Goal: Information Seeking & Learning: Learn about a topic

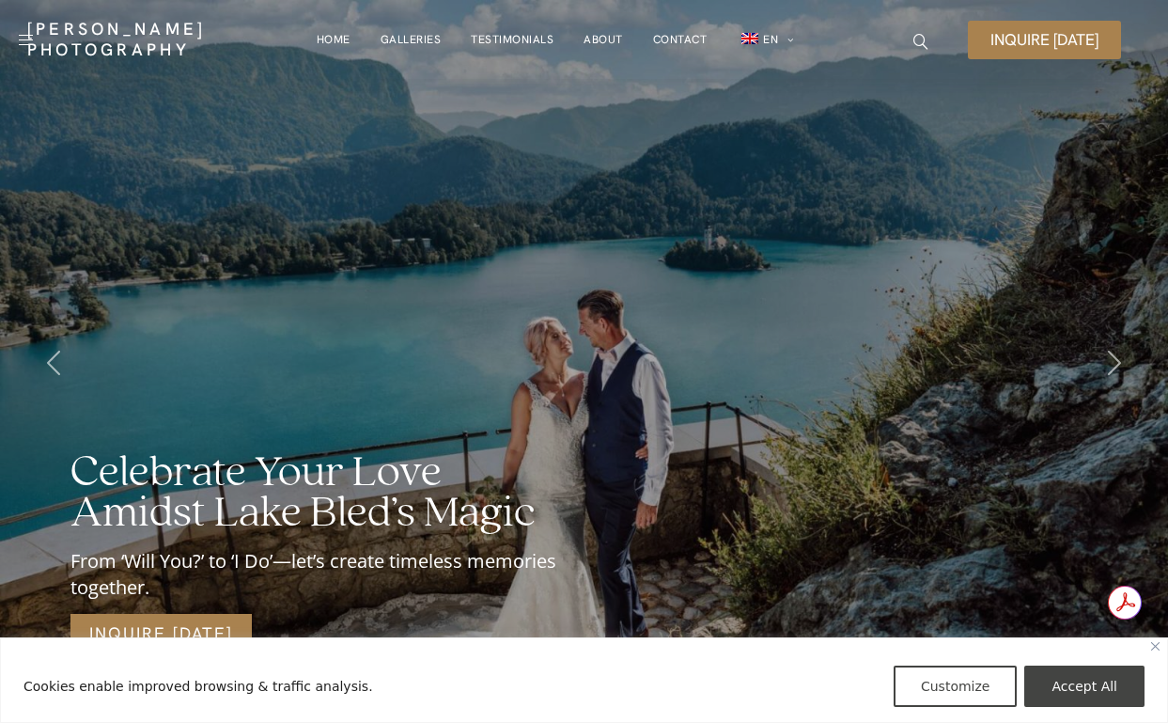
click at [1154, 650] on img "Close" at bounding box center [1155, 646] width 8 height 8
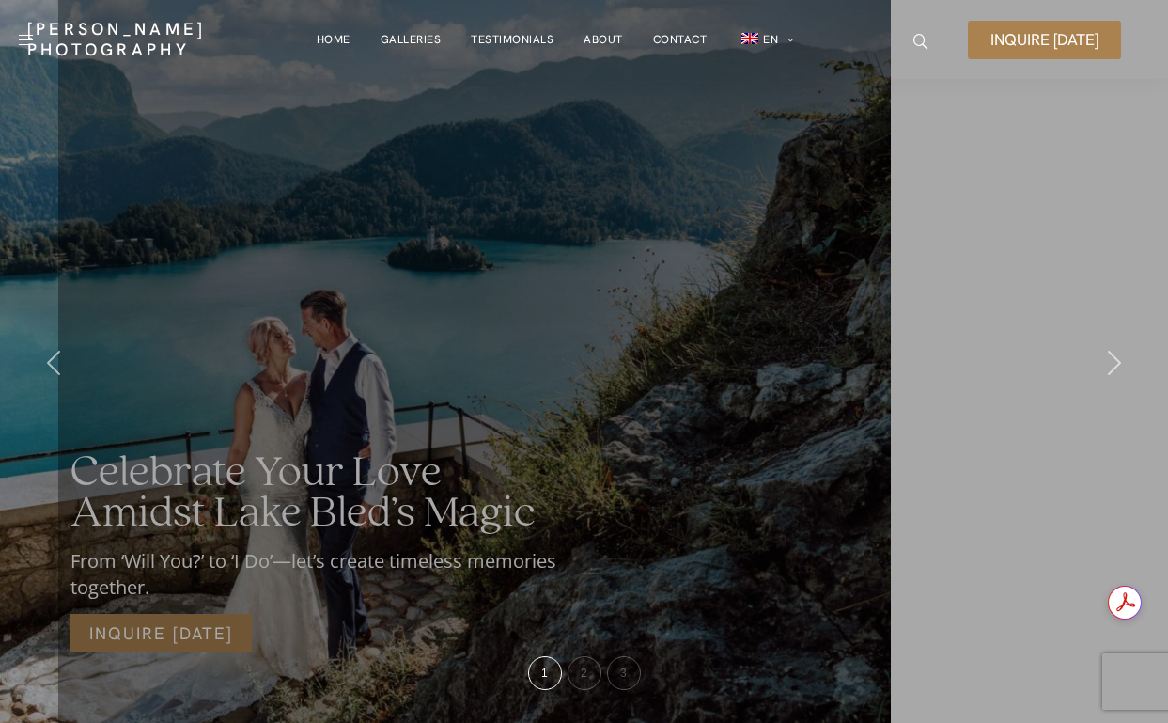
click at [414, 34] on link "Galleries" at bounding box center [411, 40] width 61 height 38
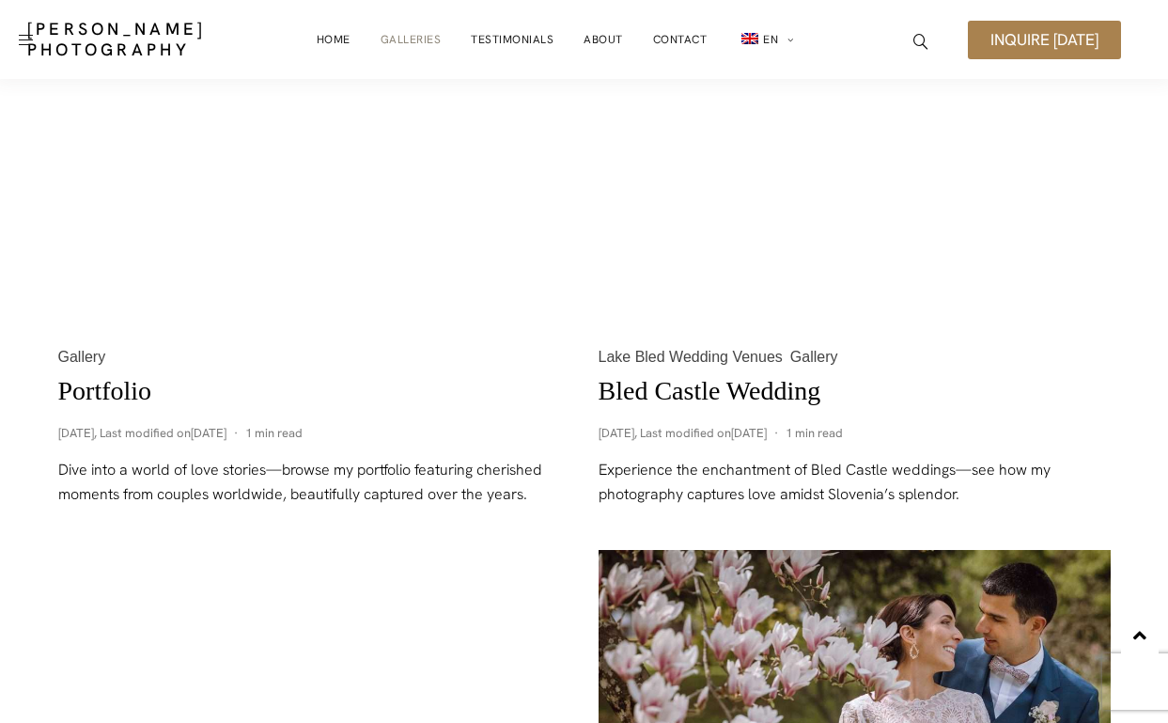
scroll to position [947, 0]
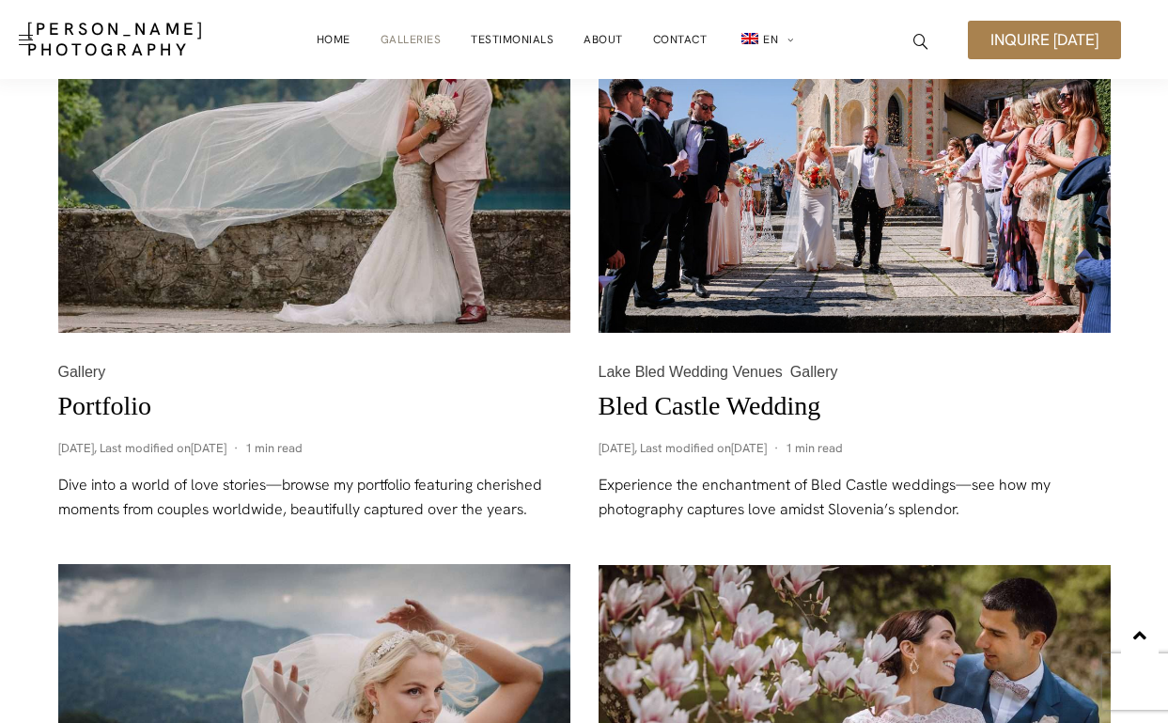
click at [688, 393] on link "Bled Castle Wedding" at bounding box center [710, 405] width 223 height 29
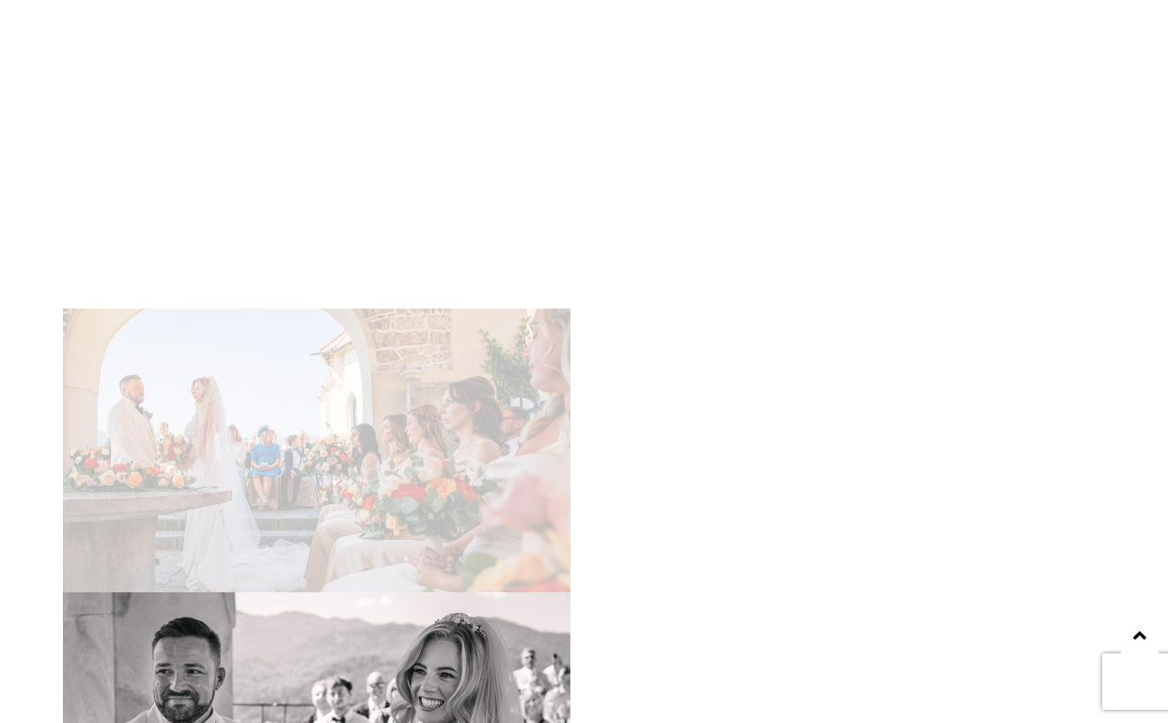
scroll to position [14438, 0]
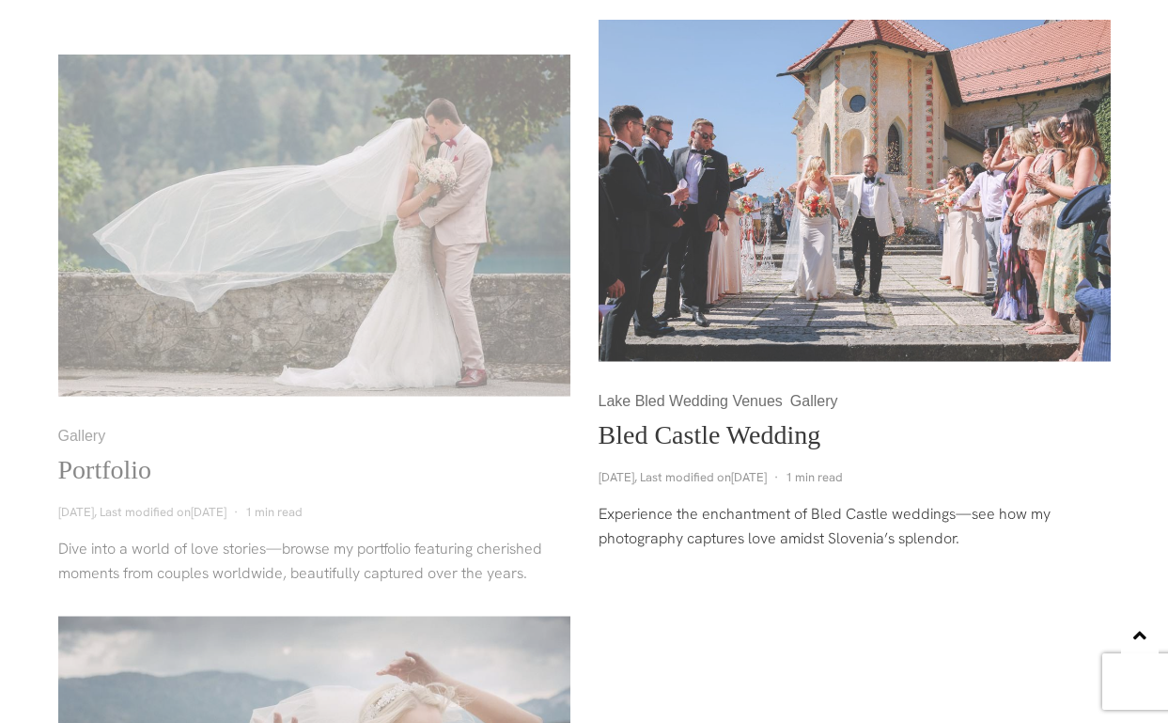
scroll to position [947, 0]
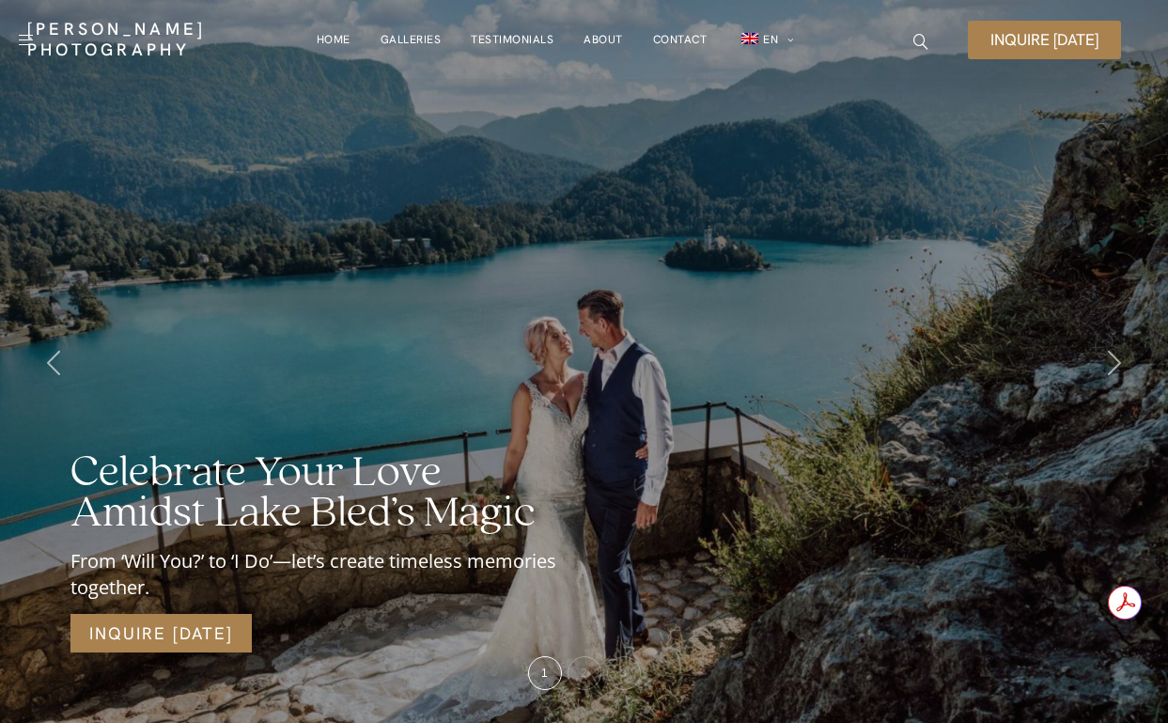
click at [412, 35] on link "Galleries" at bounding box center [411, 40] width 61 height 38
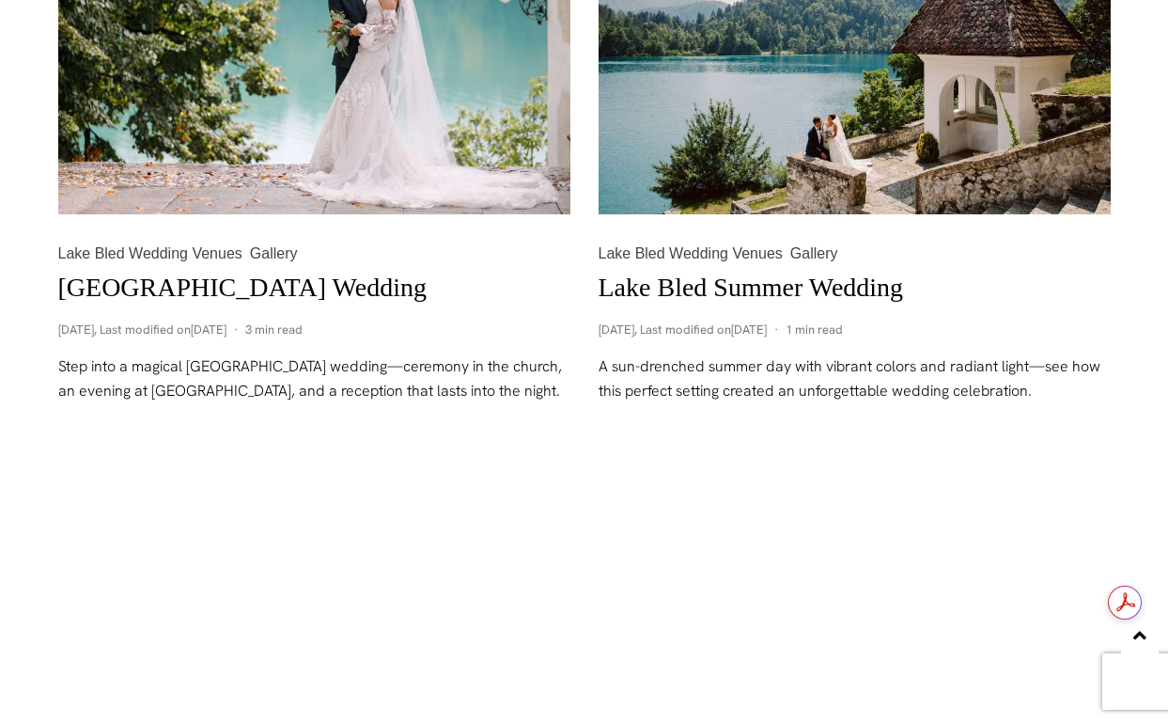
scroll to position [2231, 0]
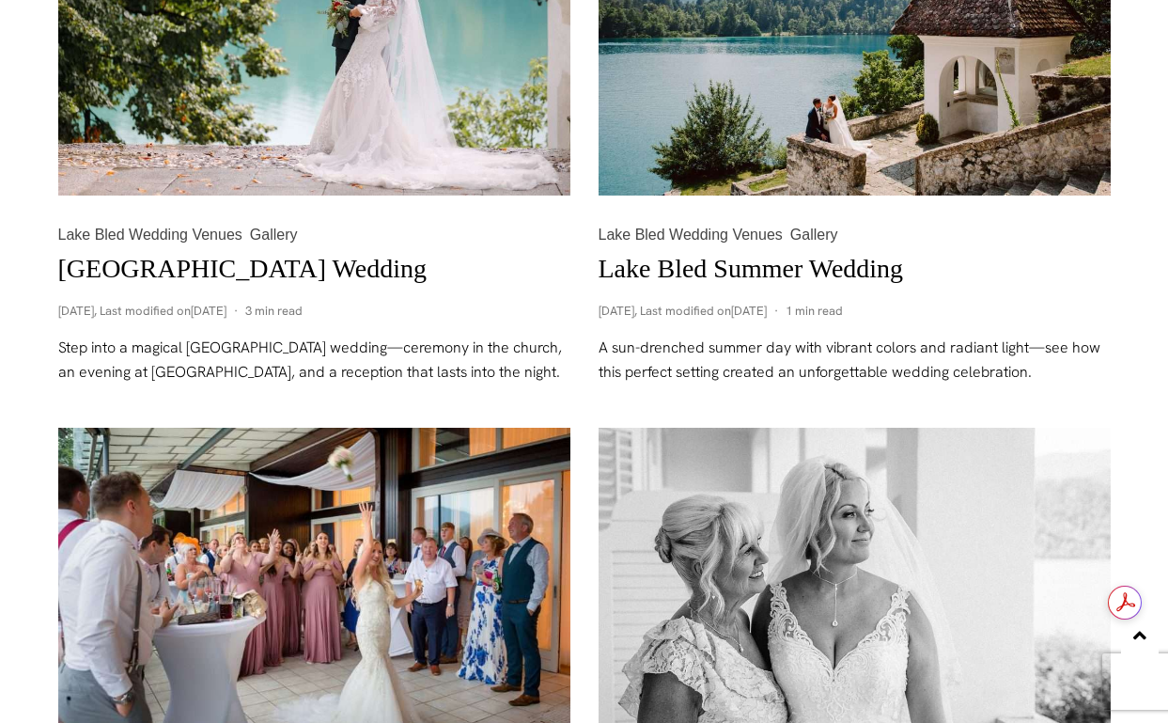
click at [226, 261] on link "[GEOGRAPHIC_DATA] Wedding" at bounding box center [242, 268] width 368 height 29
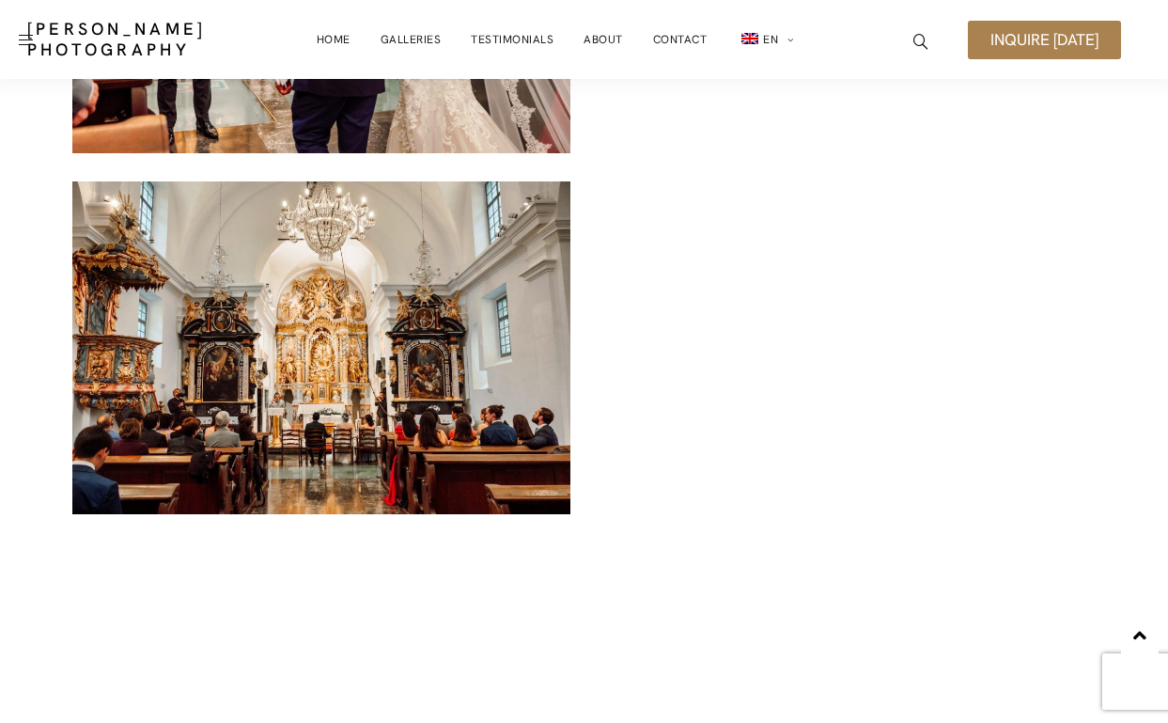
scroll to position [7545, 0]
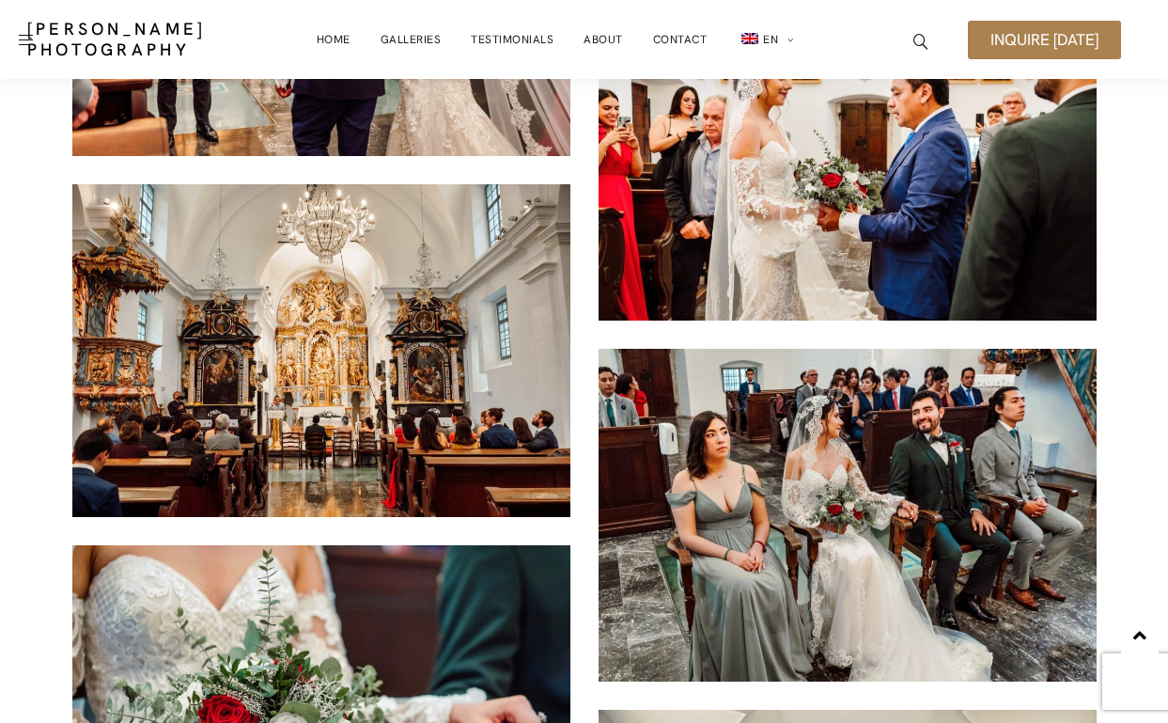
click at [336, 392] on img at bounding box center [321, 350] width 498 height 333
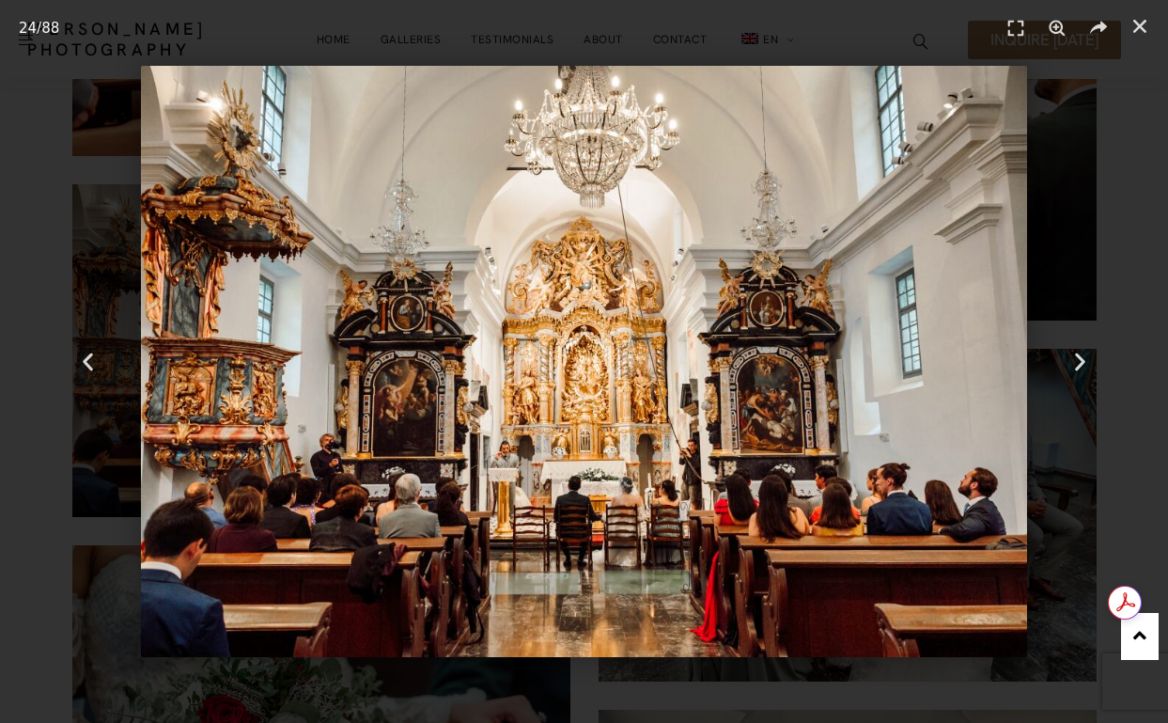
scroll to position [0, 0]
click at [1146, 25] on icon "Close (Esc)" at bounding box center [1140, 26] width 19 height 19
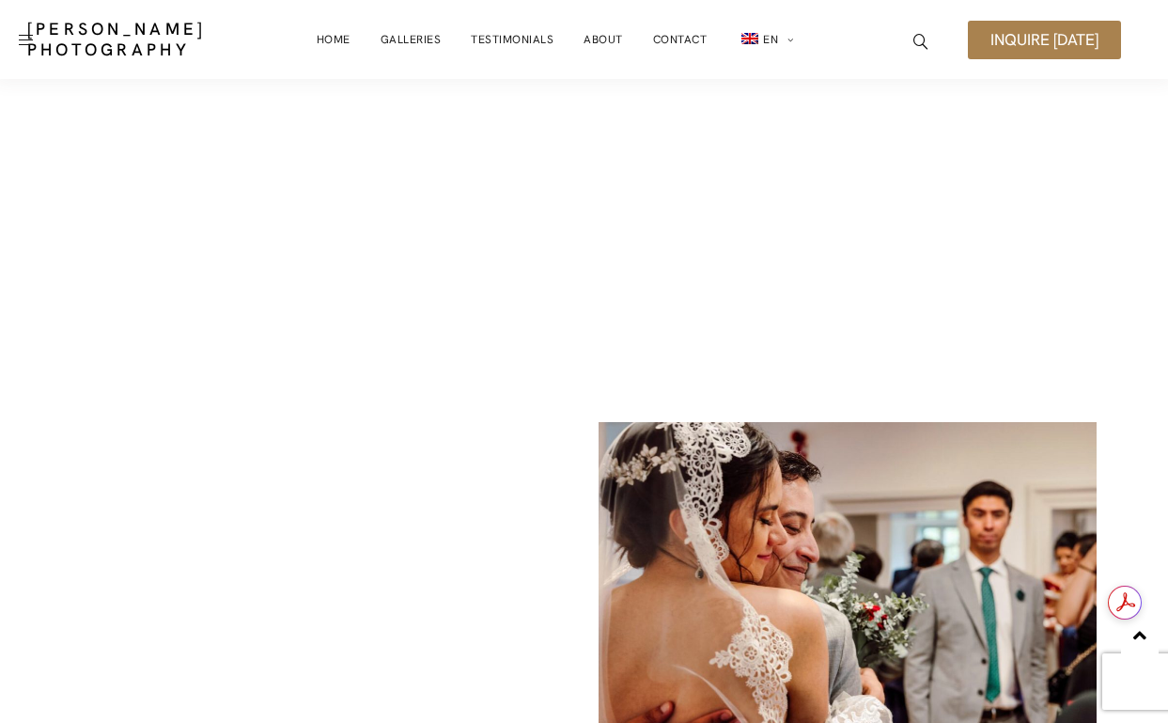
scroll to position [12337, 0]
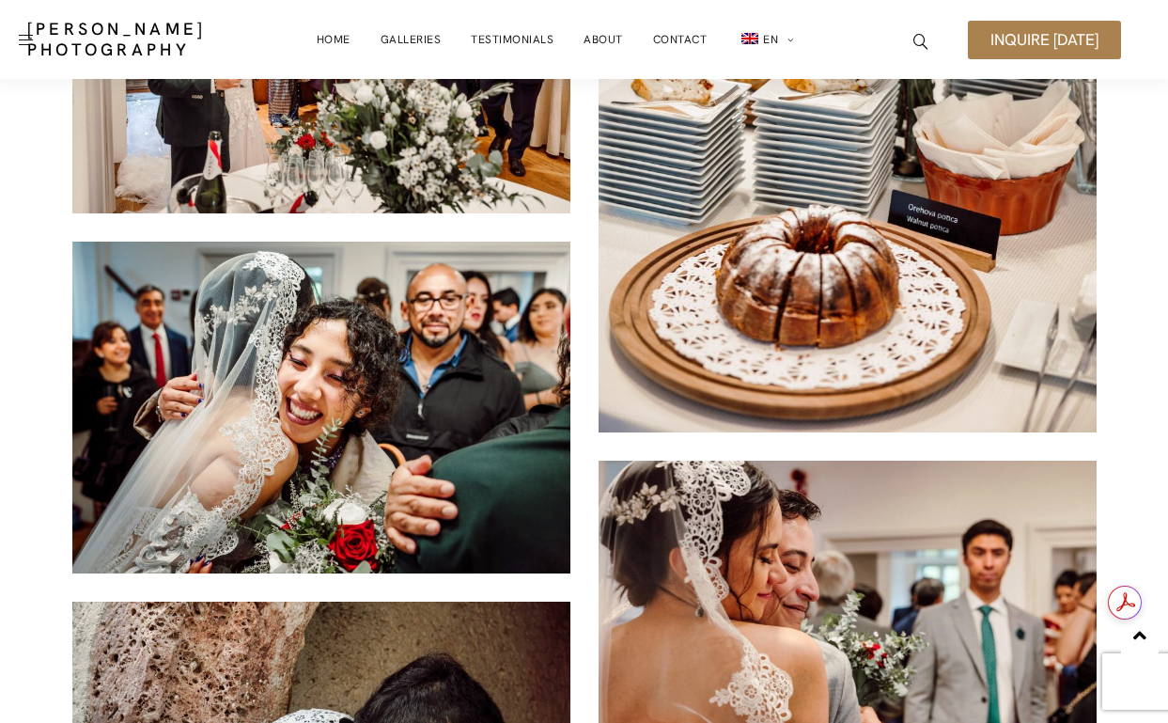
click at [922, 303] on img at bounding box center [848, 58] width 498 height 747
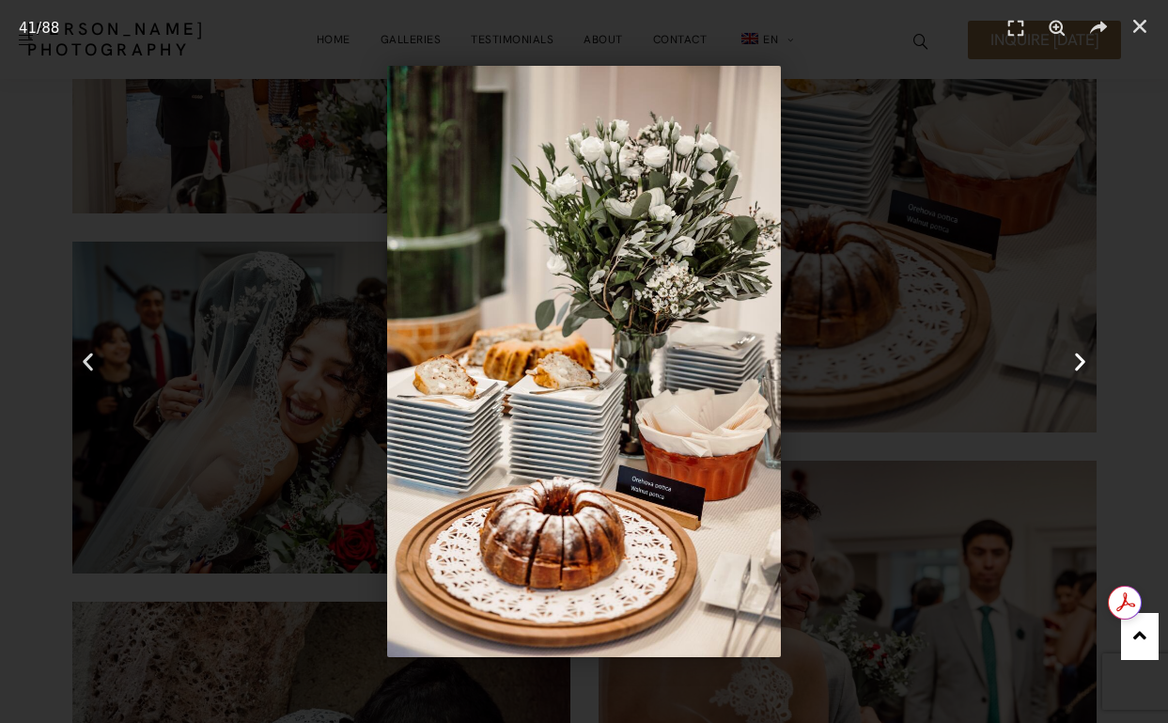
click at [1156, 253] on div "Next" at bounding box center [1081, 361] width 175 height 723
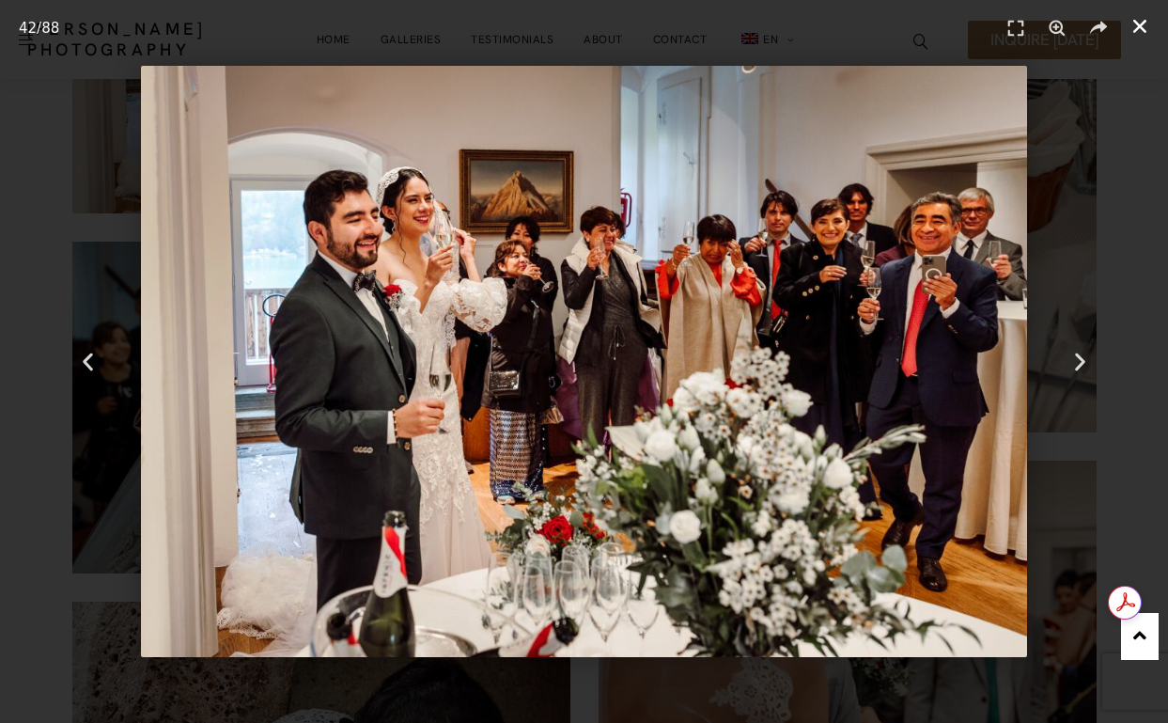
click at [1142, 34] on icon "Close (Esc)" at bounding box center [1140, 26] width 19 height 19
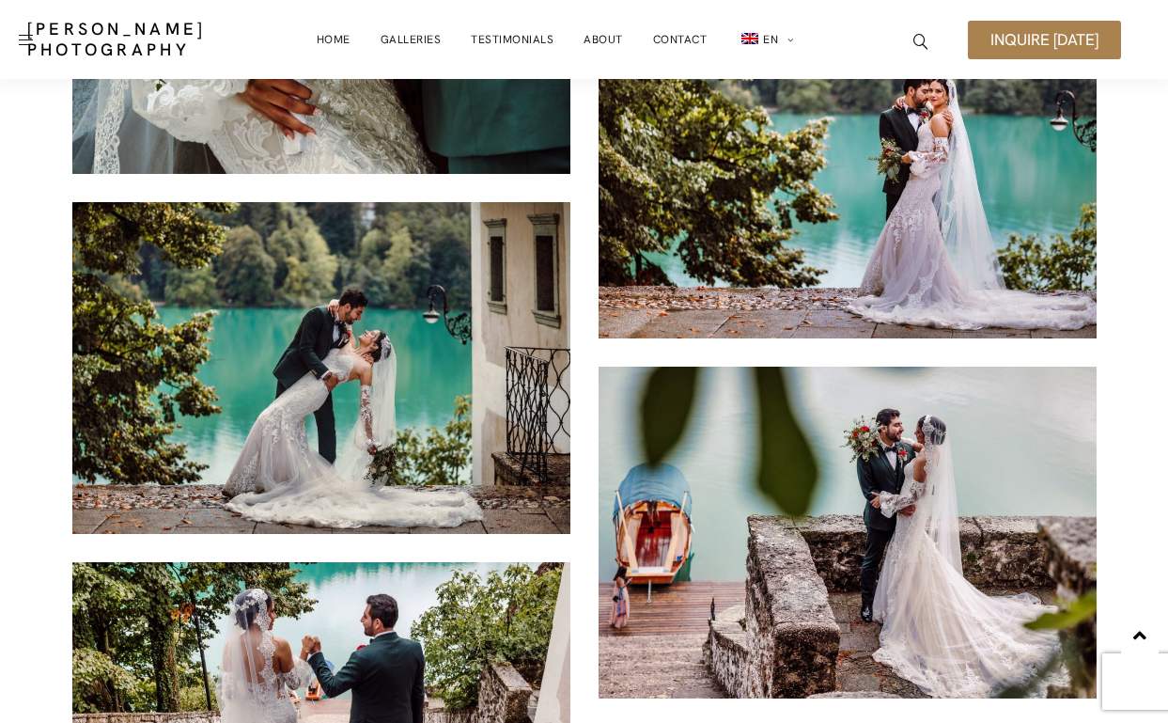
scroll to position [13479, 0]
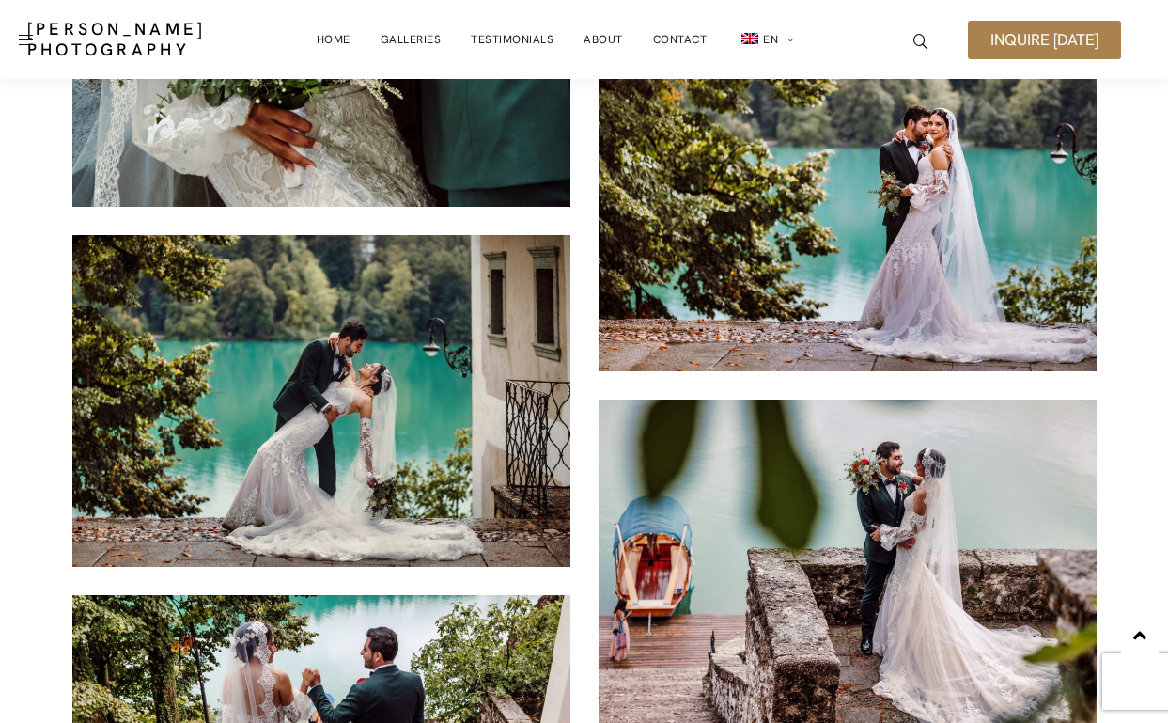
click at [852, 158] on img at bounding box center [848, 205] width 498 height 333
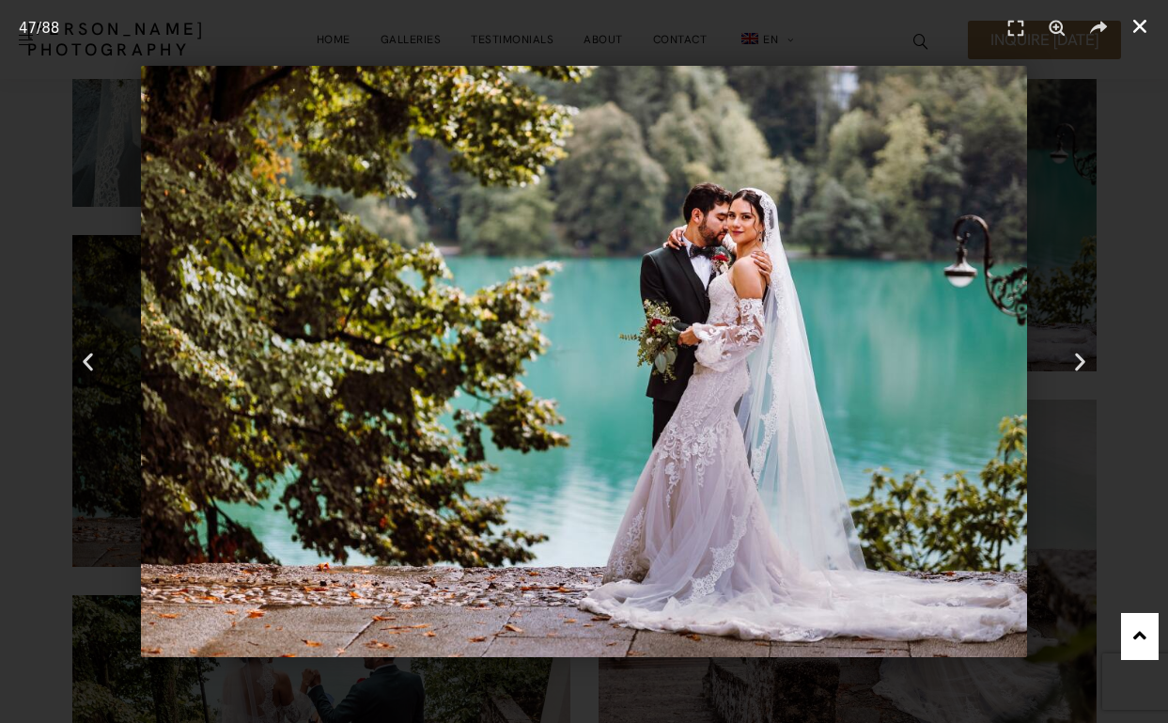
click at [1146, 26] on icon "Close (Esc)" at bounding box center [1140, 26] width 19 height 19
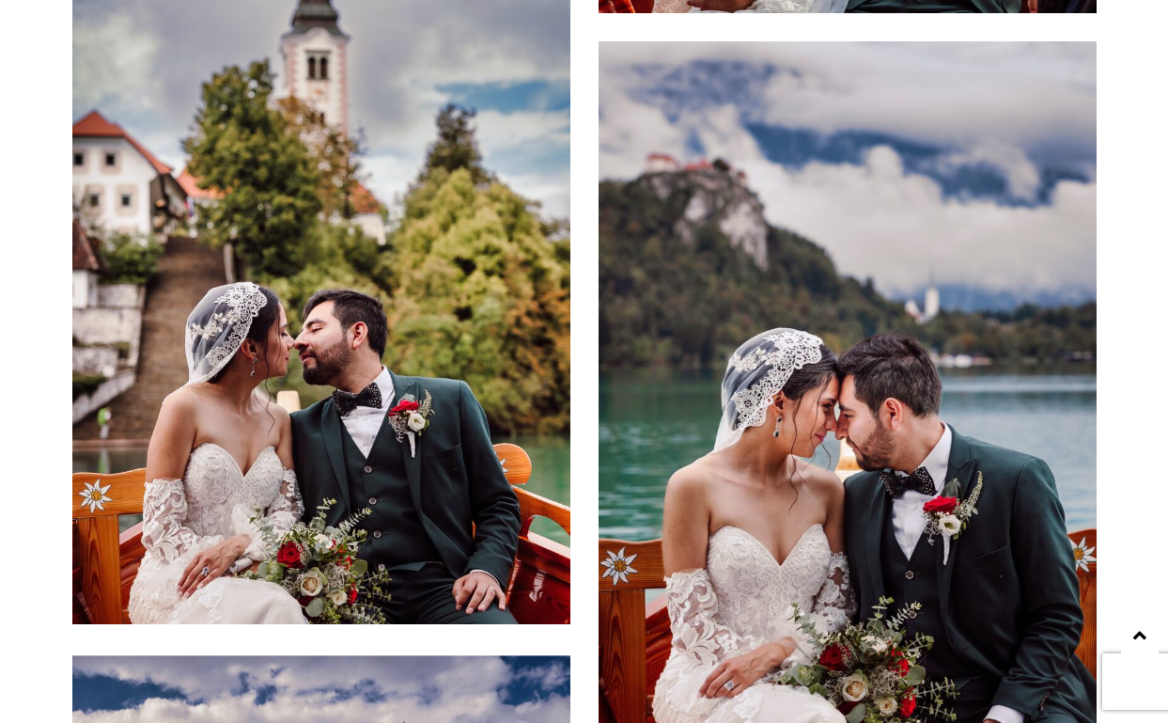
scroll to position [14930, 0]
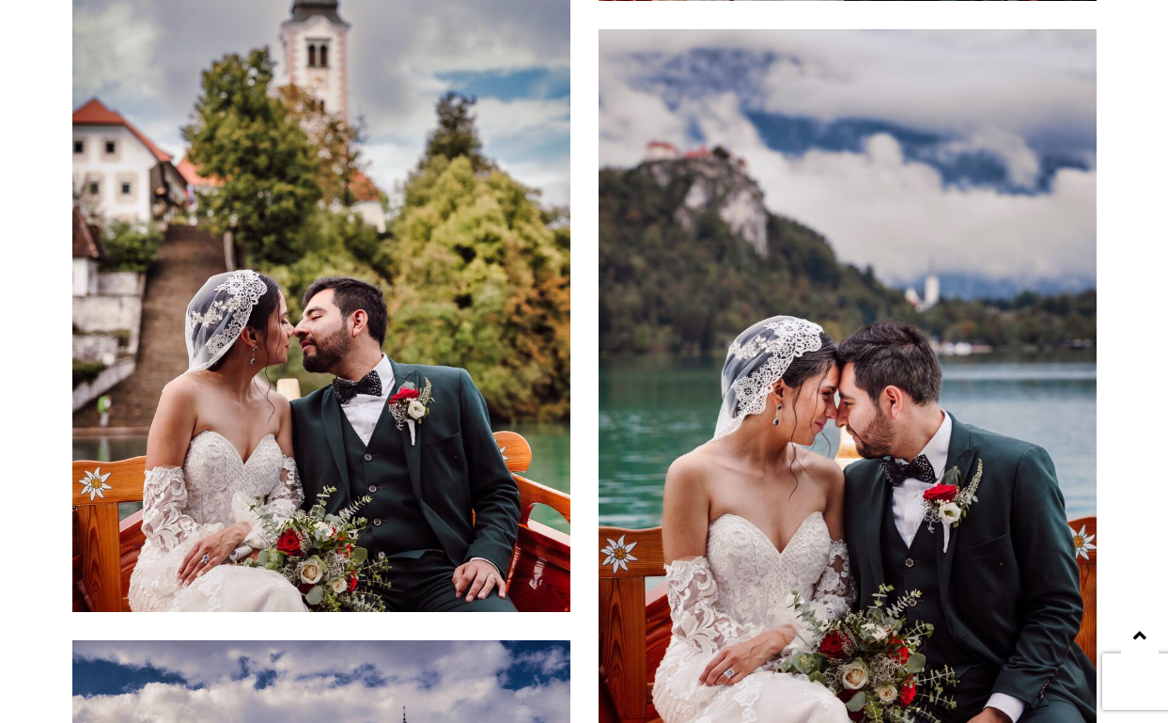
click at [358, 260] on img at bounding box center [321, 238] width 498 height 747
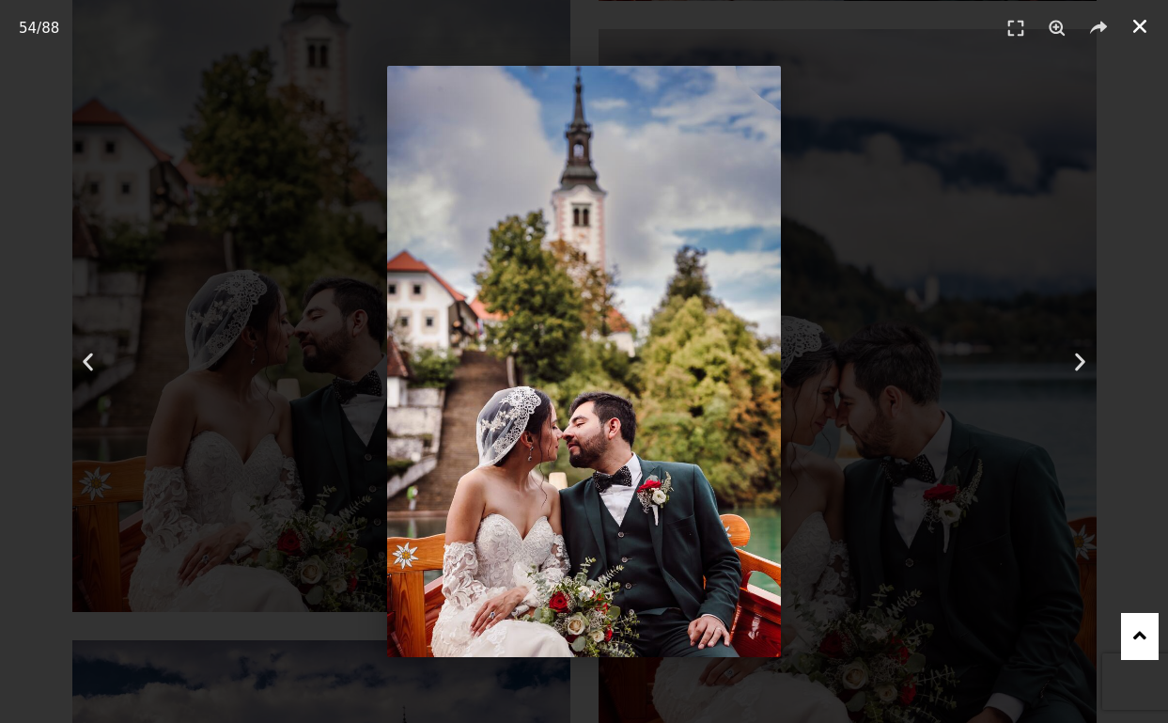
click at [1138, 25] on use "Close (Esc)" at bounding box center [1140, 26] width 13 height 13
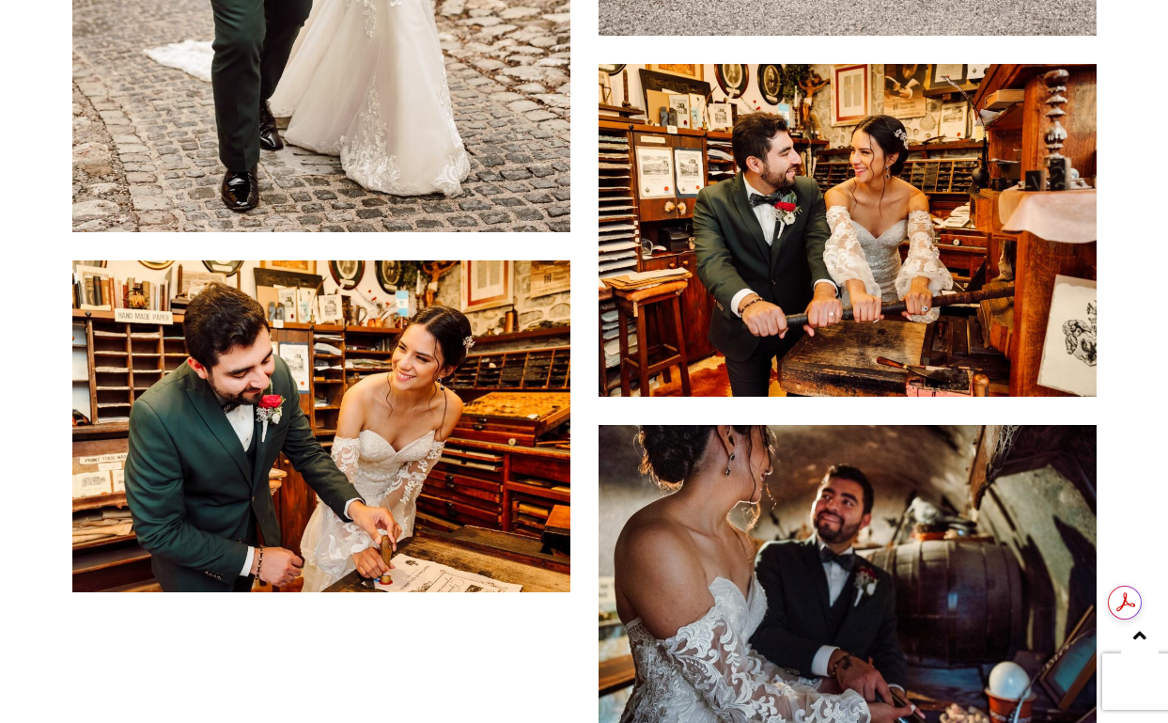
scroll to position [17890, 0]
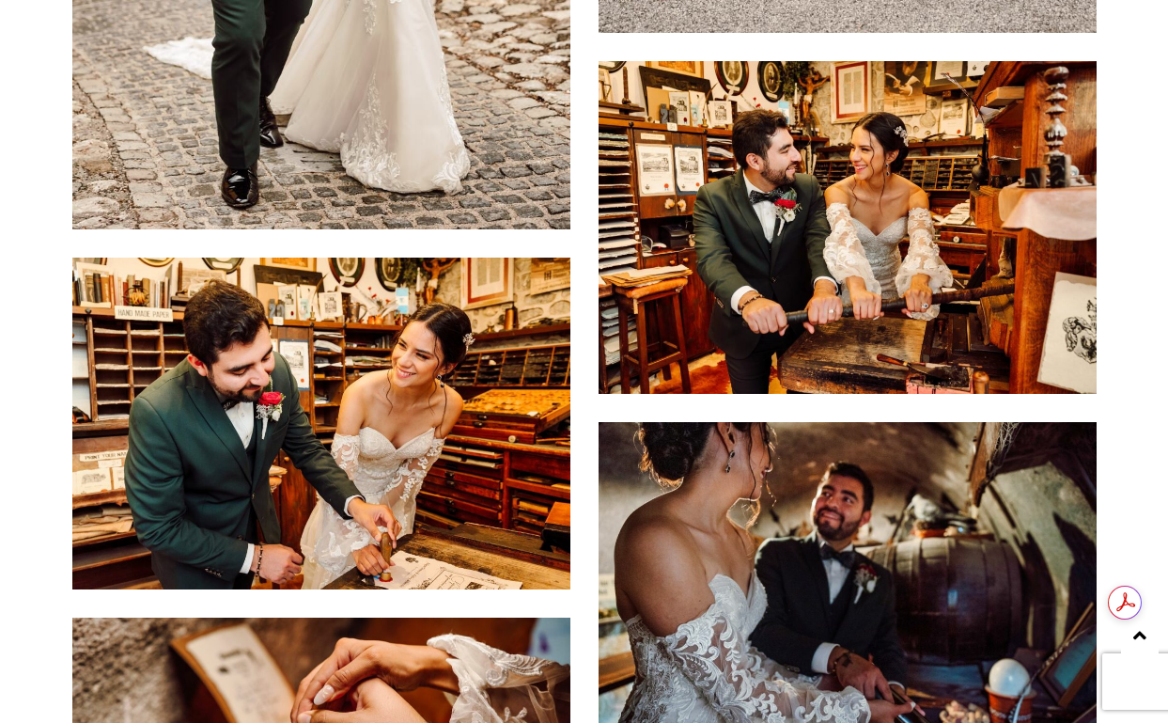
click at [890, 329] on img at bounding box center [848, 227] width 498 height 333
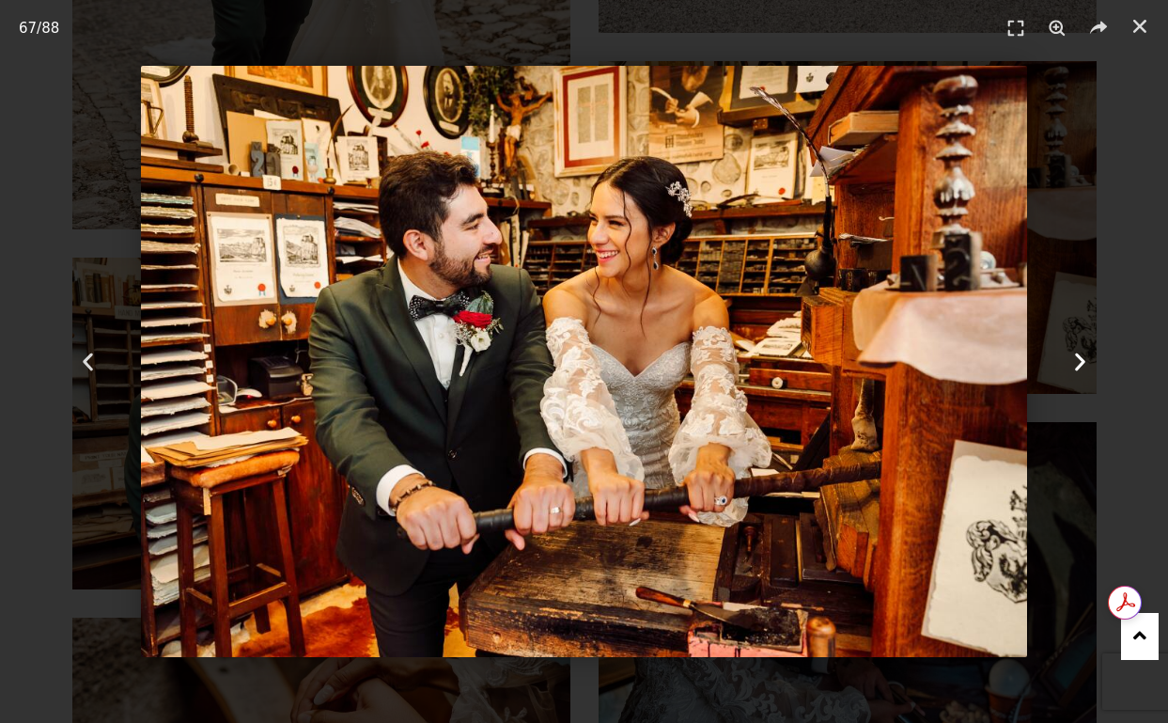
click at [1082, 373] on div "Next" at bounding box center [1081, 361] width 175 height 723
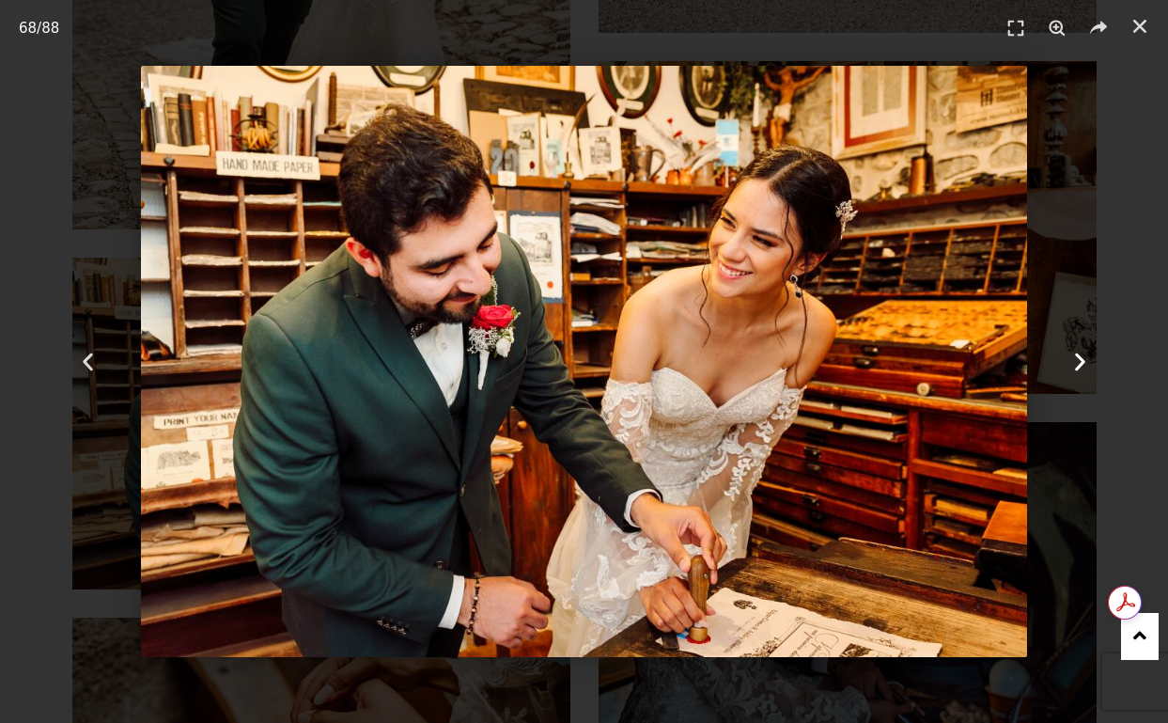
click at [1082, 367] on icon "Next slide" at bounding box center [1080, 361] width 23 height 23
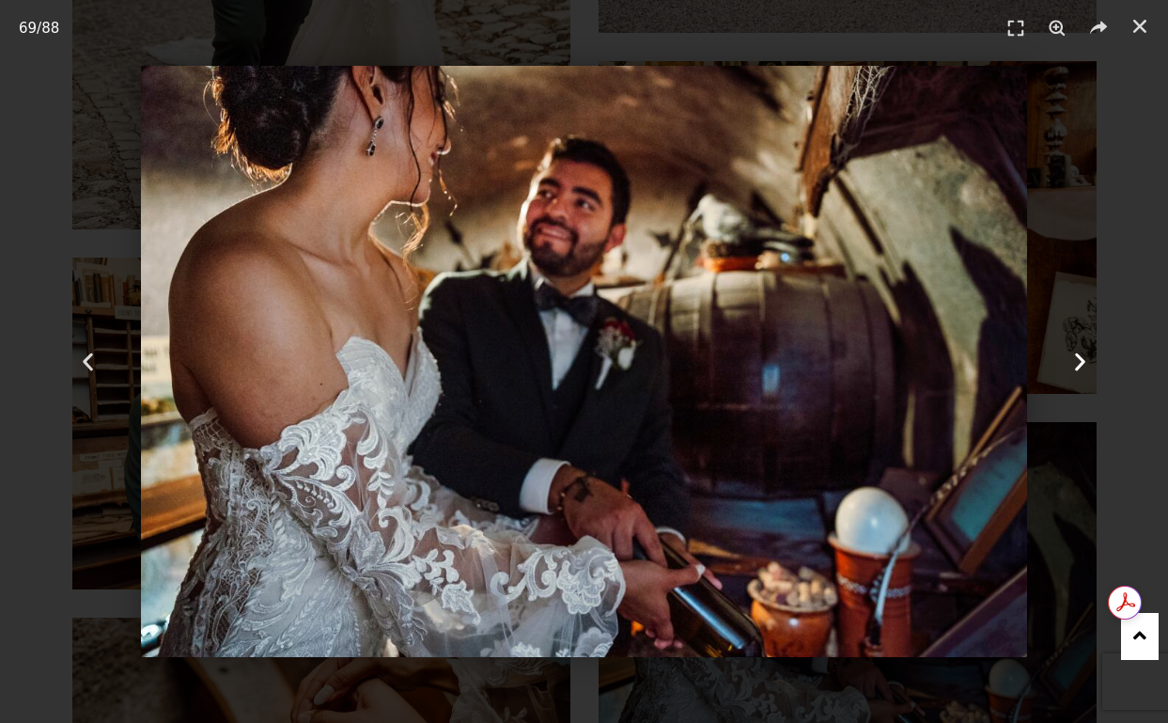
click at [1065, 376] on div "Next" at bounding box center [1081, 361] width 175 height 723
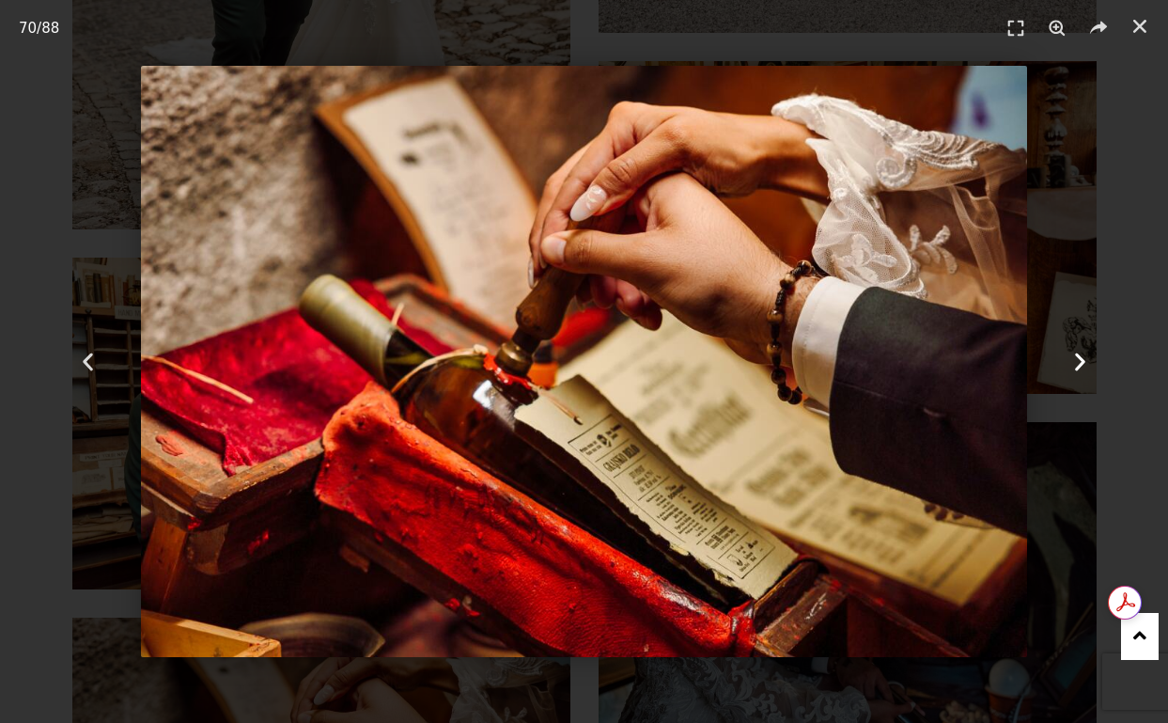
click at [1080, 368] on icon "Next slide" at bounding box center [1080, 361] width 23 height 23
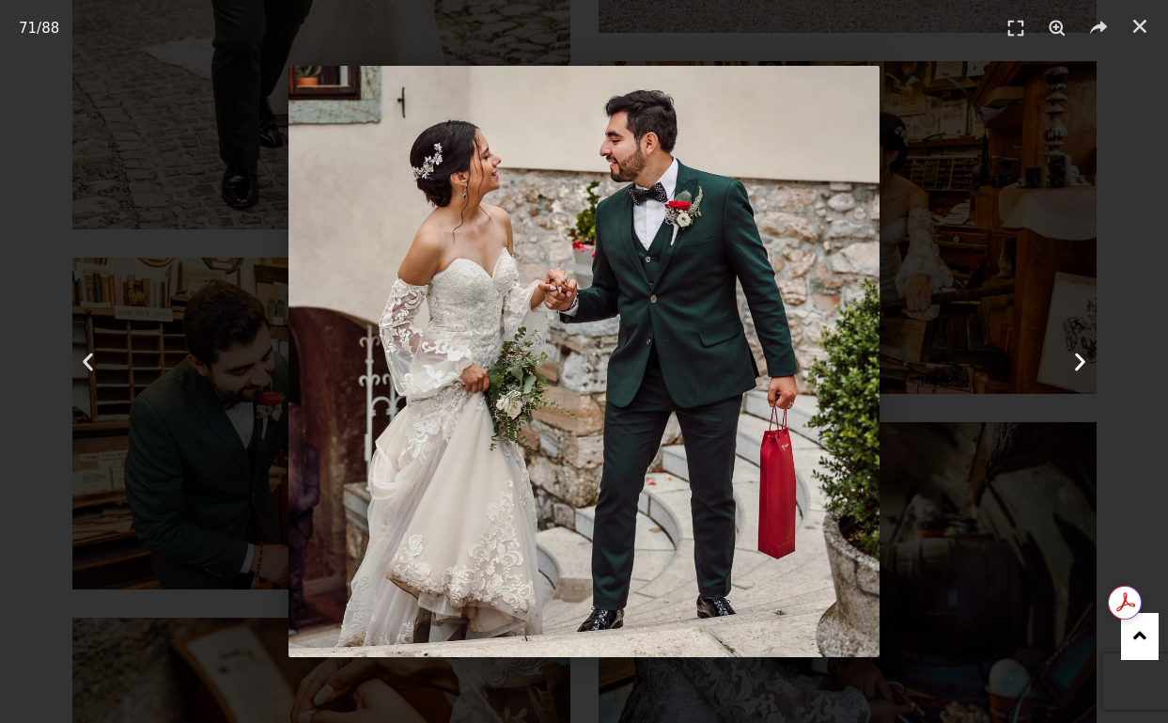
click at [1115, 197] on div "Next" at bounding box center [1081, 361] width 175 height 723
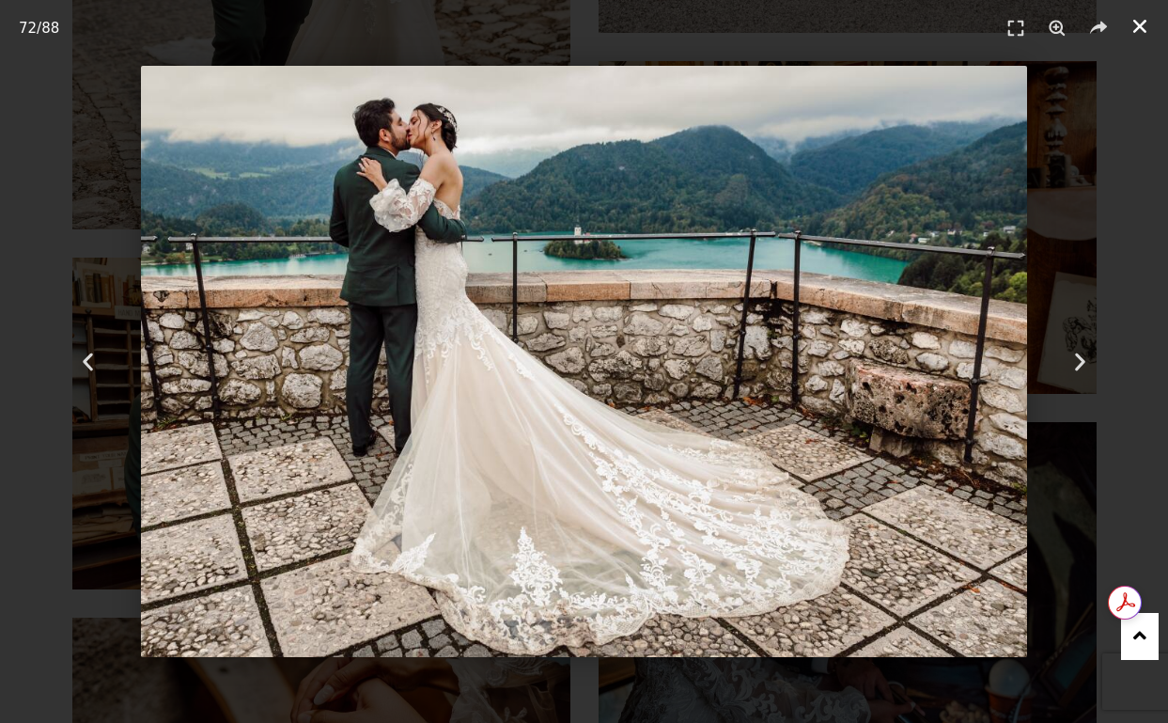
click at [1145, 28] on icon "Close (Esc)" at bounding box center [1140, 26] width 19 height 19
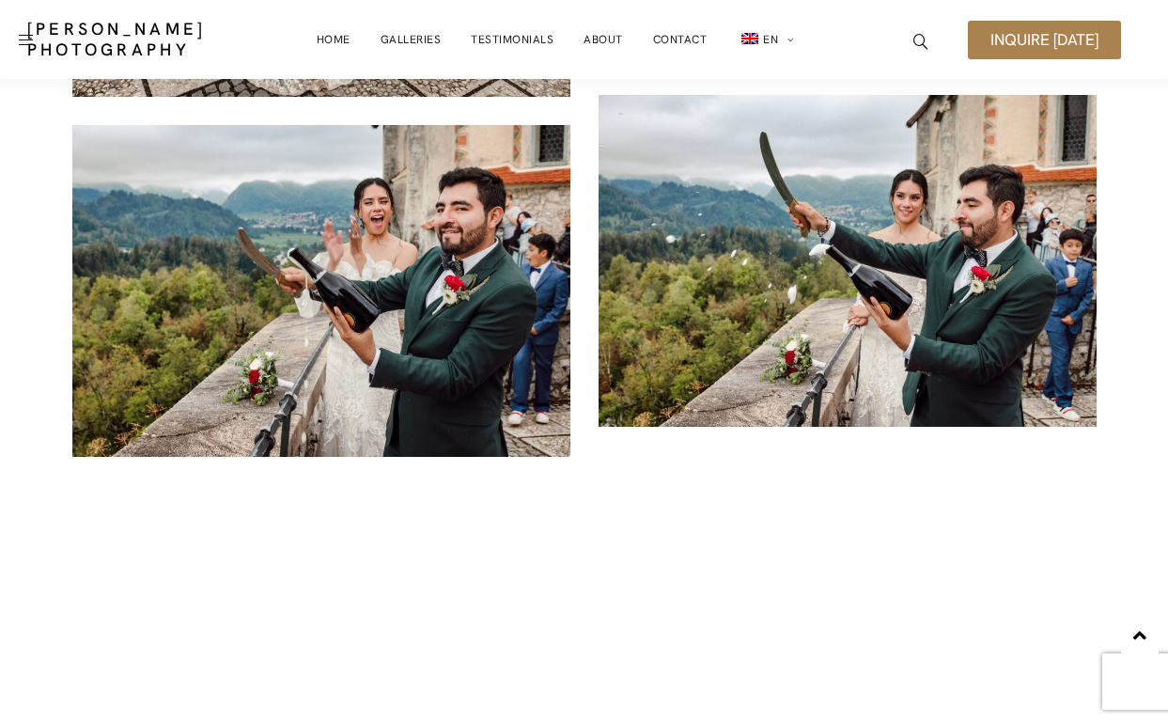
scroll to position [19091, 0]
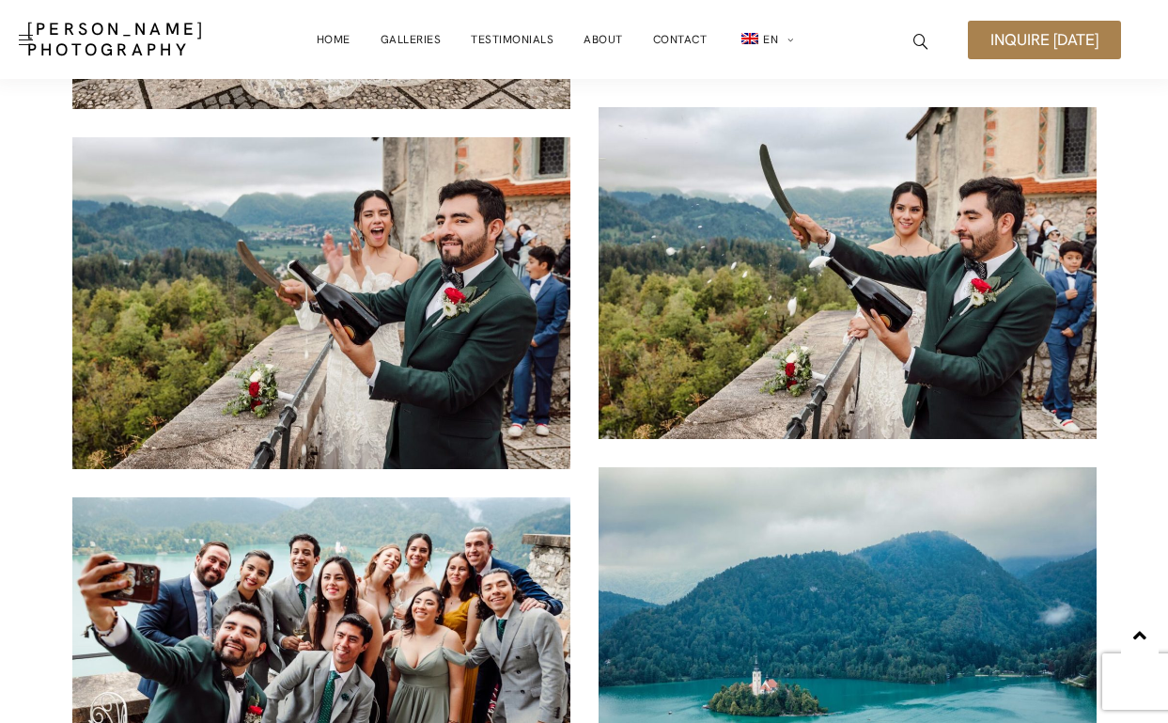
click at [404, 324] on img at bounding box center [321, 303] width 498 height 333
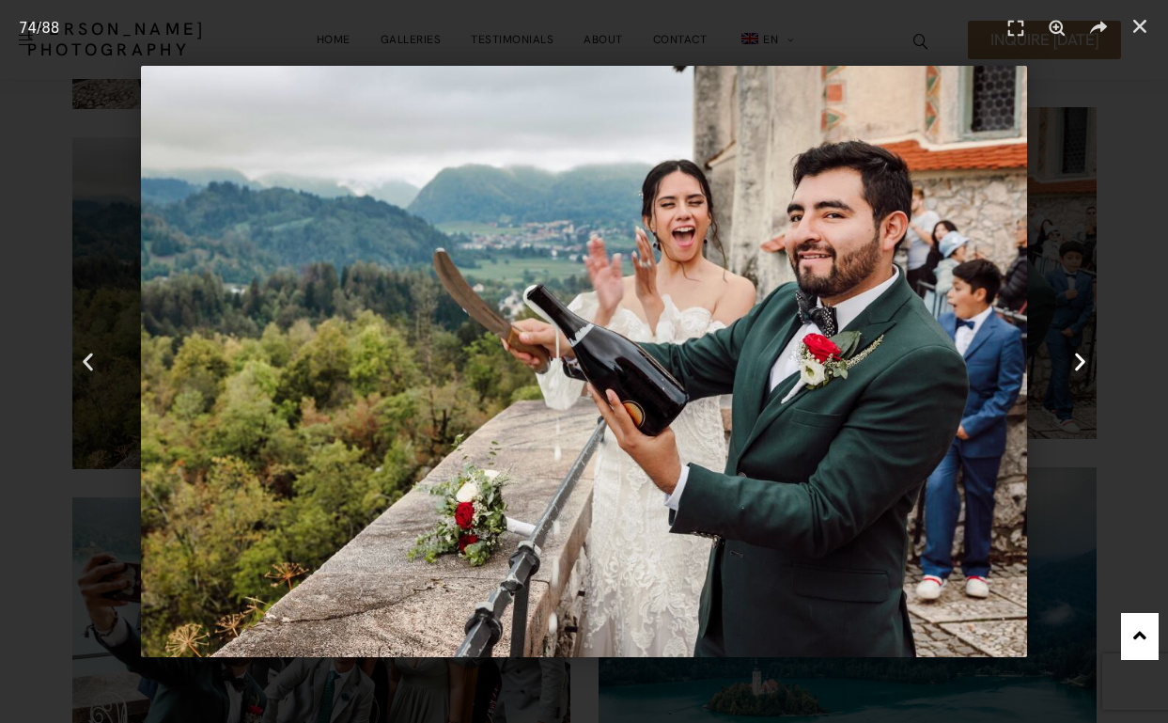
click at [1078, 351] on icon "Next slide" at bounding box center [1080, 361] width 23 height 23
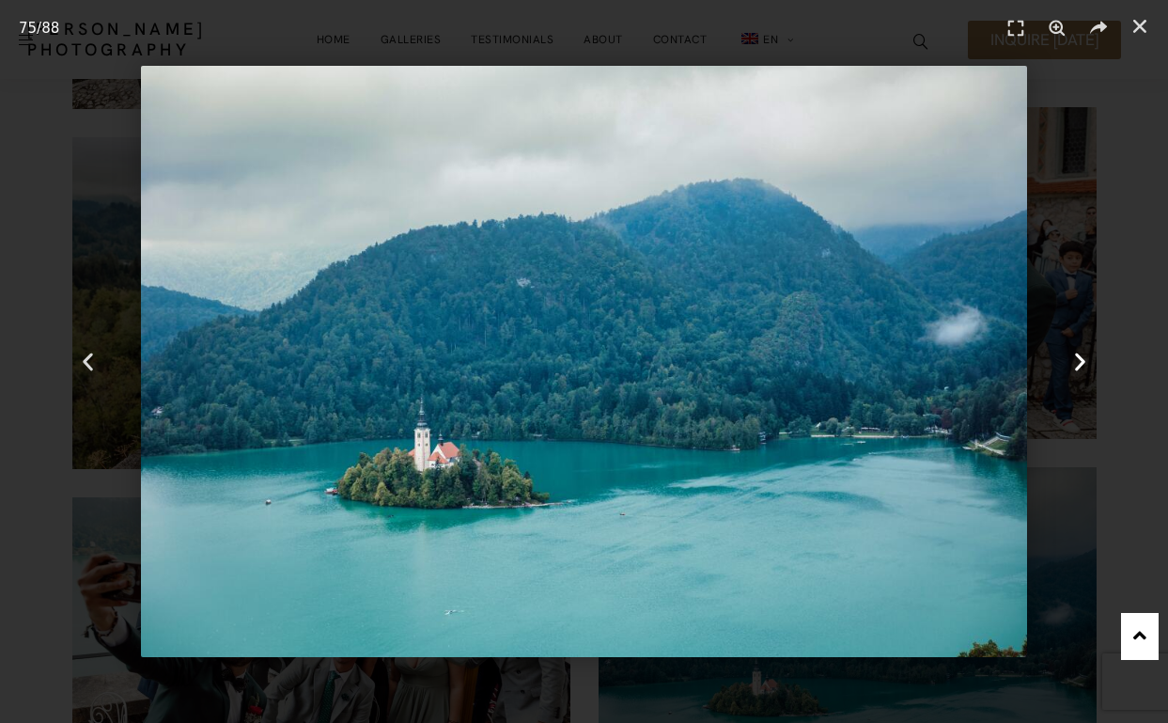
click at [1085, 313] on div "Next" at bounding box center [1081, 361] width 175 height 723
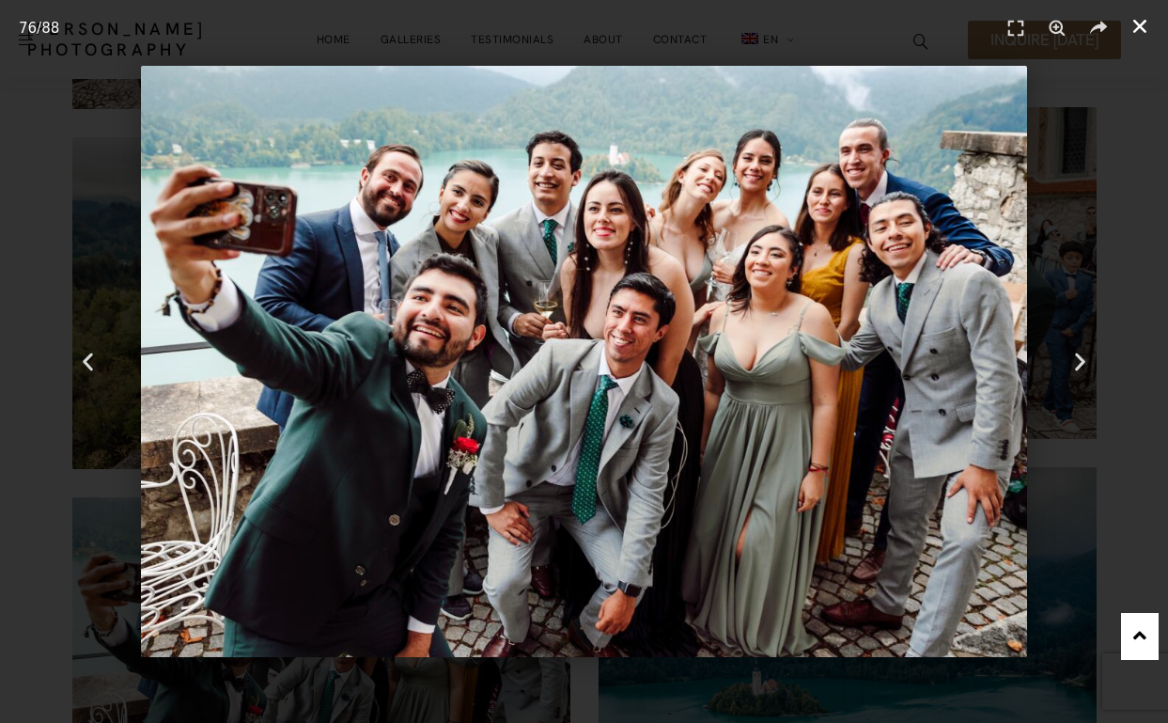
click at [1146, 18] on icon "Close (Esc)" at bounding box center [1140, 26] width 19 height 19
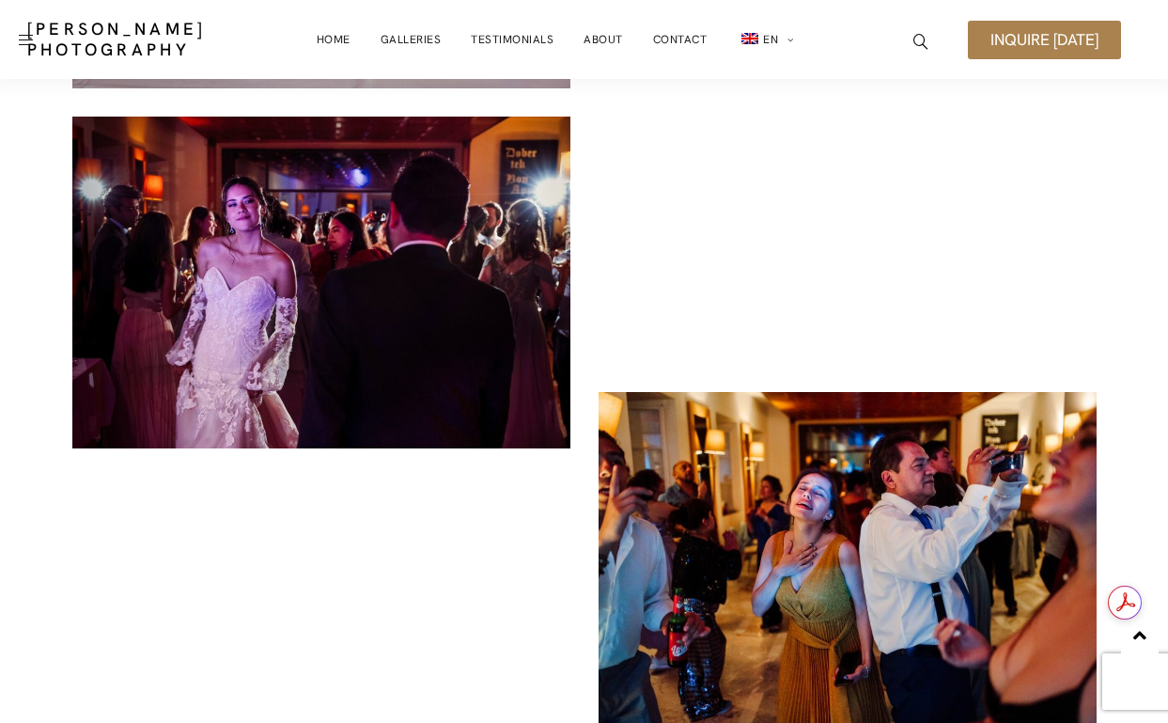
scroll to position [0, 0]
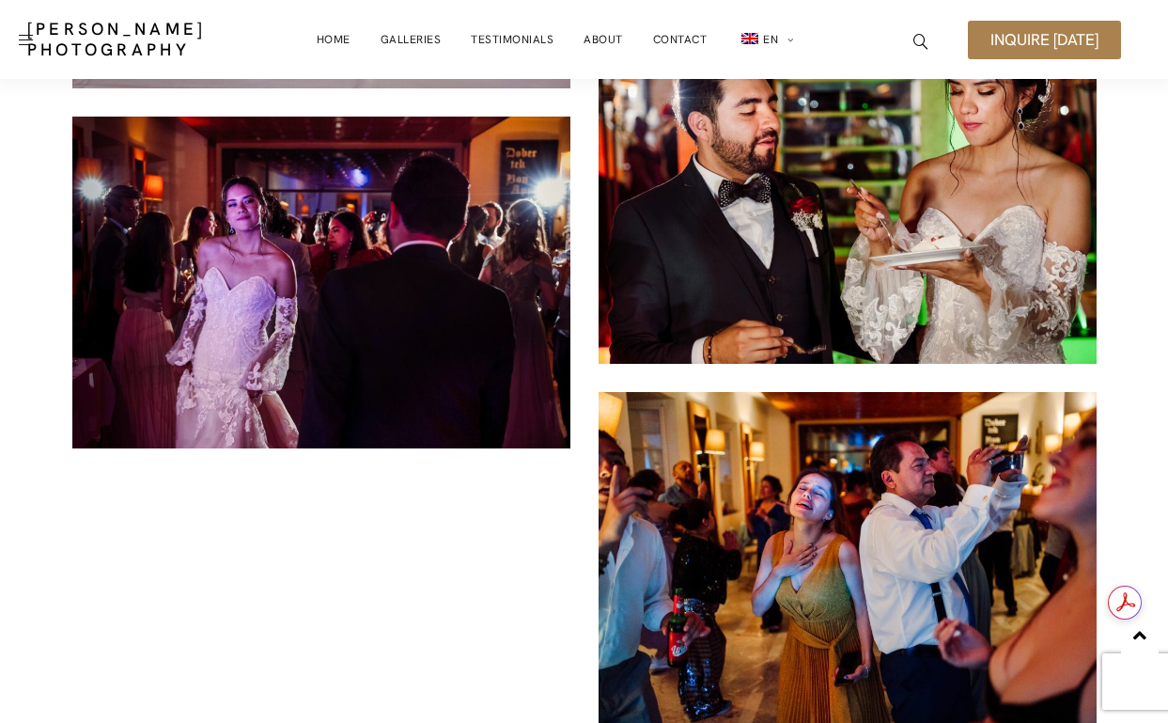
click at [369, 297] on img at bounding box center [321, 283] width 498 height 333
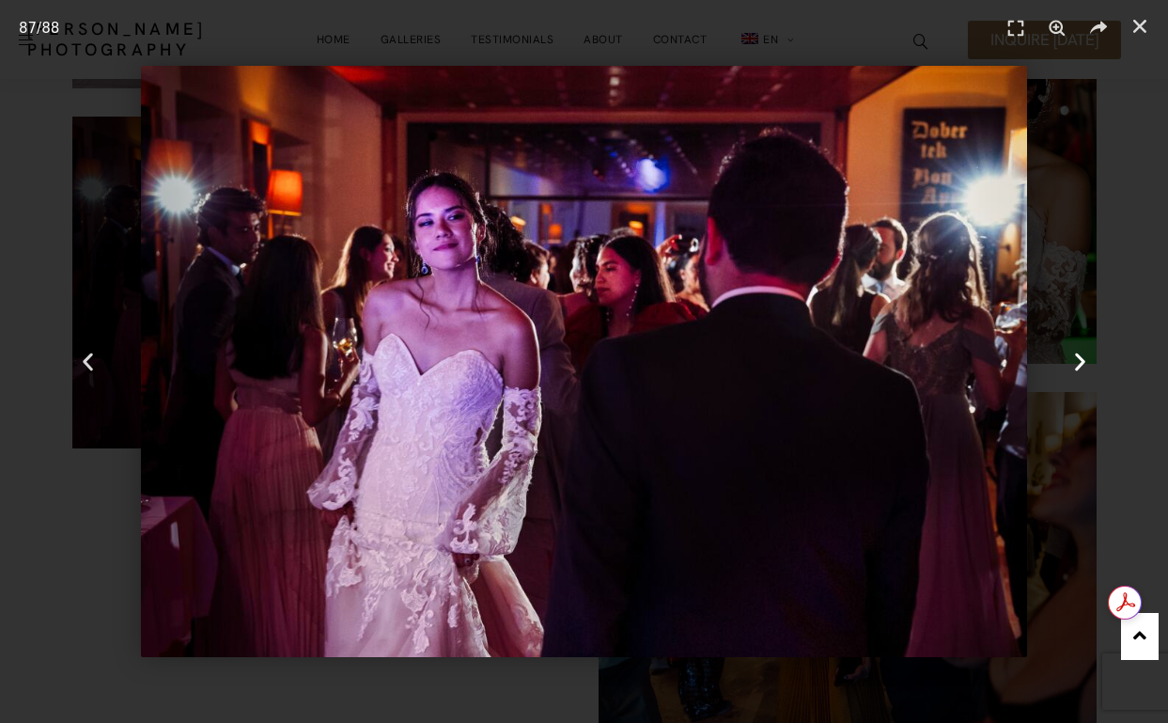
click at [1107, 237] on div "Next" at bounding box center [1081, 361] width 175 height 723
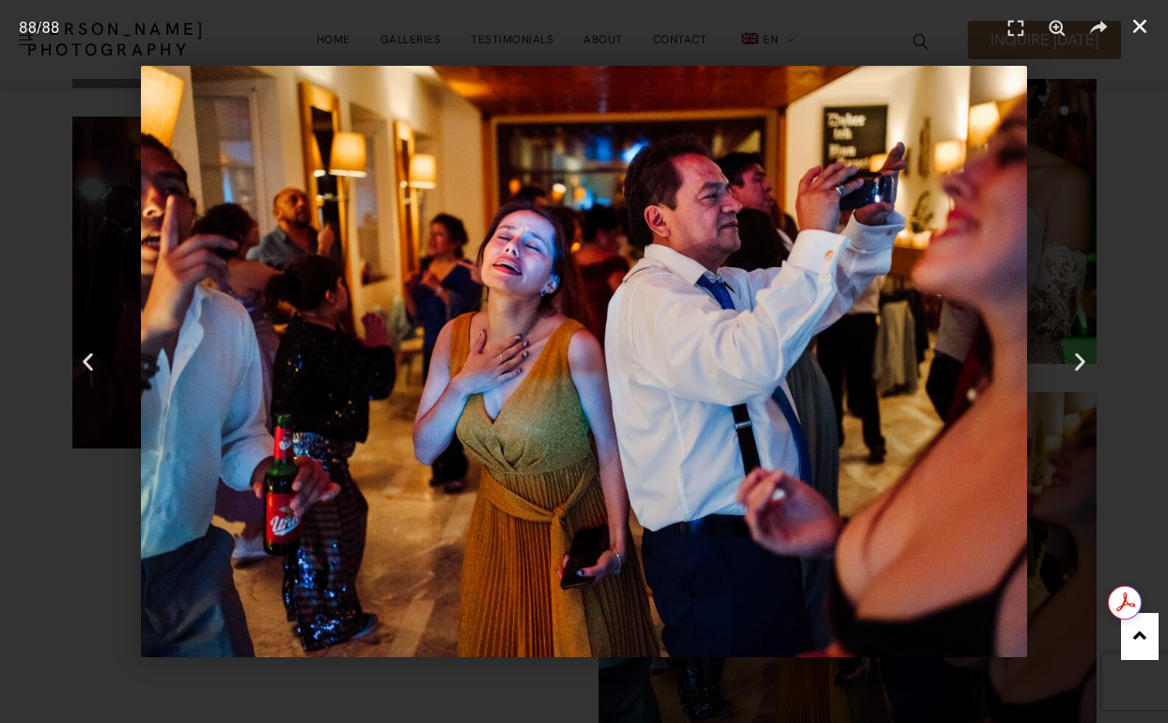
click at [1141, 31] on icon "Close (Esc)" at bounding box center [1140, 26] width 19 height 19
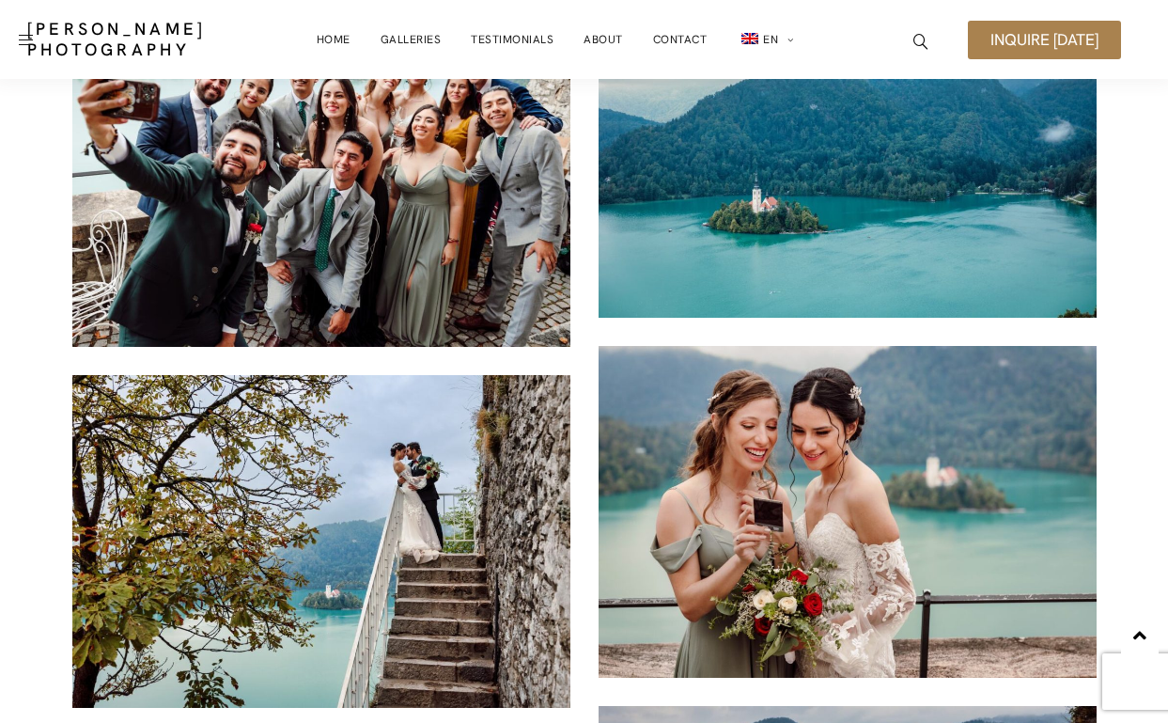
scroll to position [18855, 0]
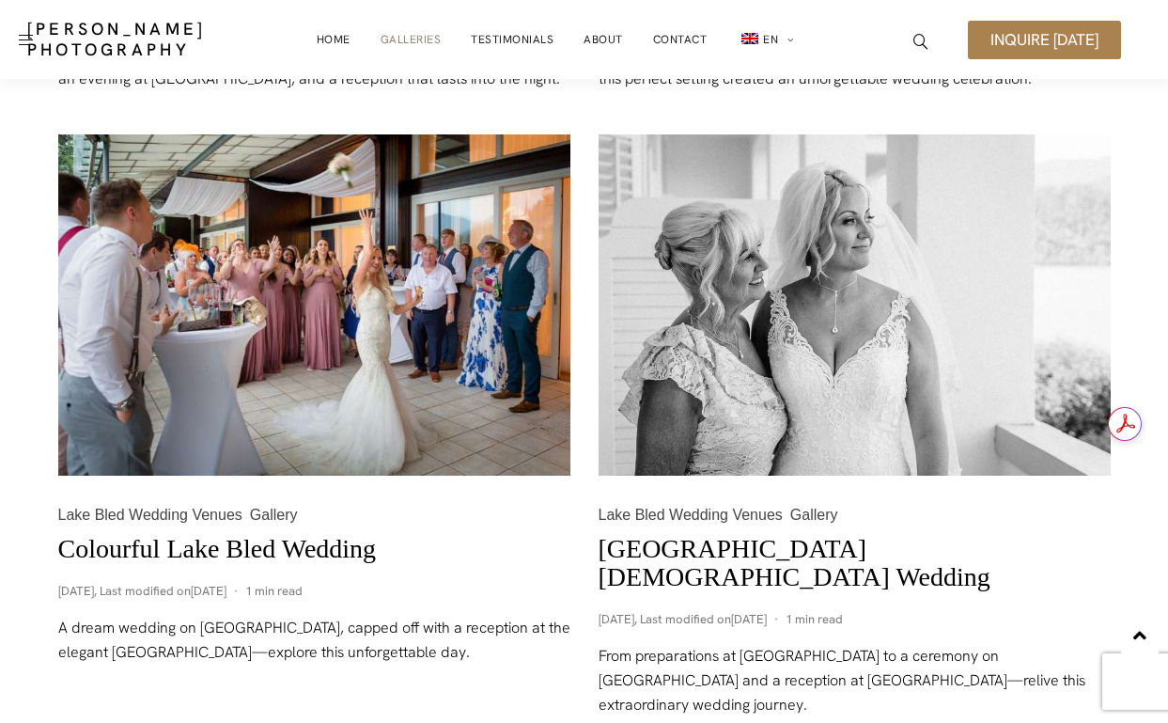
scroll to position [2518, 0]
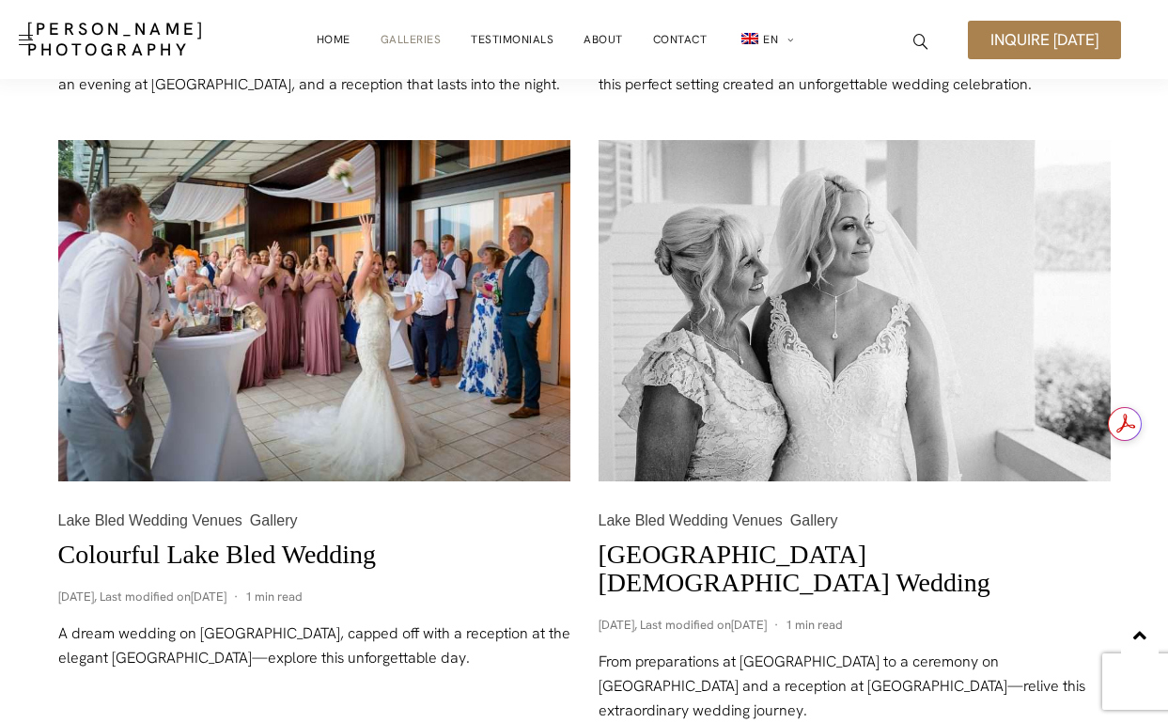
click at [807, 549] on link "[GEOGRAPHIC_DATA][DEMOGRAPHIC_DATA] Wedding" at bounding box center [795, 568] width 392 height 57
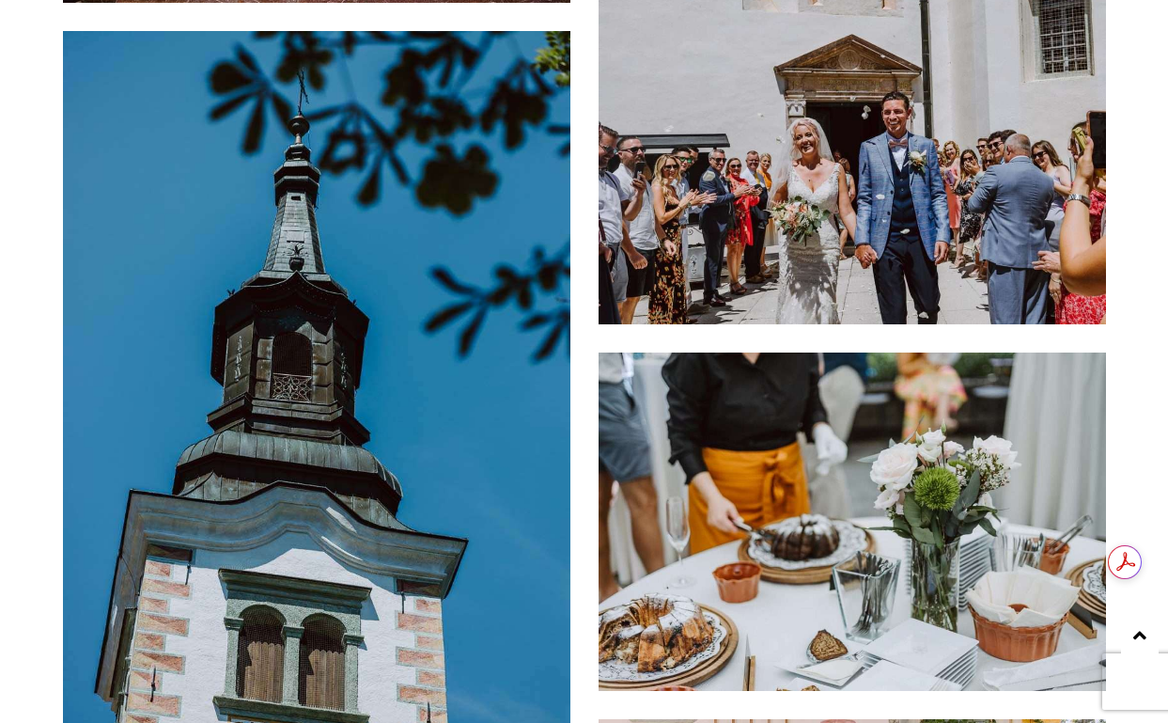
scroll to position [10682, 0]
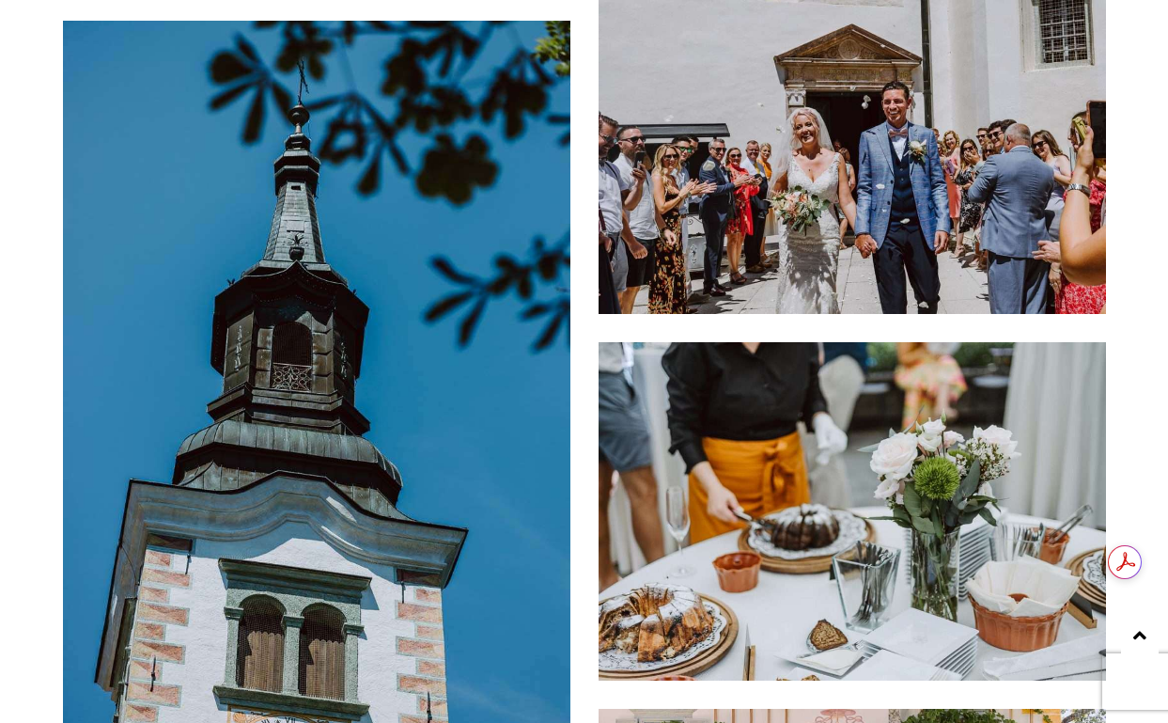
click at [878, 535] on img at bounding box center [853, 511] width 508 height 338
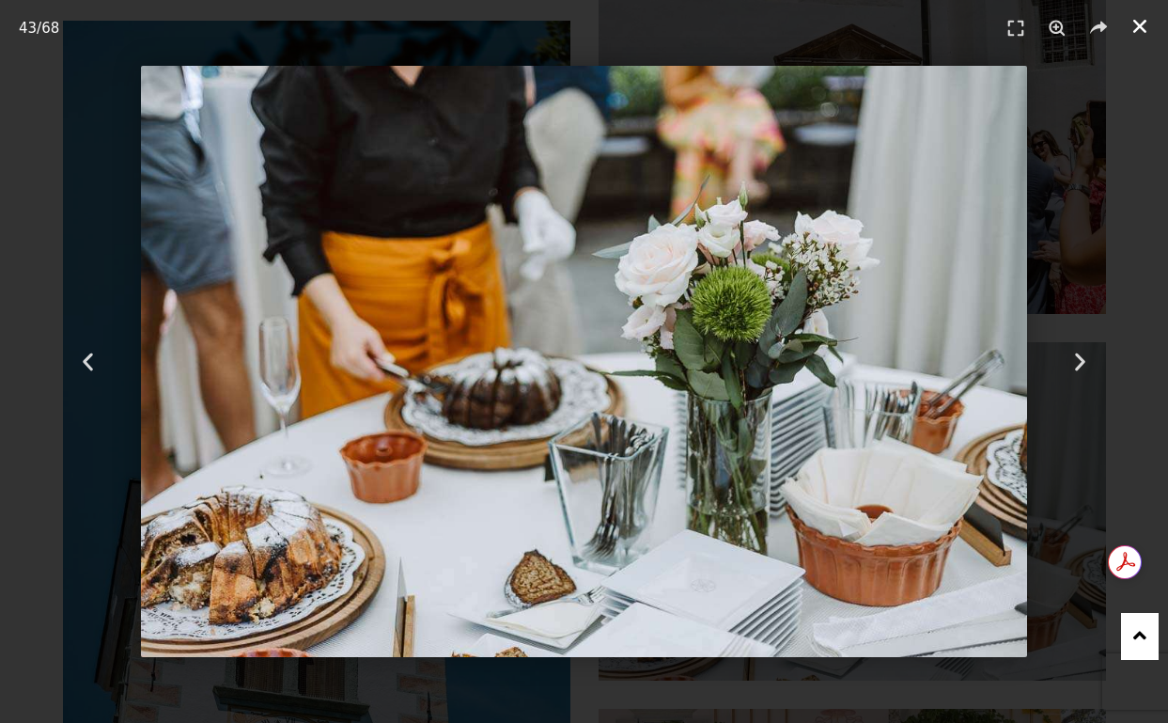
click at [1142, 26] on icon "Close (Esc)" at bounding box center [1140, 26] width 19 height 19
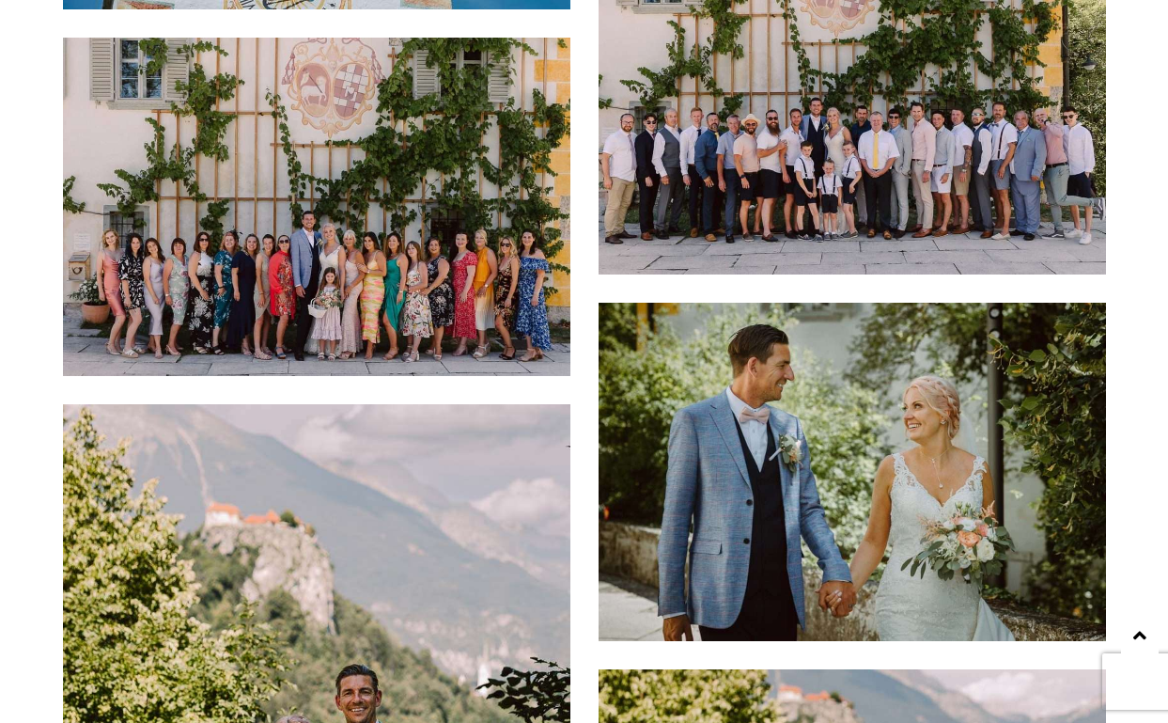
scroll to position [11452, 0]
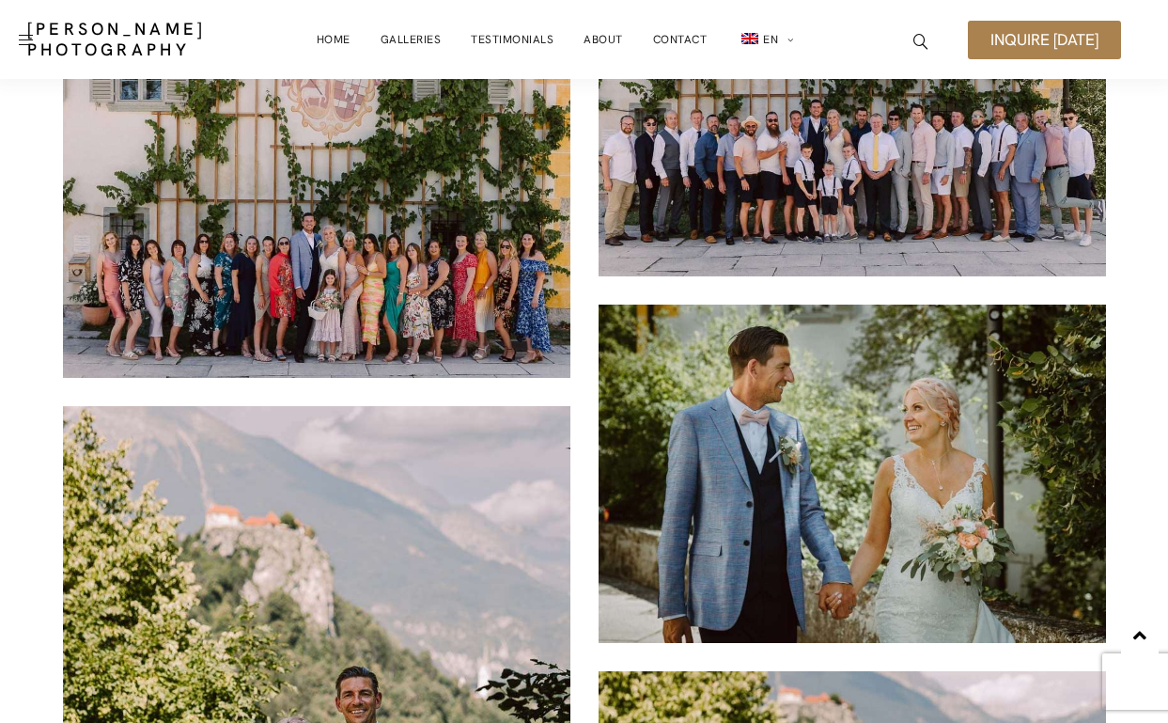
click at [456, 223] on img at bounding box center [317, 208] width 508 height 338
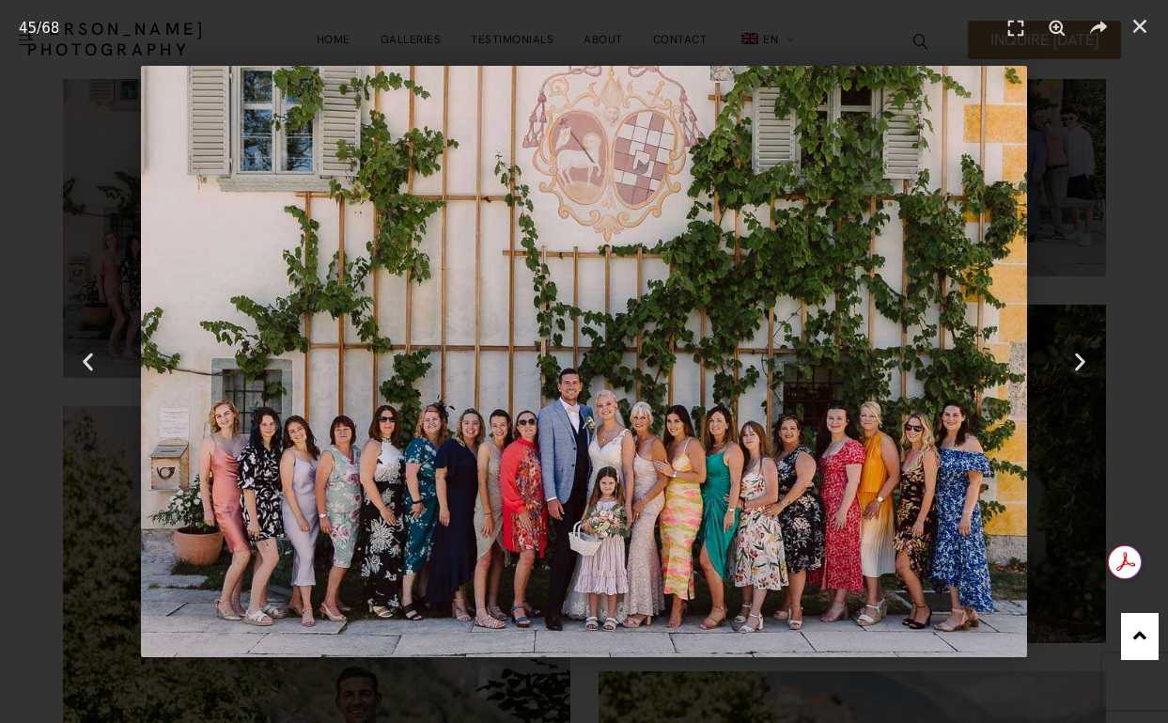
scroll to position [0, 0]
click at [1073, 372] on icon "Next slide" at bounding box center [1080, 361] width 23 height 23
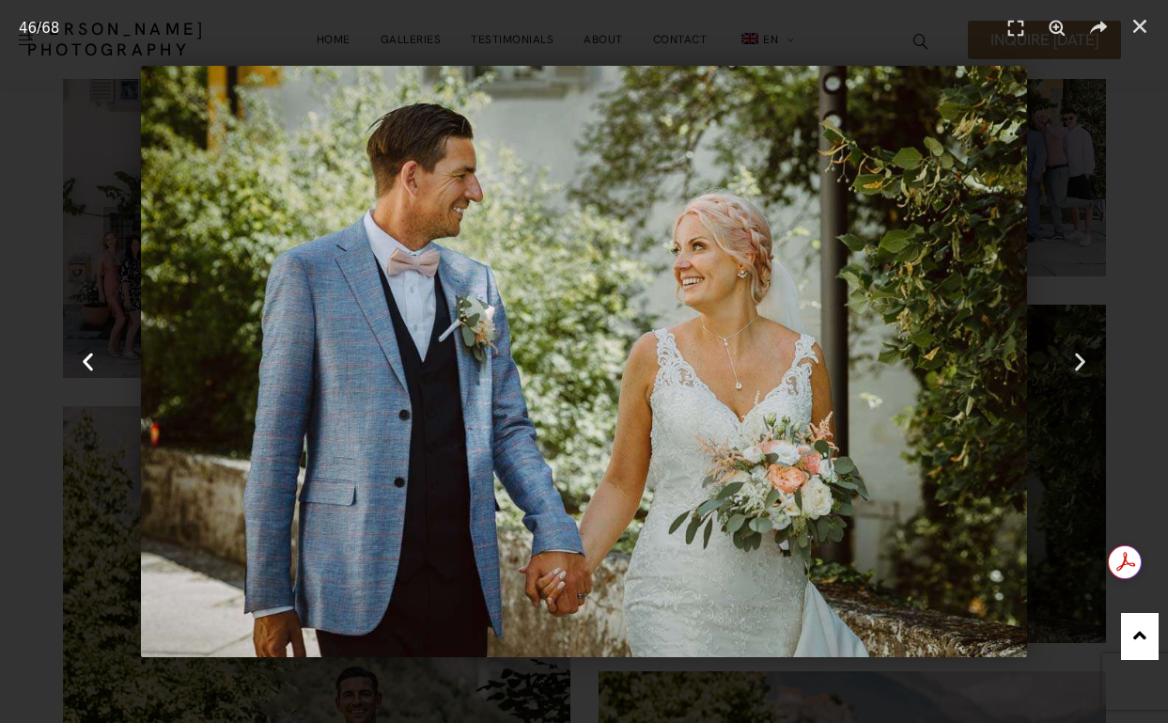
click at [103, 355] on div "Previous" at bounding box center [87, 361] width 175 height 723
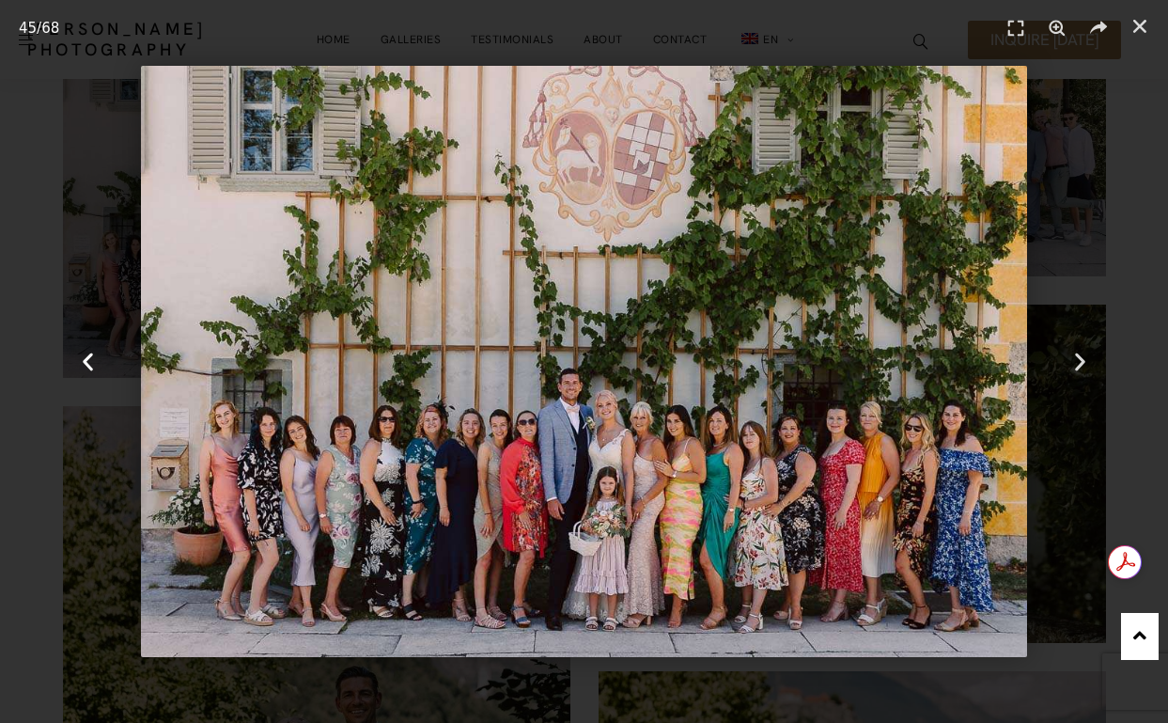
click at [105, 357] on div "Previous" at bounding box center [87, 361] width 175 height 723
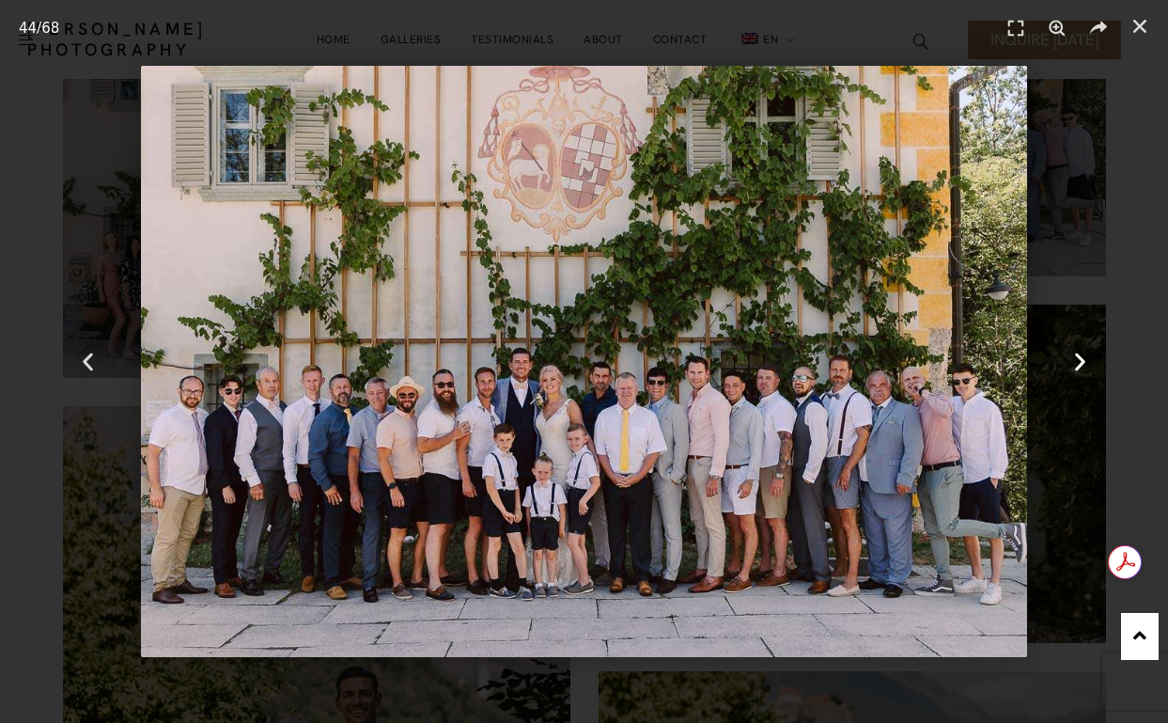
click at [1088, 363] on icon "Next slide" at bounding box center [1080, 361] width 23 height 23
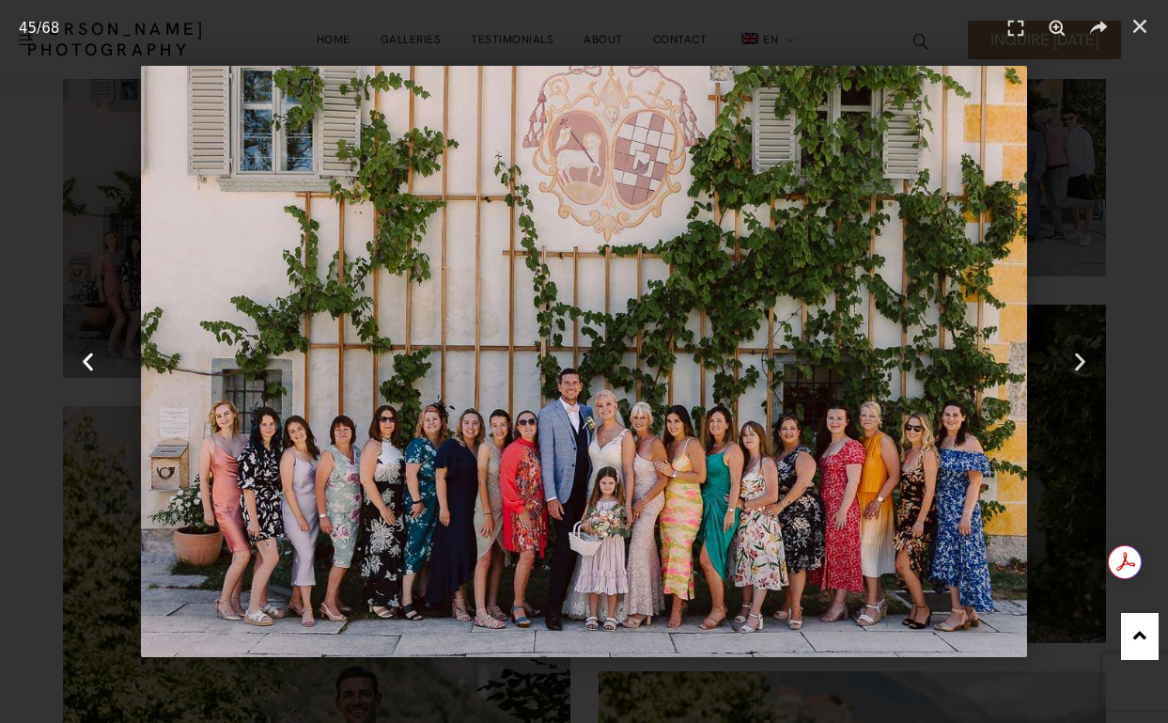
click at [102, 369] on div "Previous" at bounding box center [87, 361] width 175 height 723
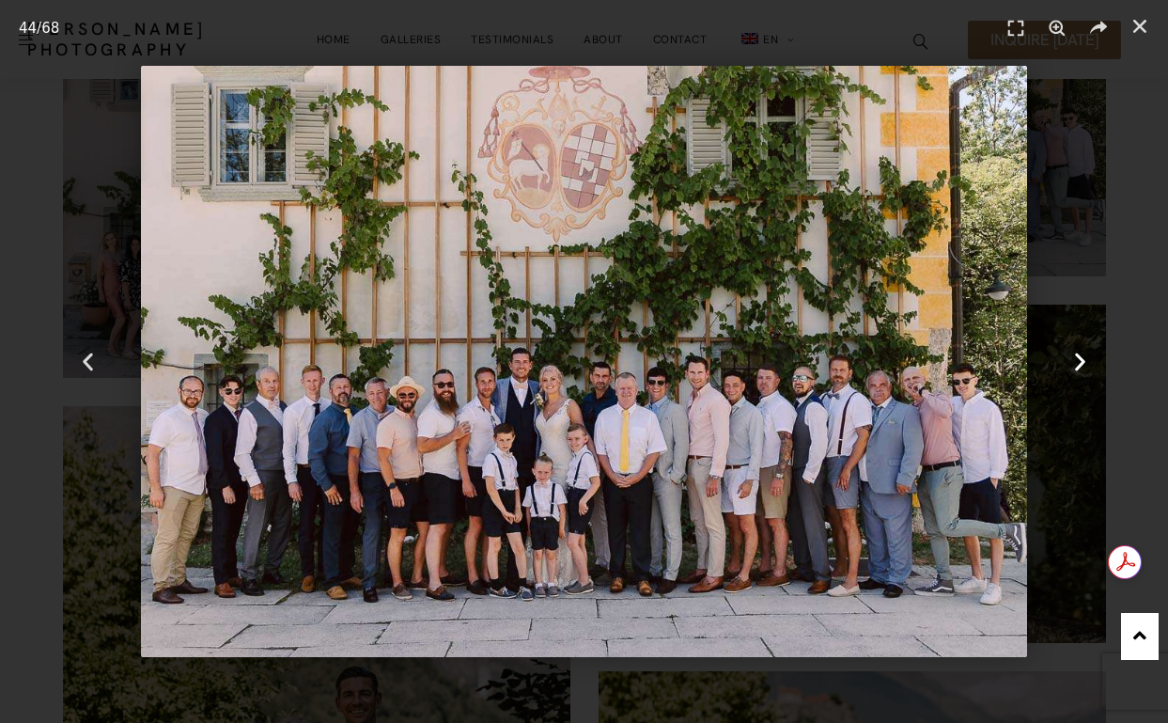
click at [1083, 352] on icon "Next slide" at bounding box center [1080, 361] width 23 height 23
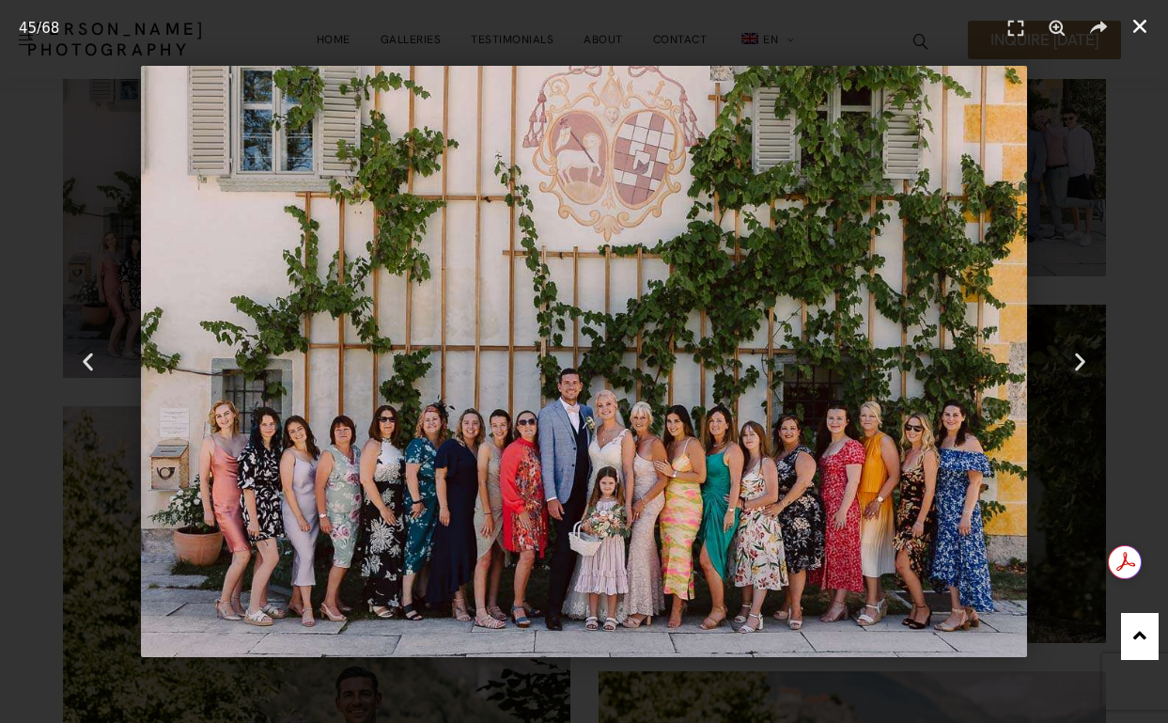
click at [1132, 39] on link "Close (Esc)" at bounding box center [1140, 26] width 28 height 28
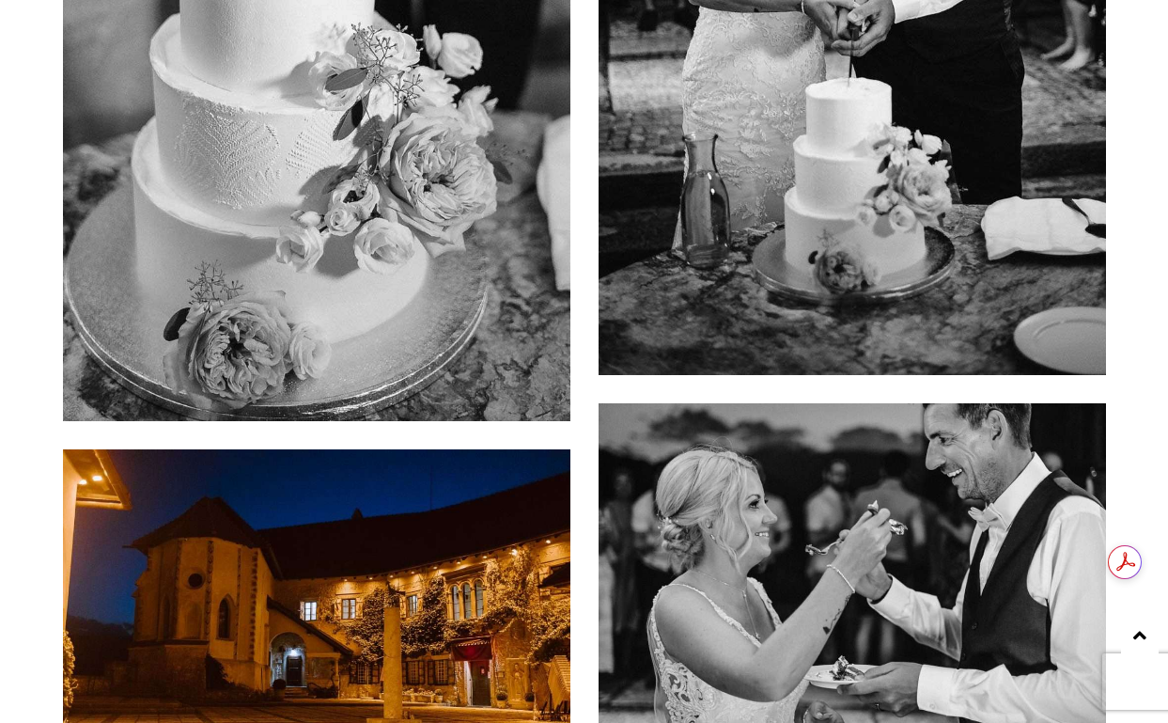
scroll to position [16999, 0]
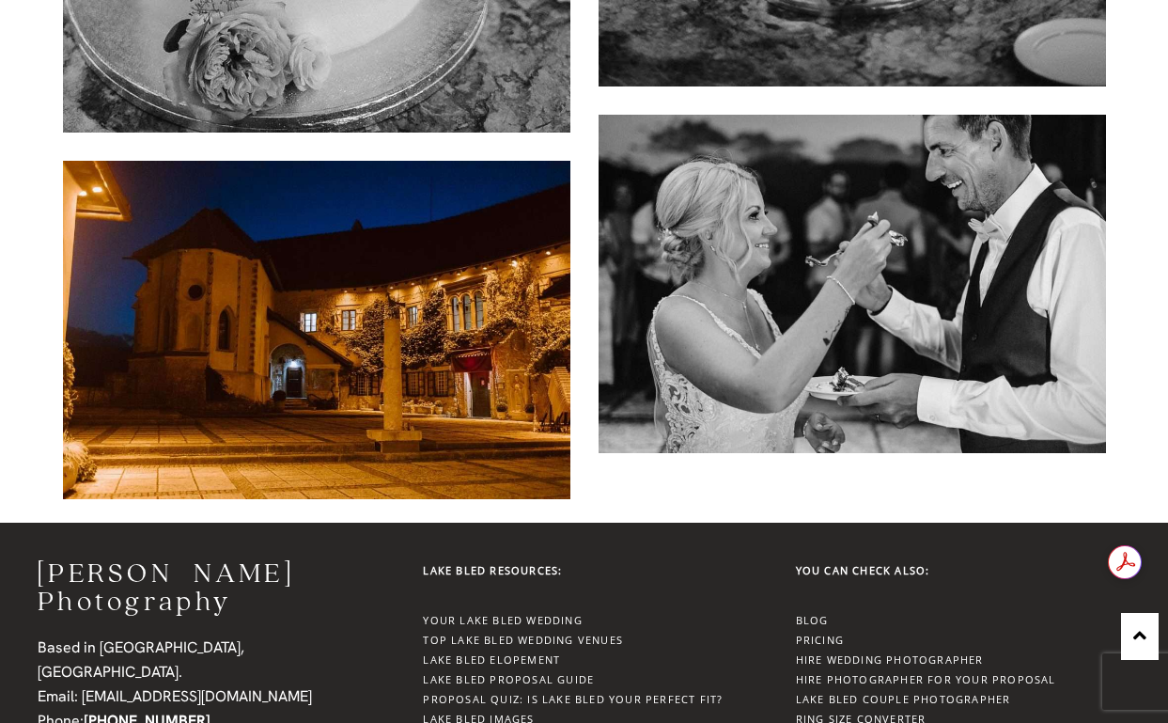
click at [406, 350] on img at bounding box center [317, 330] width 508 height 338
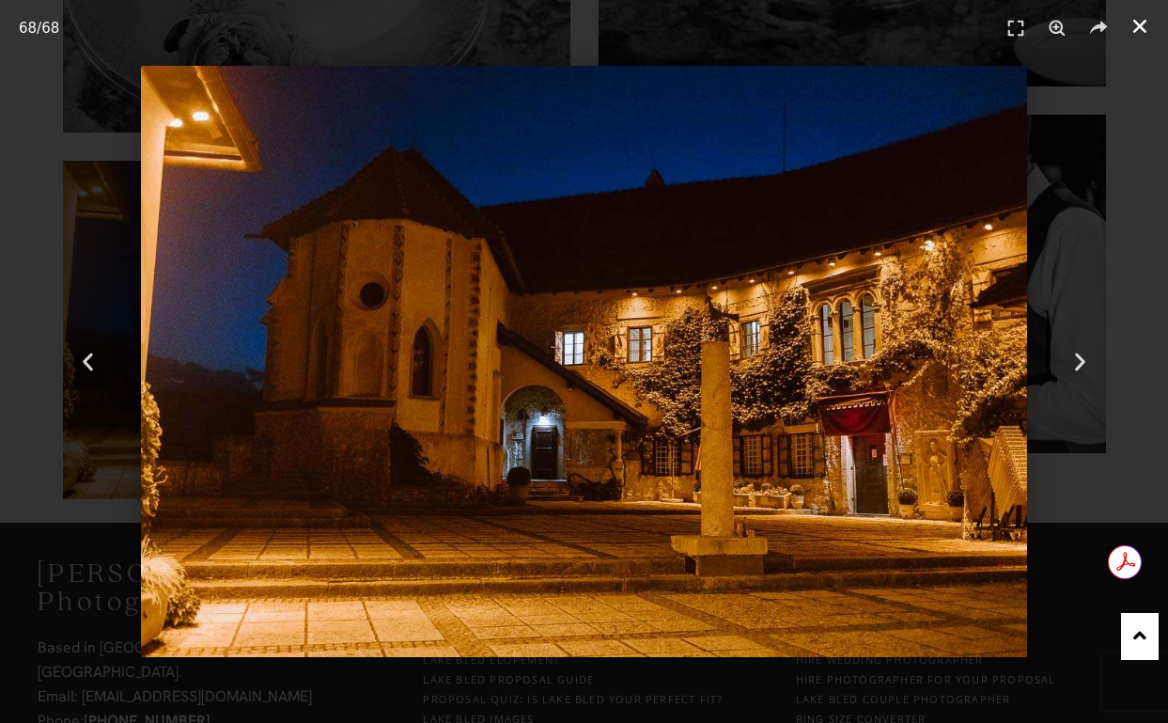
click at [1144, 26] on icon "Close (Esc)" at bounding box center [1140, 26] width 19 height 19
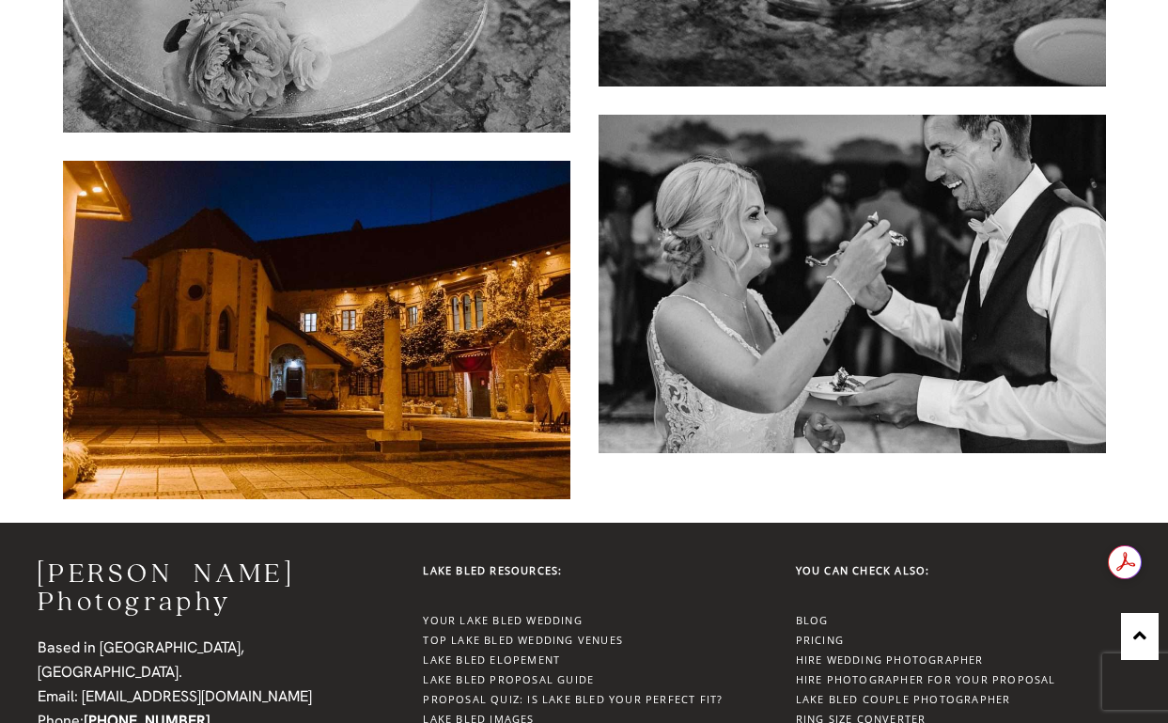
click at [821, 633] on link "Pricing" at bounding box center [820, 640] width 48 height 14
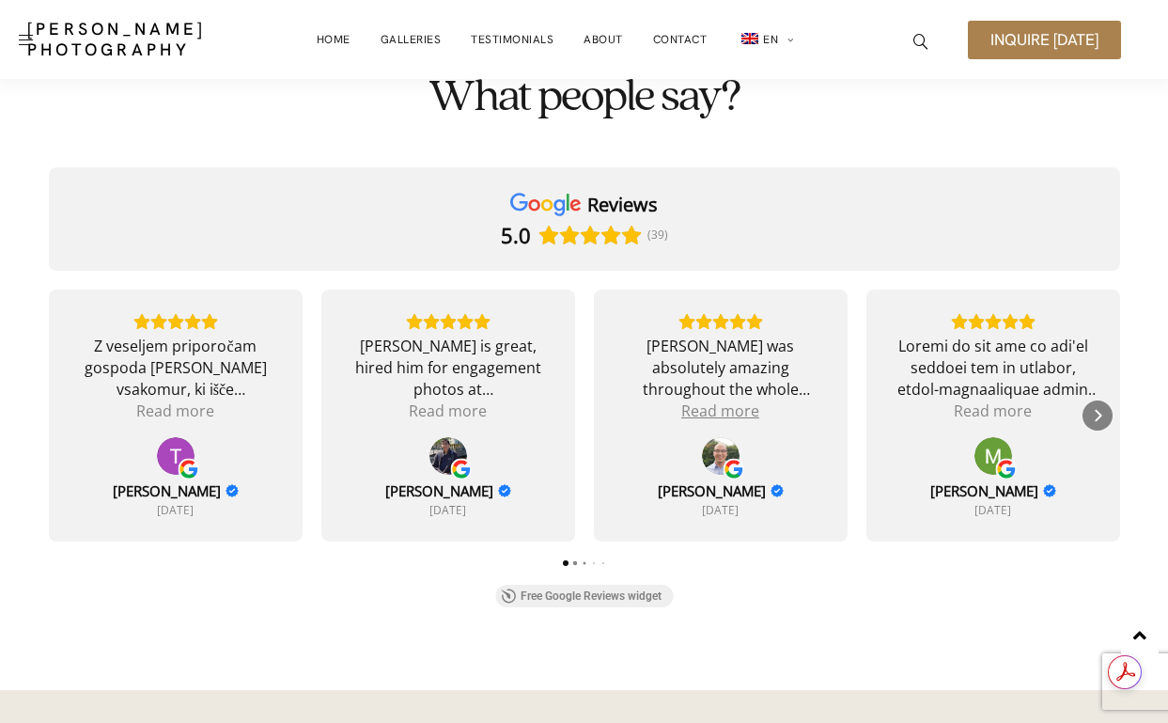
scroll to position [4880, 0]
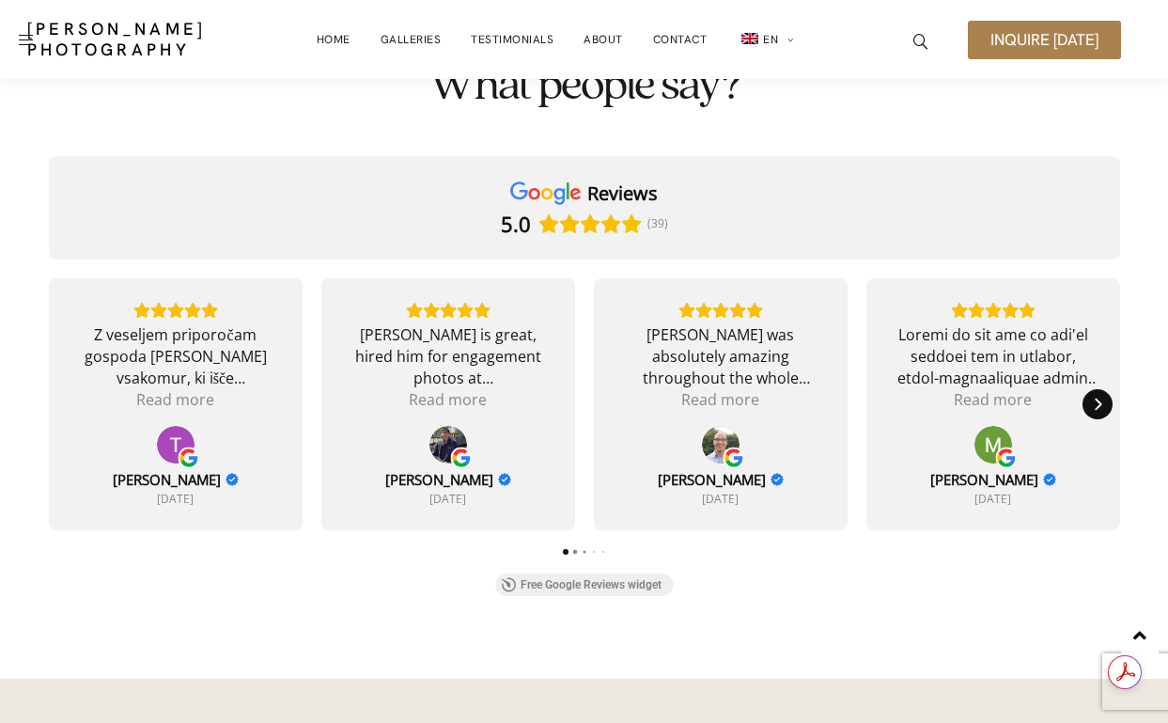
click at [1096, 399] on icon "Next" at bounding box center [1098, 404] width 7 height 12
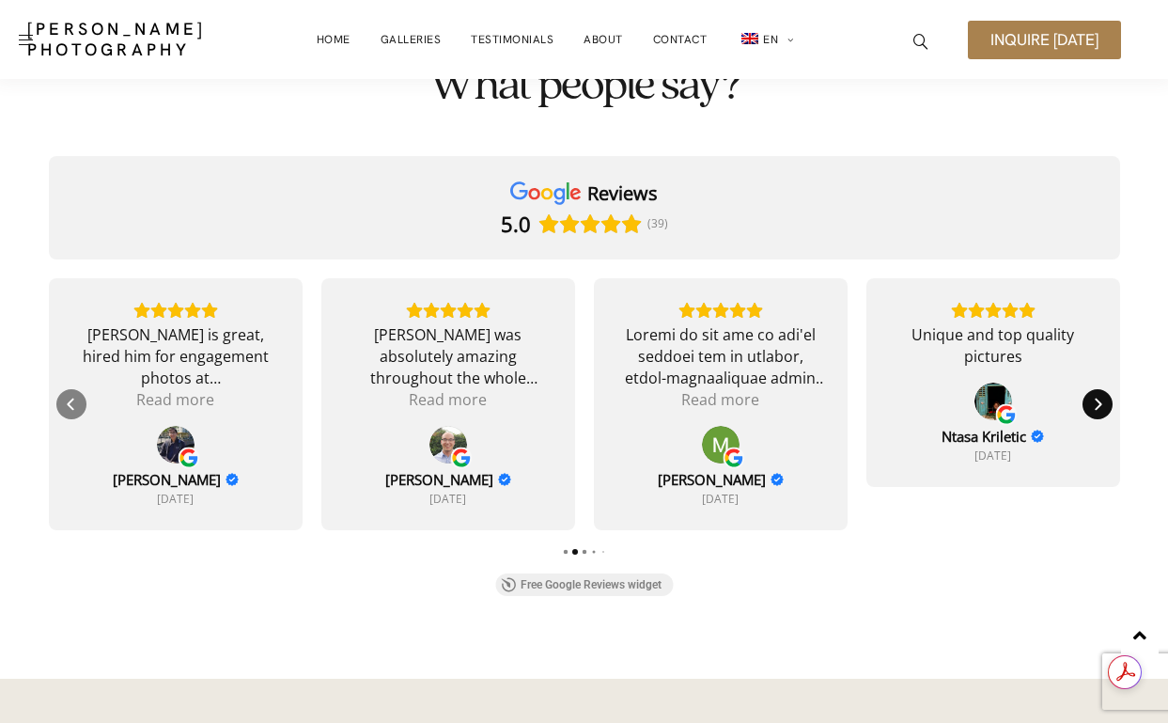
click at [1096, 399] on icon "Next" at bounding box center [1098, 404] width 7 height 12
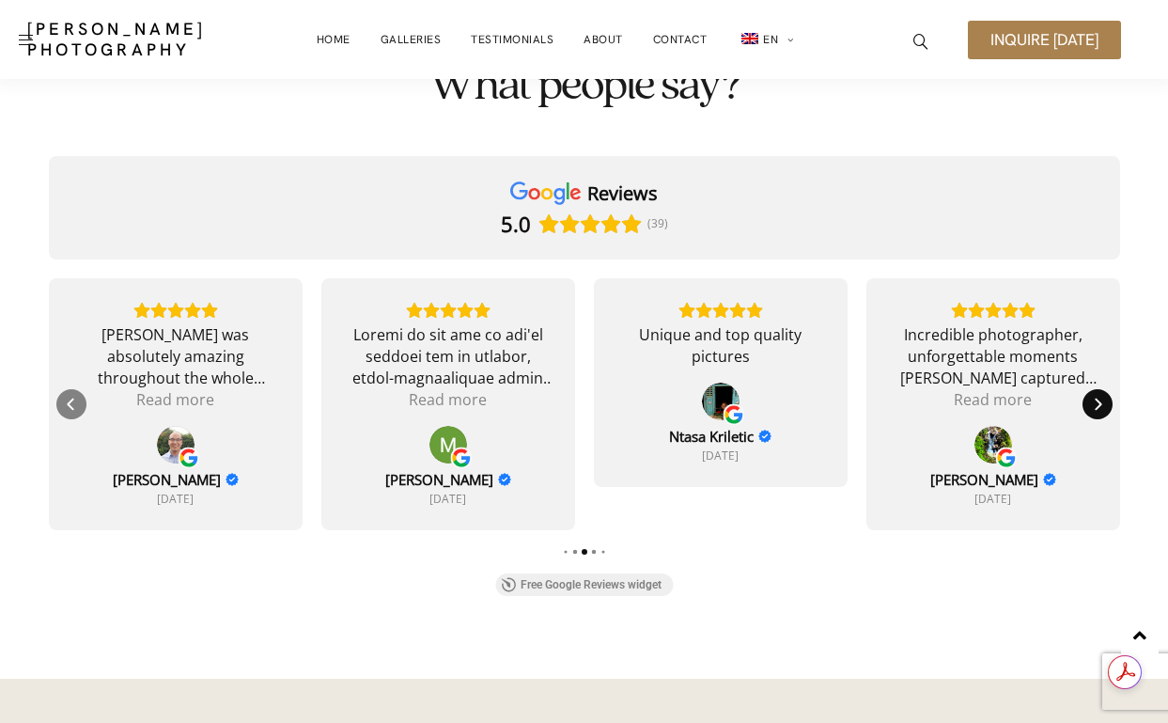
click at [1096, 399] on icon "Next" at bounding box center [1098, 404] width 7 height 12
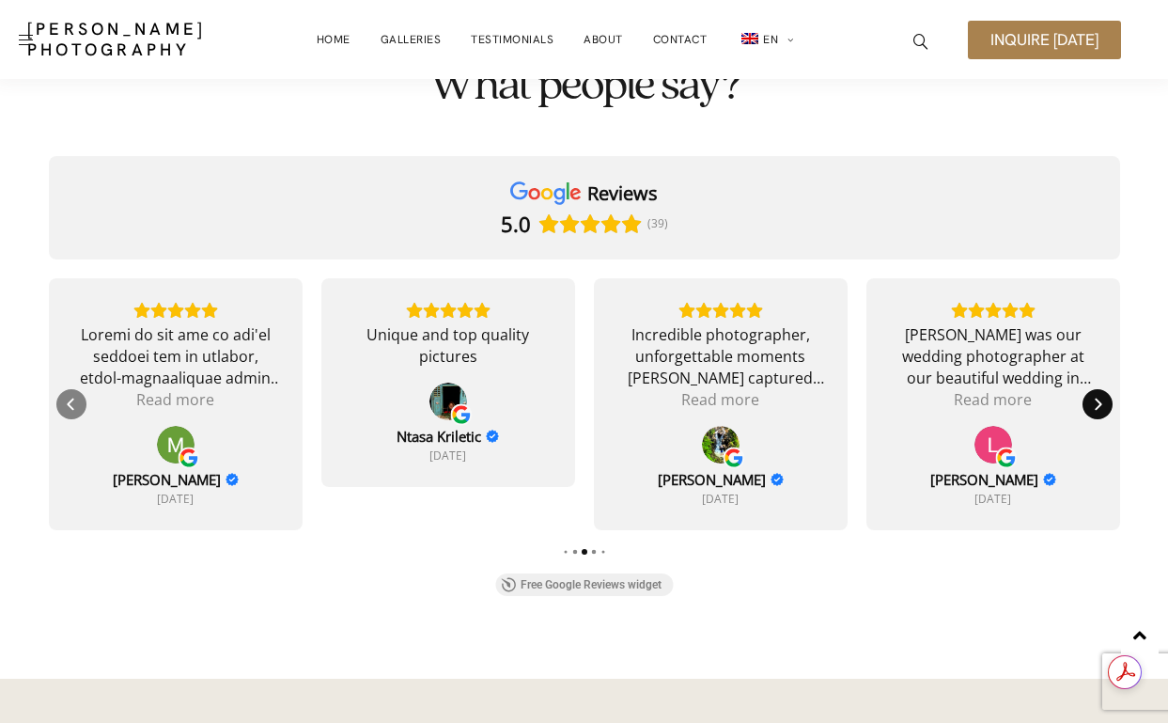
click at [1096, 399] on icon "Next" at bounding box center [1098, 404] width 7 height 12
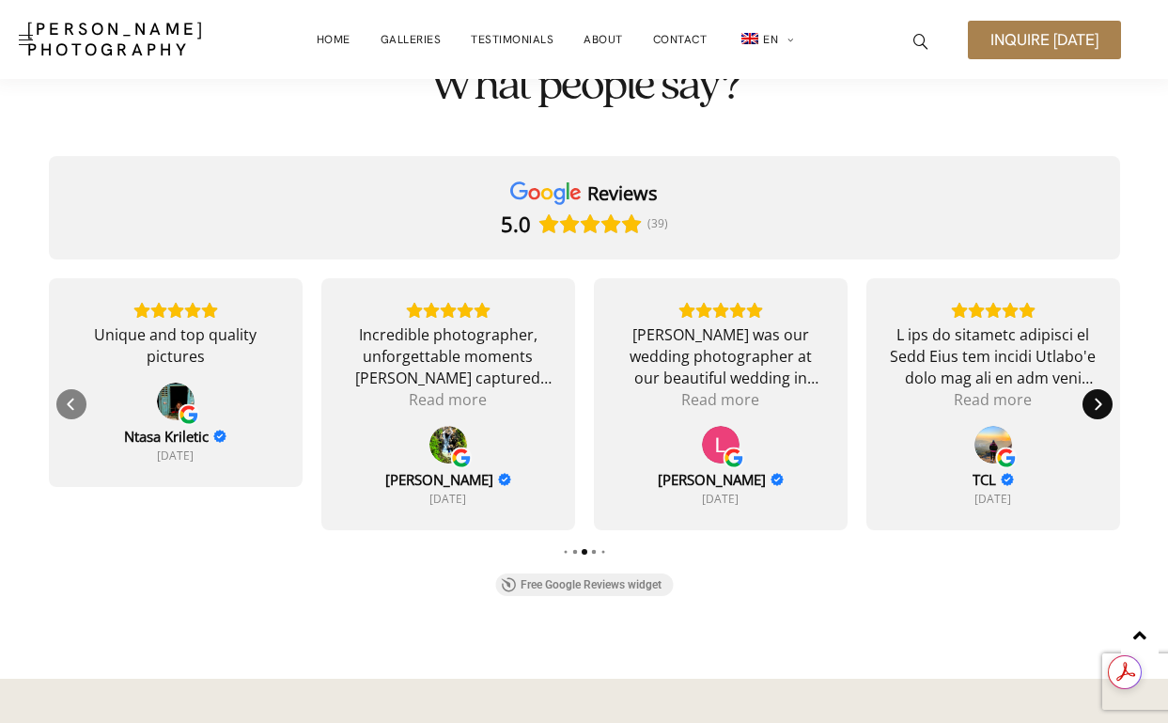
click at [1096, 399] on icon "Next" at bounding box center [1098, 404] width 7 height 12
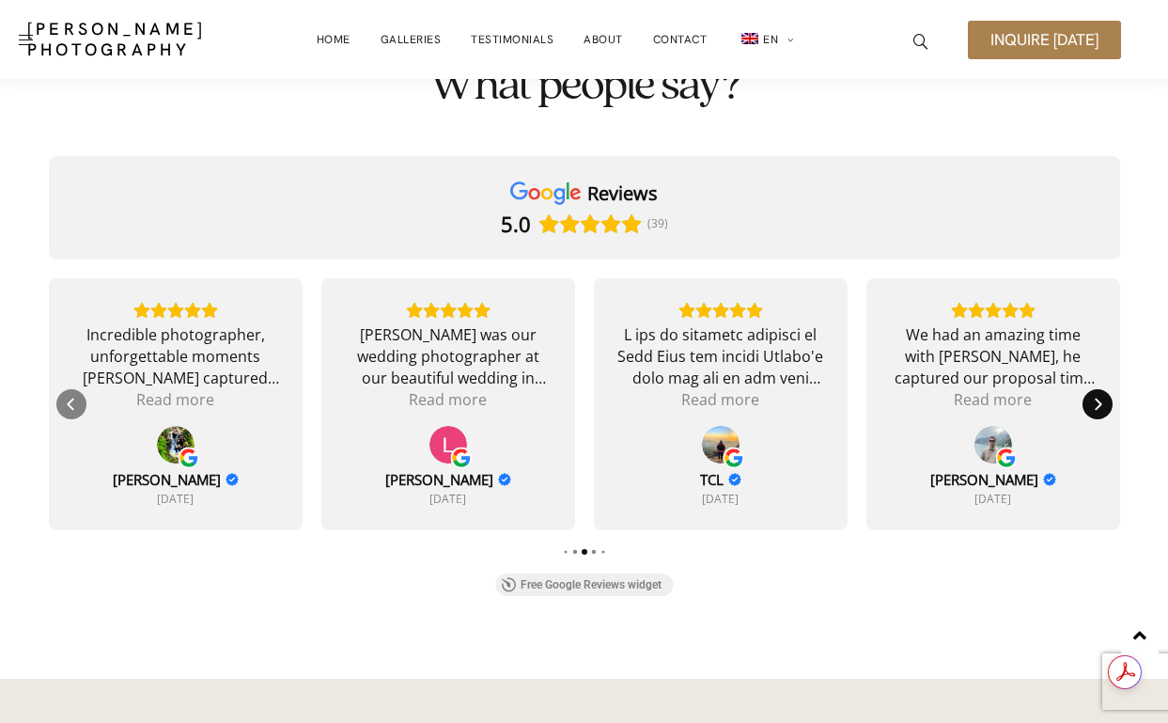
click at [1096, 399] on icon "Next" at bounding box center [1098, 404] width 7 height 12
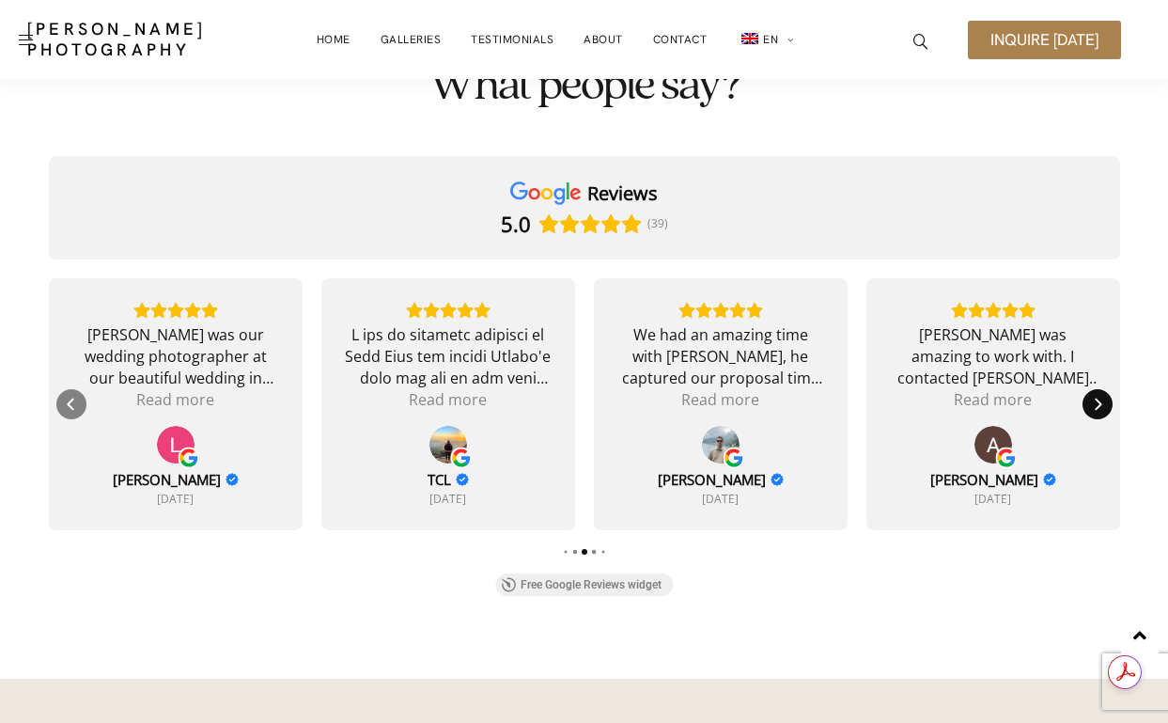
click at [1096, 399] on icon "Next" at bounding box center [1098, 404] width 7 height 12
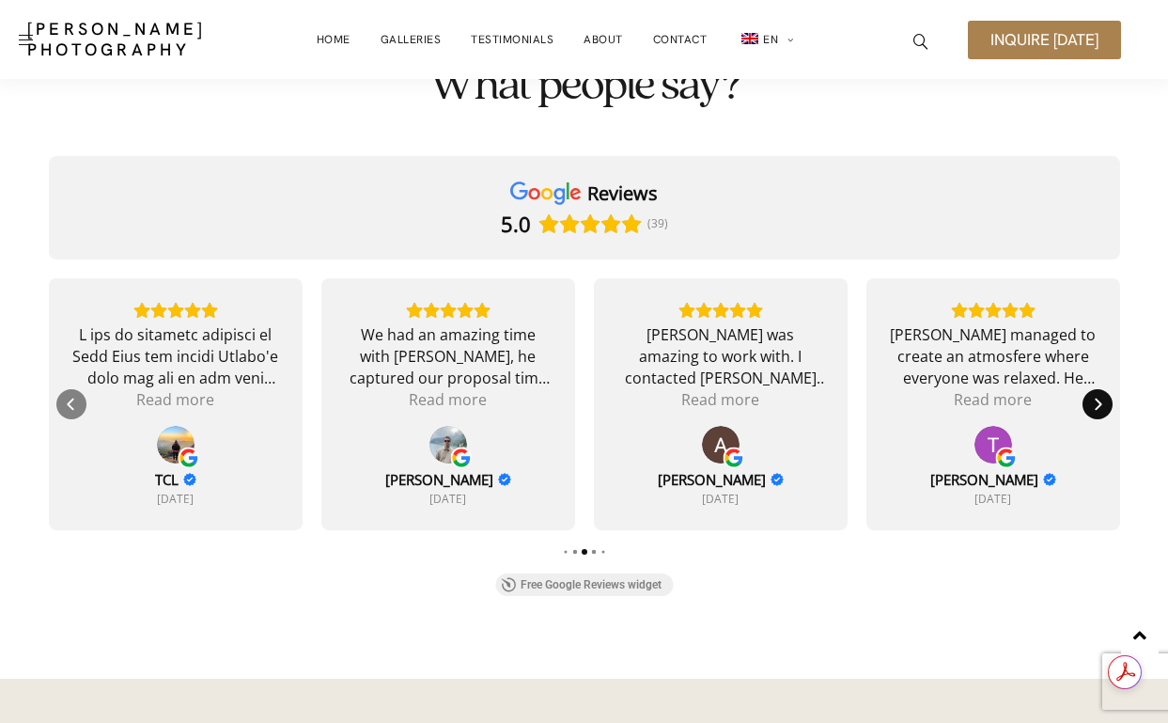
click at [1096, 399] on icon "Next" at bounding box center [1098, 404] width 7 height 12
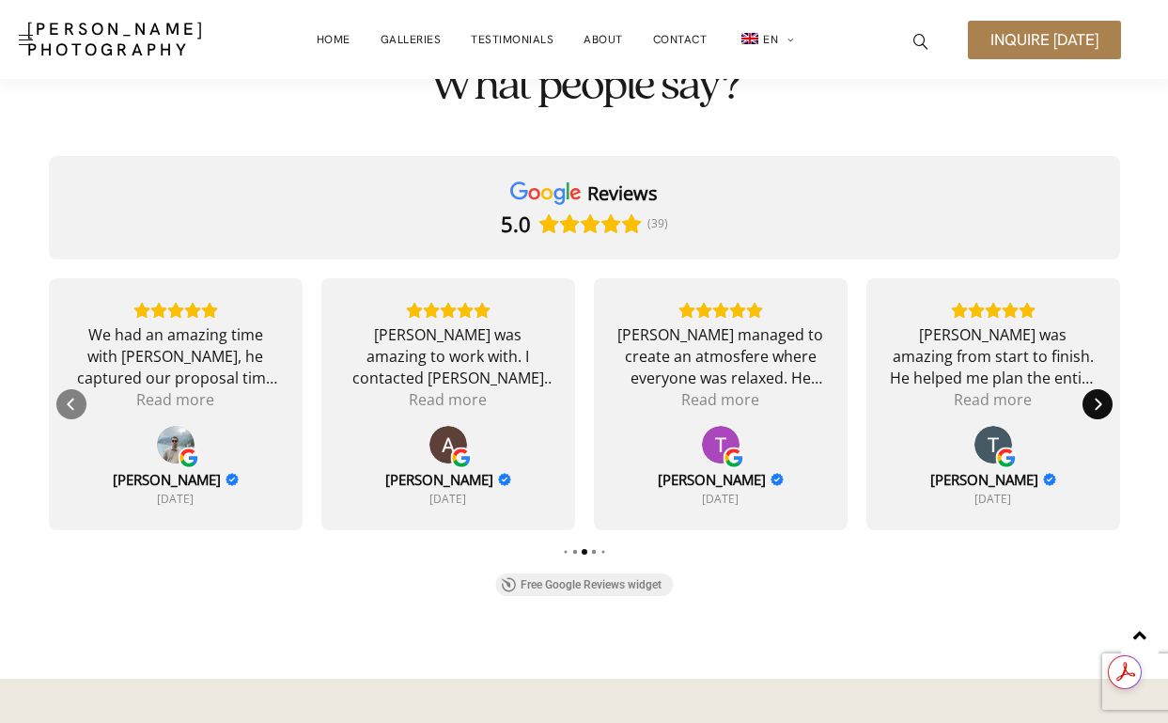
click at [1096, 399] on icon "Next" at bounding box center [1098, 404] width 7 height 12
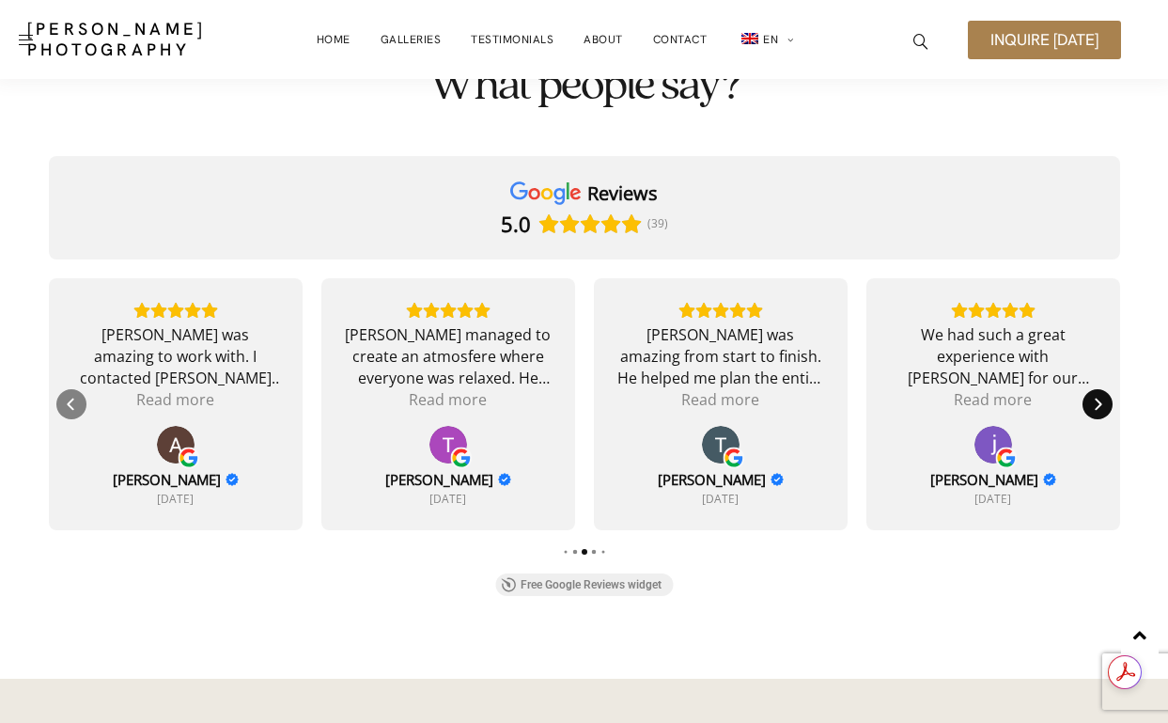
click at [1096, 399] on icon "Next" at bounding box center [1098, 404] width 7 height 12
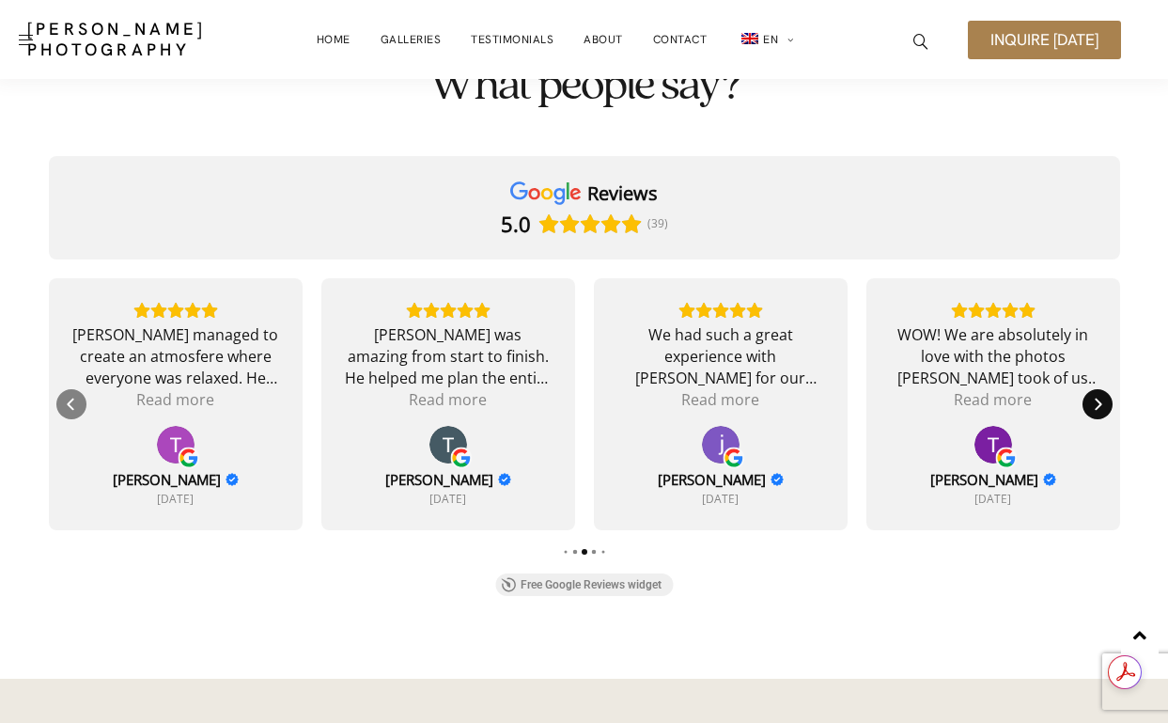
click at [1096, 399] on icon "Next" at bounding box center [1098, 404] width 7 height 12
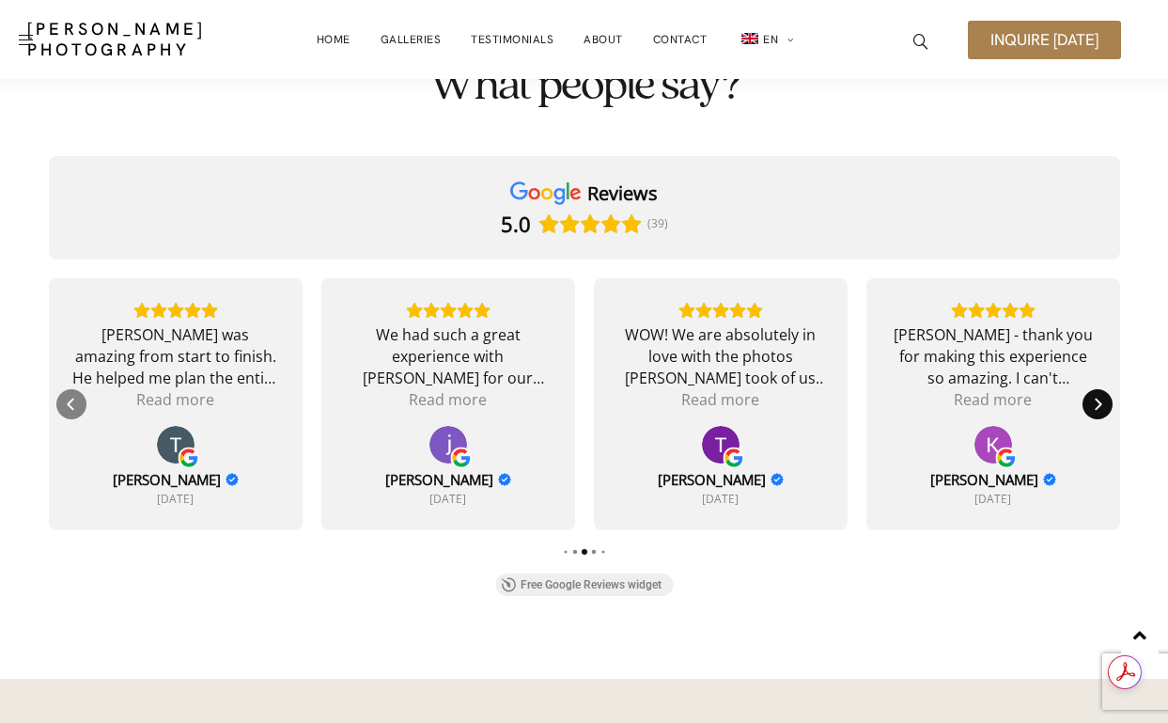
click at [1096, 399] on icon "Next" at bounding box center [1098, 404] width 7 height 12
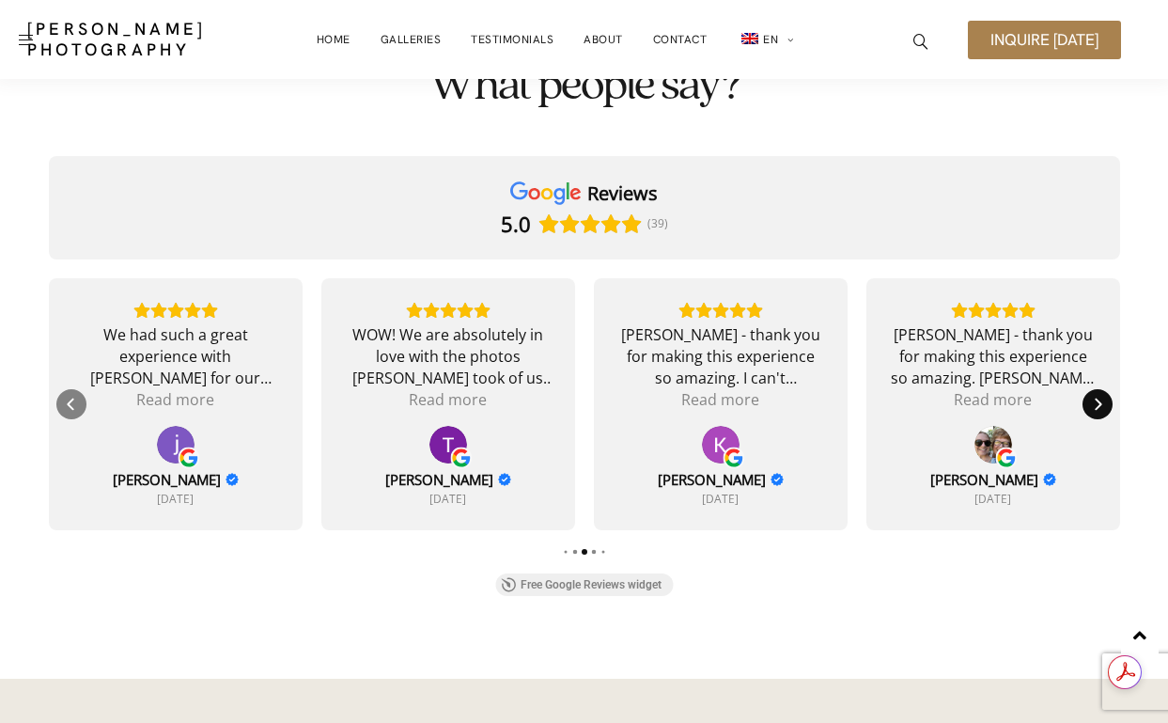
click at [1096, 399] on icon "Next" at bounding box center [1098, 404] width 7 height 12
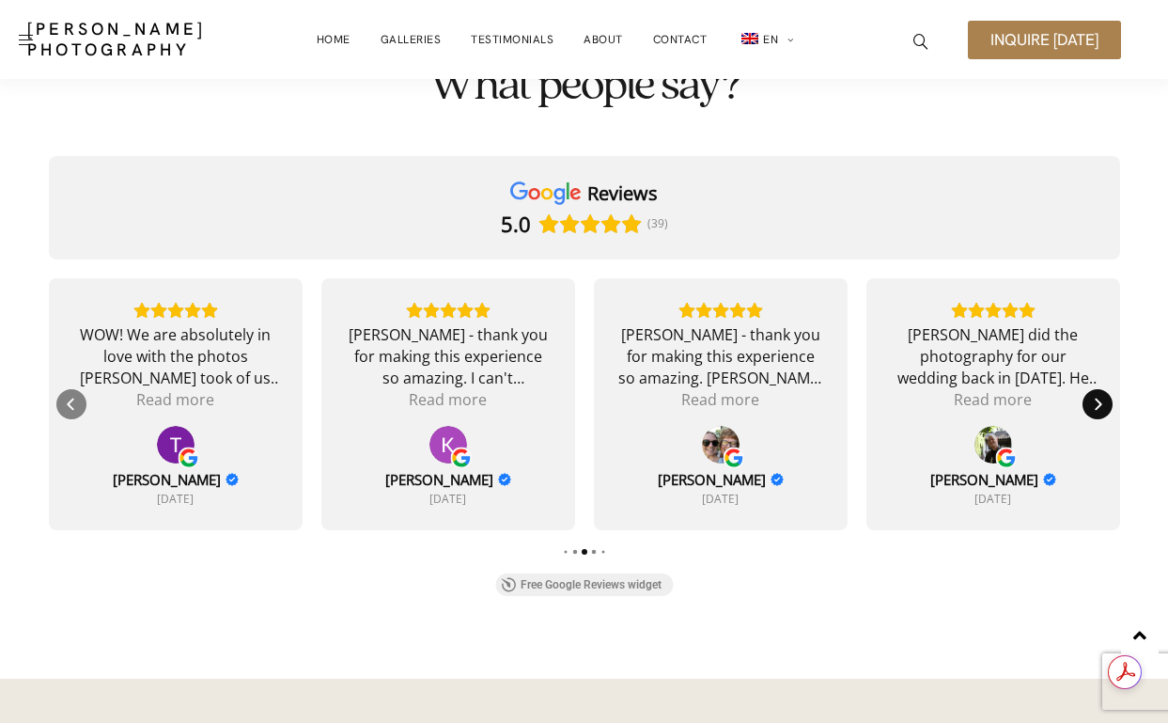
click at [1096, 399] on icon "Next" at bounding box center [1098, 404] width 7 height 12
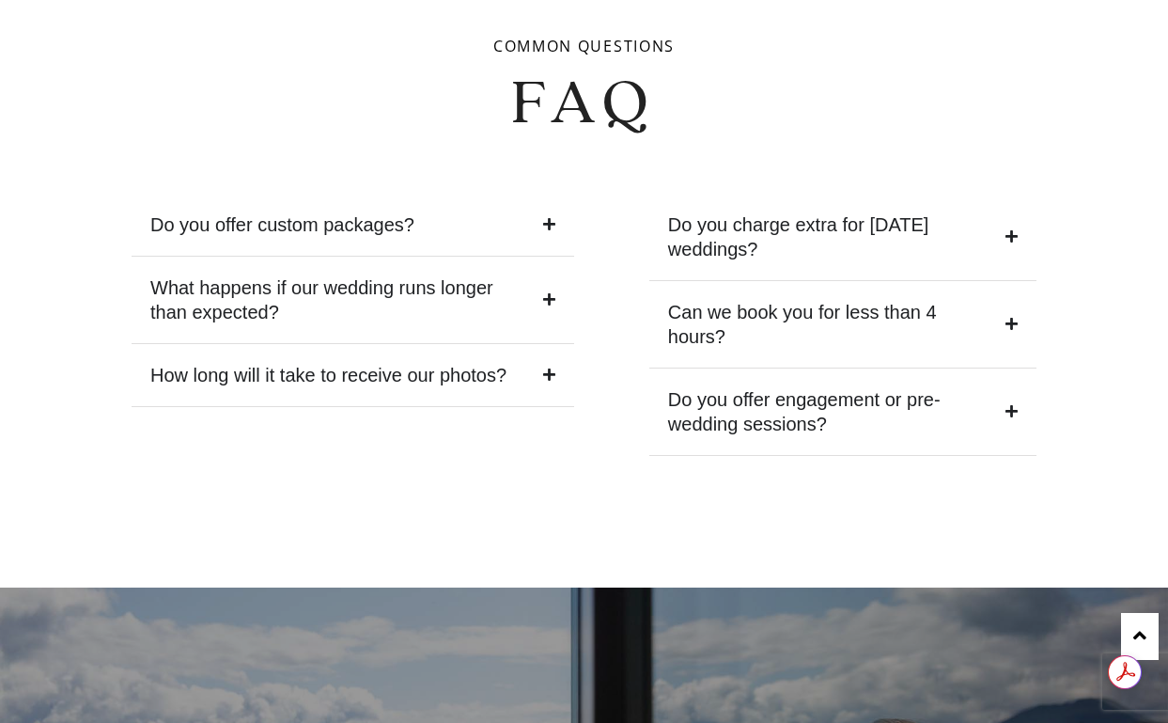
scroll to position [7267, 0]
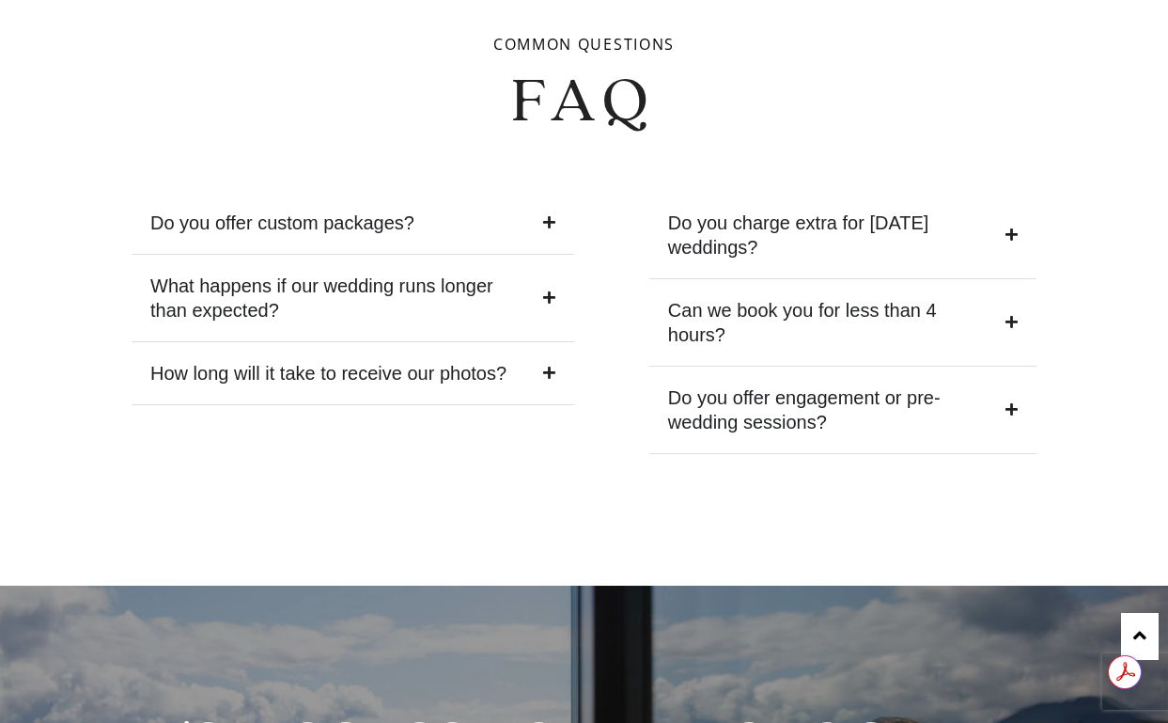
click at [864, 211] on div "Do you charge extra for [DATE] weddings?" at bounding box center [832, 235] width 328 height 49
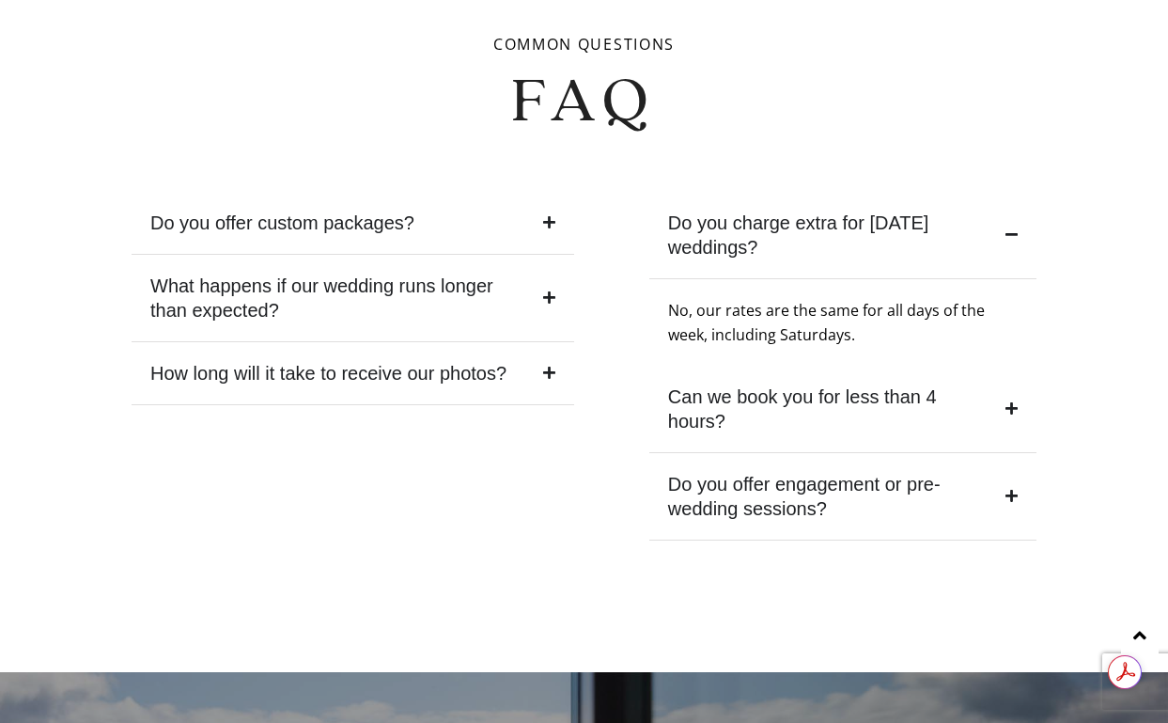
click at [864, 211] on div "Do you charge extra for [DATE] weddings?" at bounding box center [832, 235] width 328 height 49
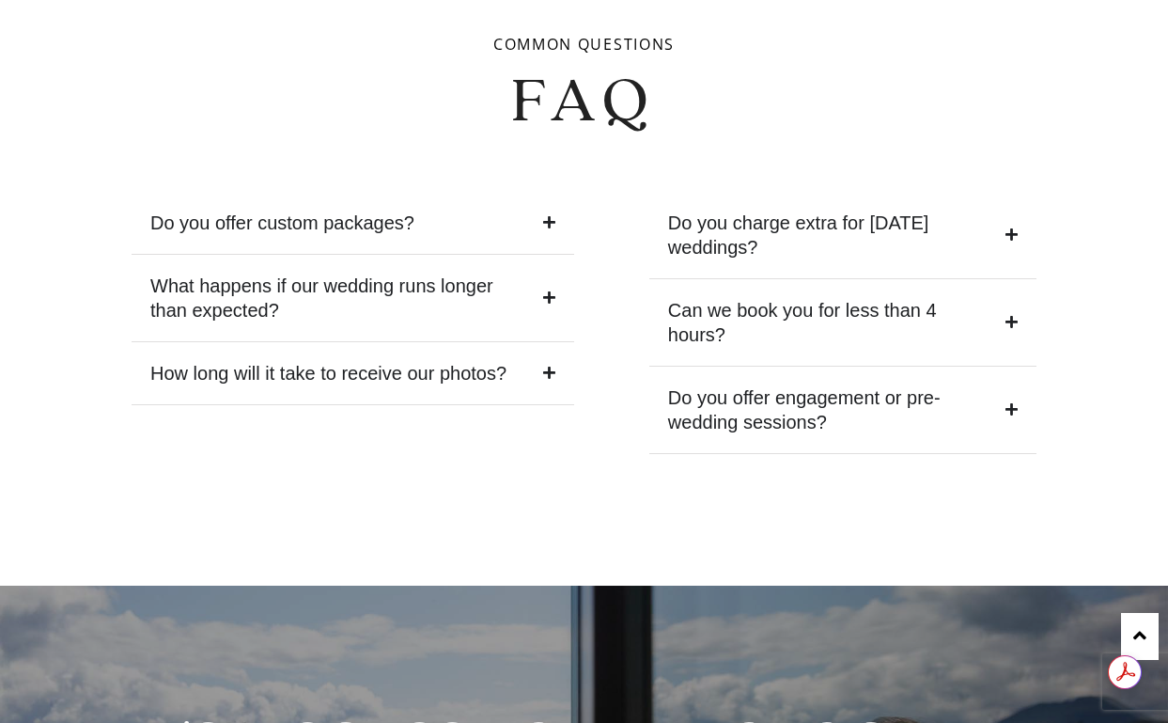
click at [519, 360] on summary "How long will it take to receive our photos?" at bounding box center [353, 373] width 443 height 63
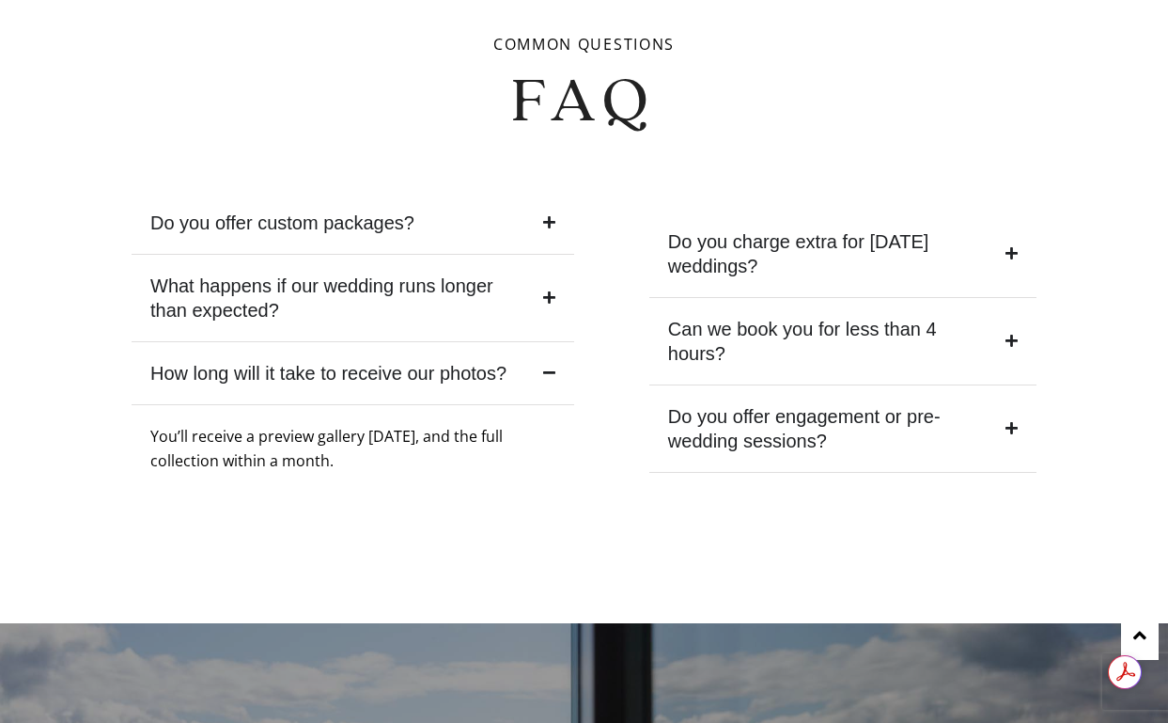
click at [519, 359] on summary "How long will it take to receive our photos?" at bounding box center [353, 373] width 443 height 63
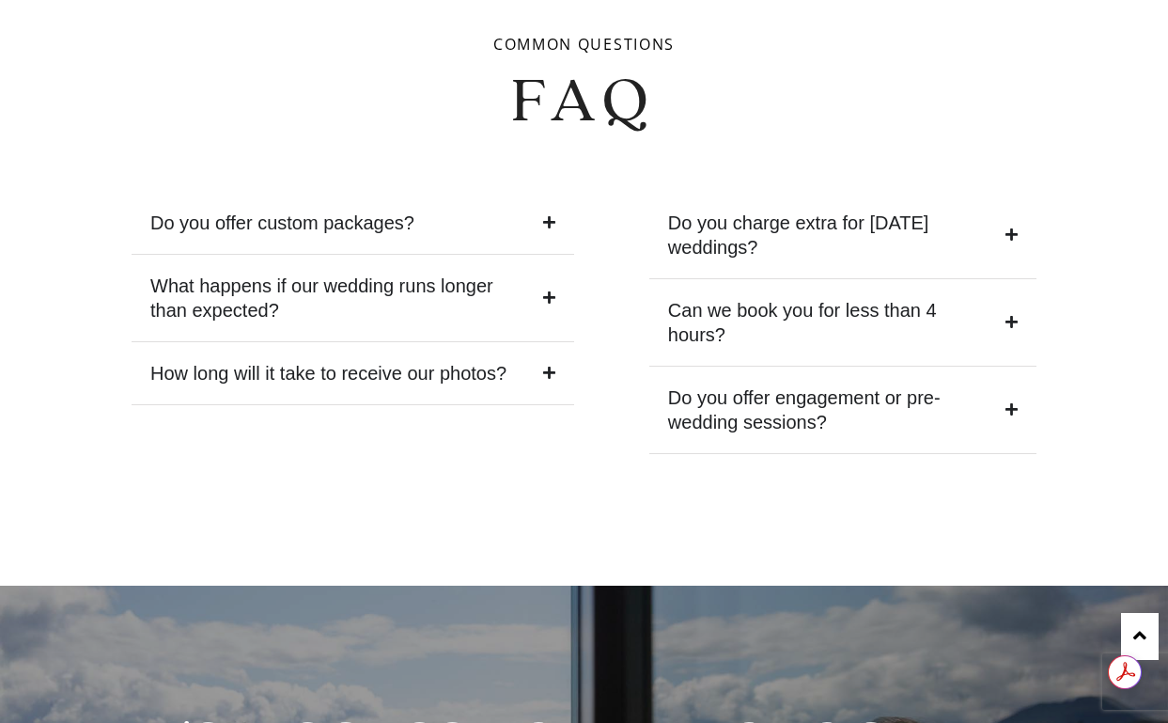
click at [494, 297] on div "What happens if our wedding runs longer than expected?" at bounding box center [342, 298] width 384 height 49
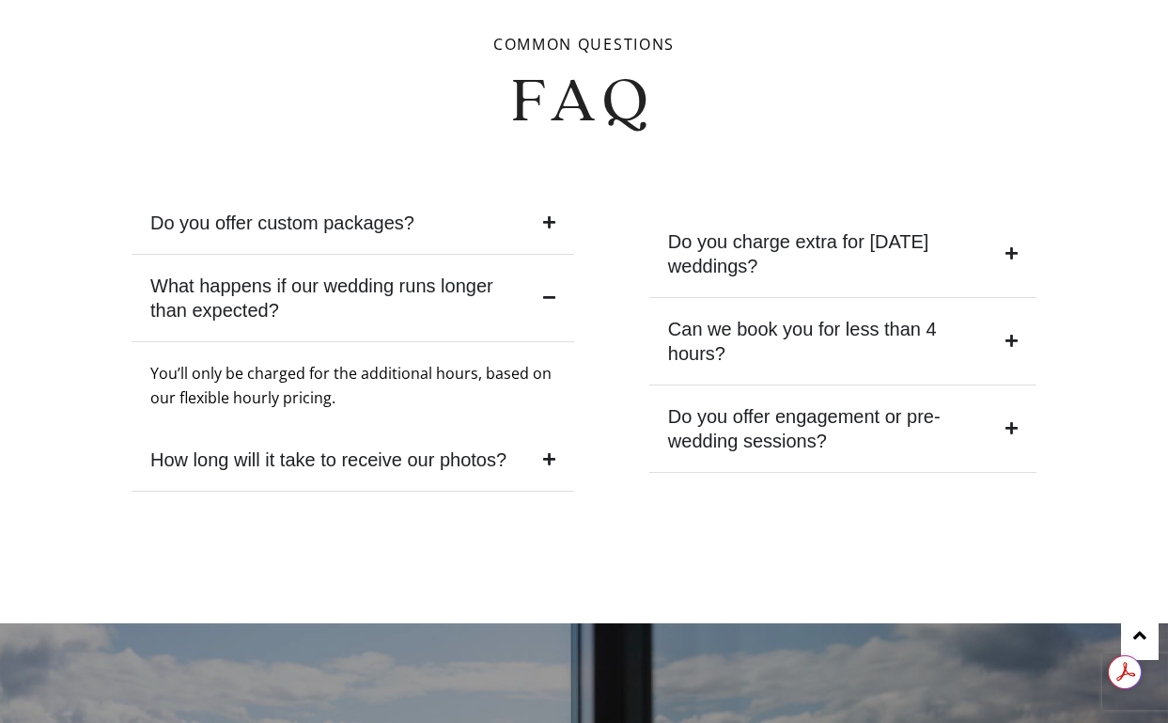
click at [494, 296] on div "What happens if our wedding runs longer than expected?" at bounding box center [342, 298] width 384 height 49
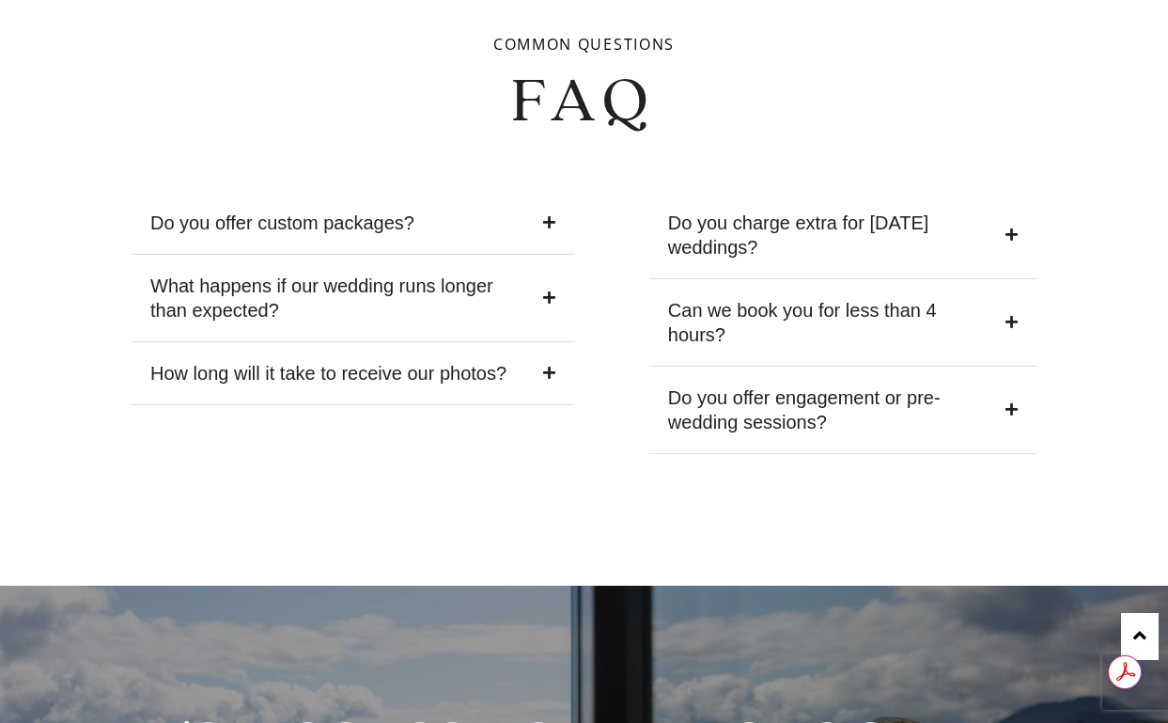
click at [454, 202] on summary "Do you offer custom packages?" at bounding box center [353, 223] width 443 height 63
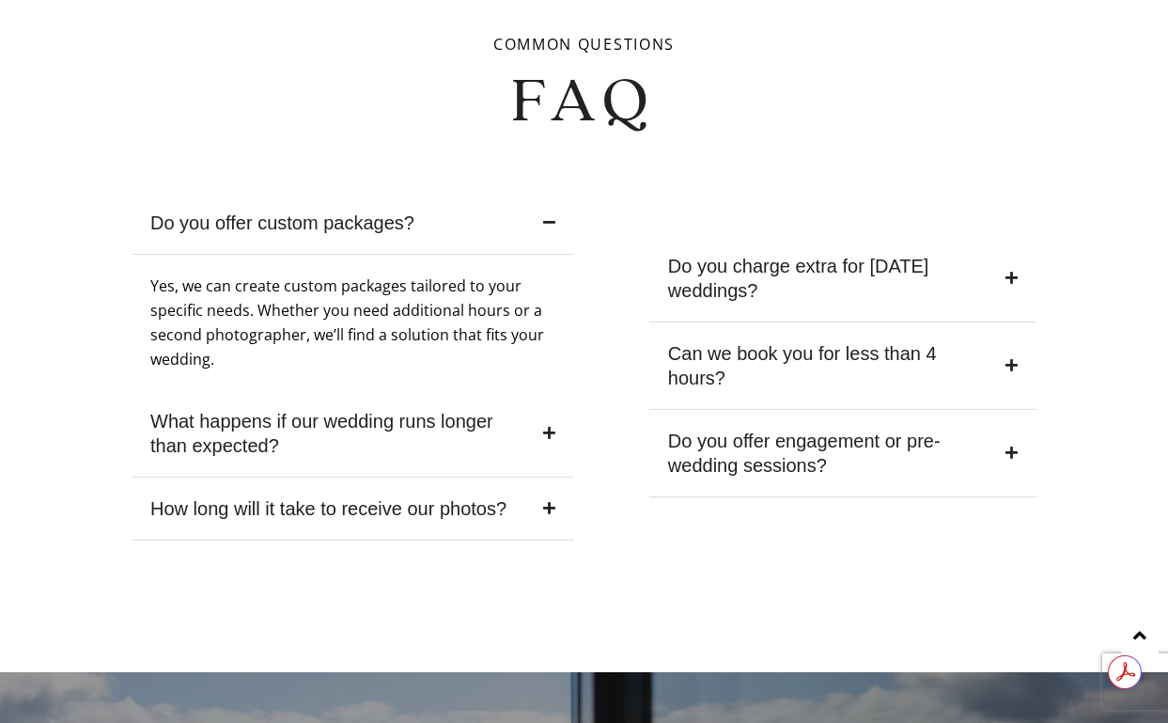
click at [454, 201] on summary "Do you offer custom packages?" at bounding box center [353, 223] width 443 height 63
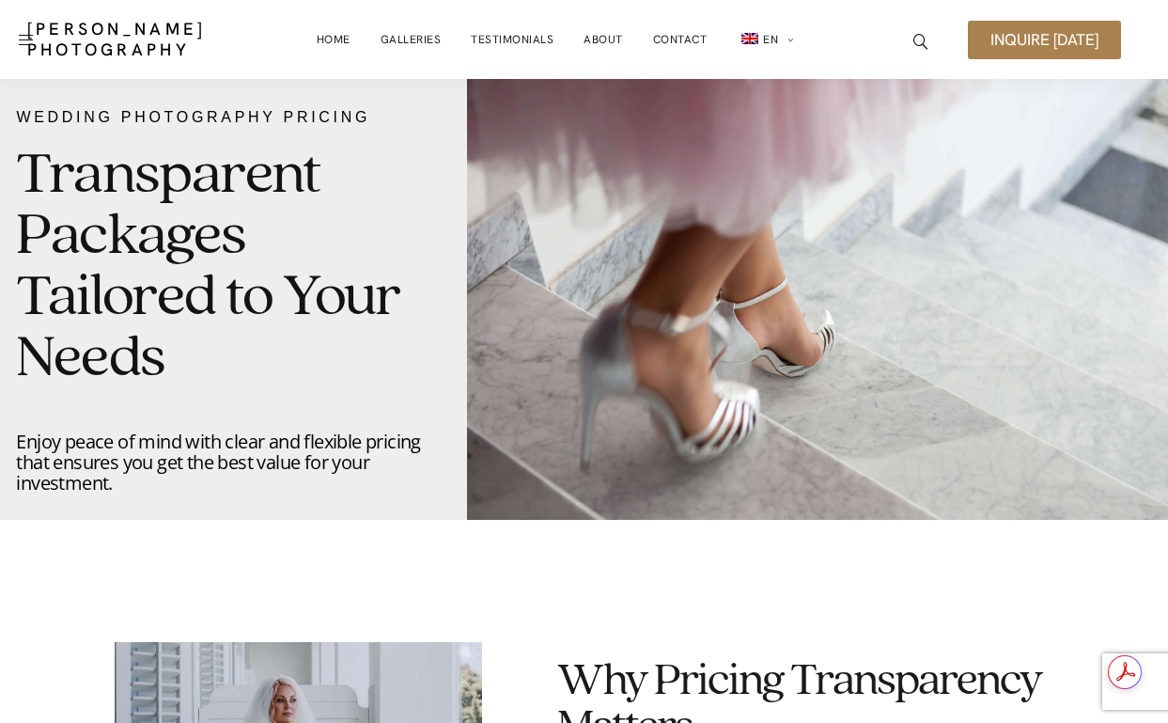
scroll to position [0, 0]
